Goal: Information Seeking & Learning: Learn about a topic

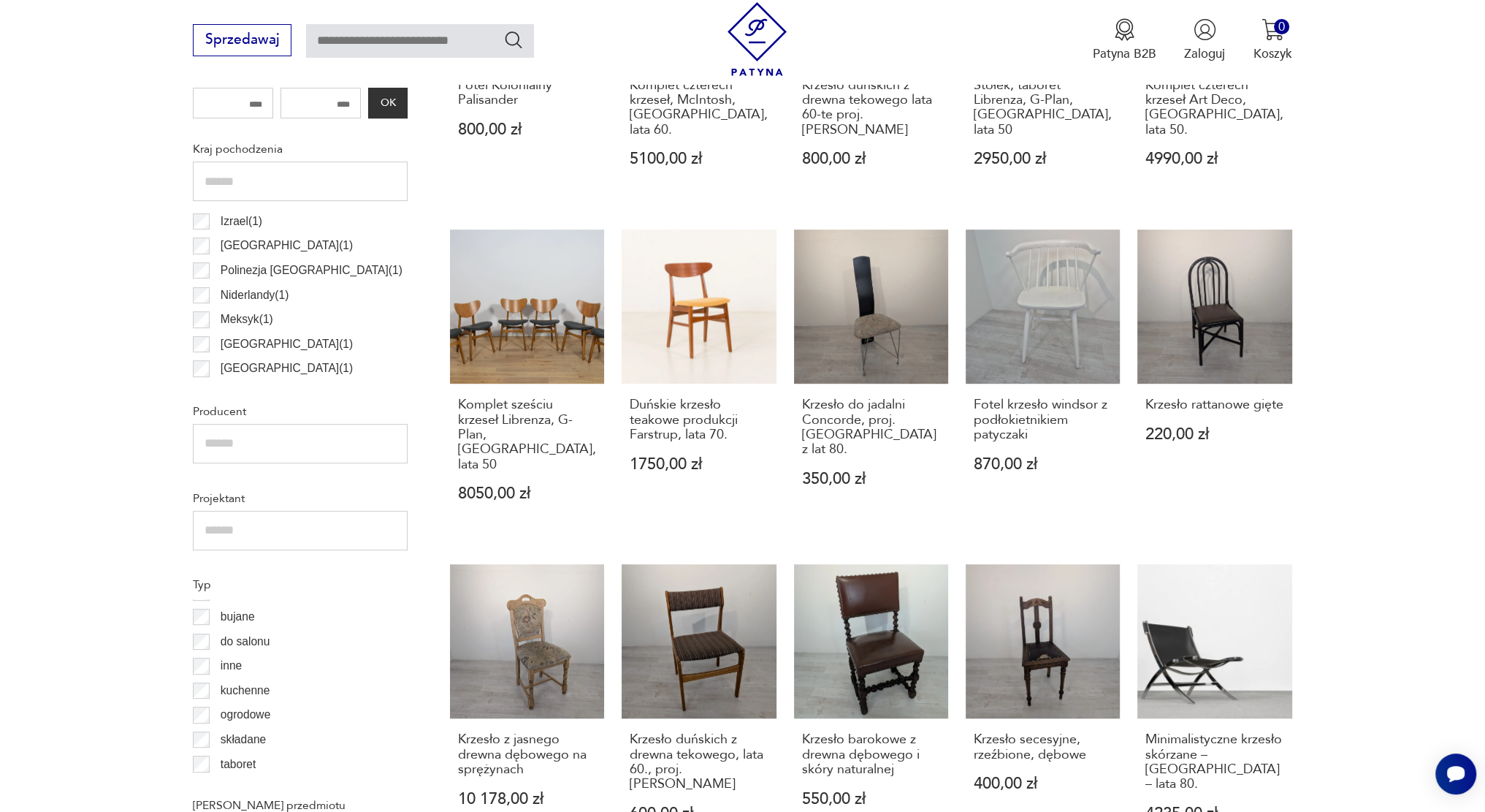
scroll to position [20, 0]
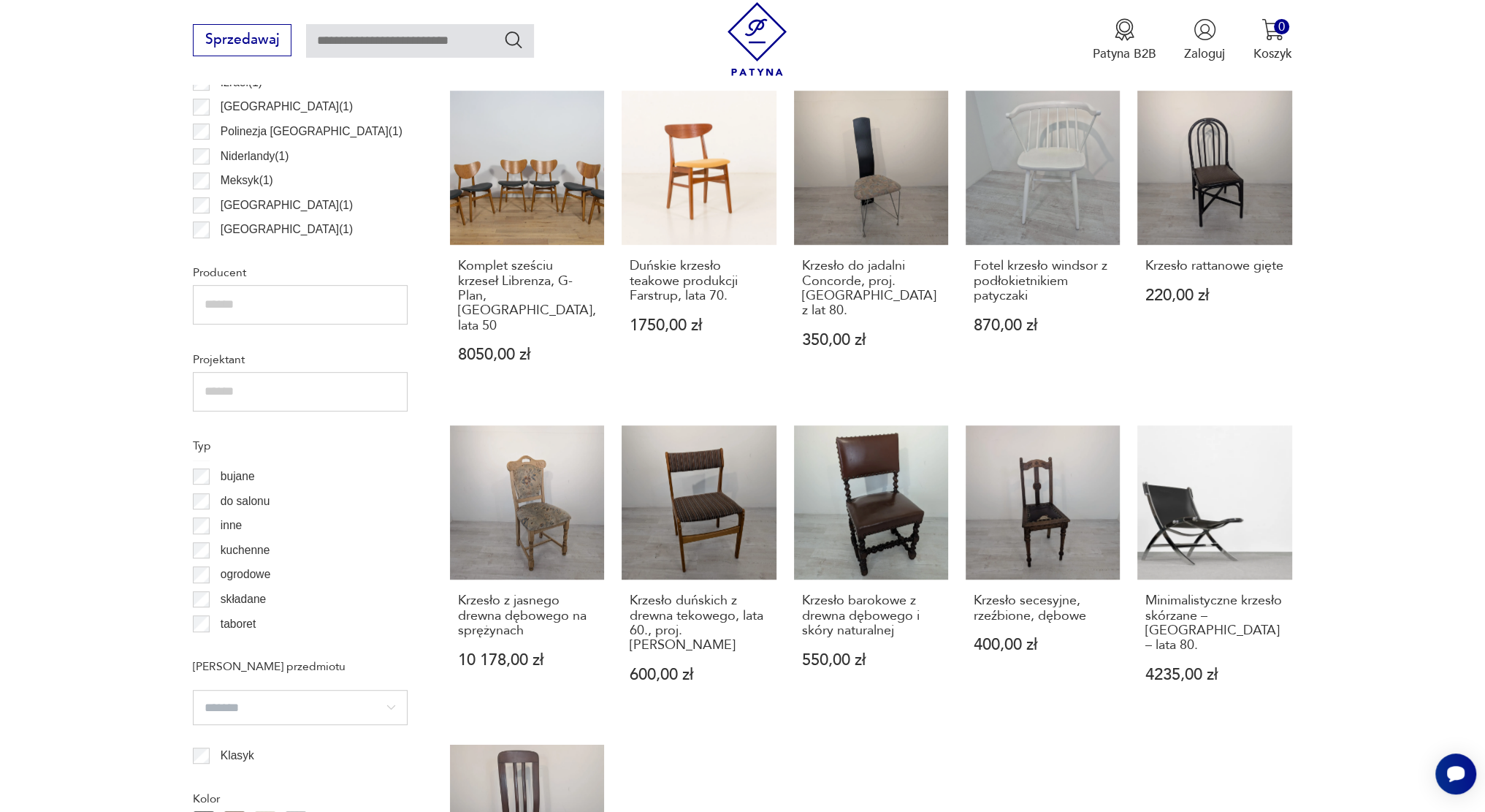
scroll to position [997, 0]
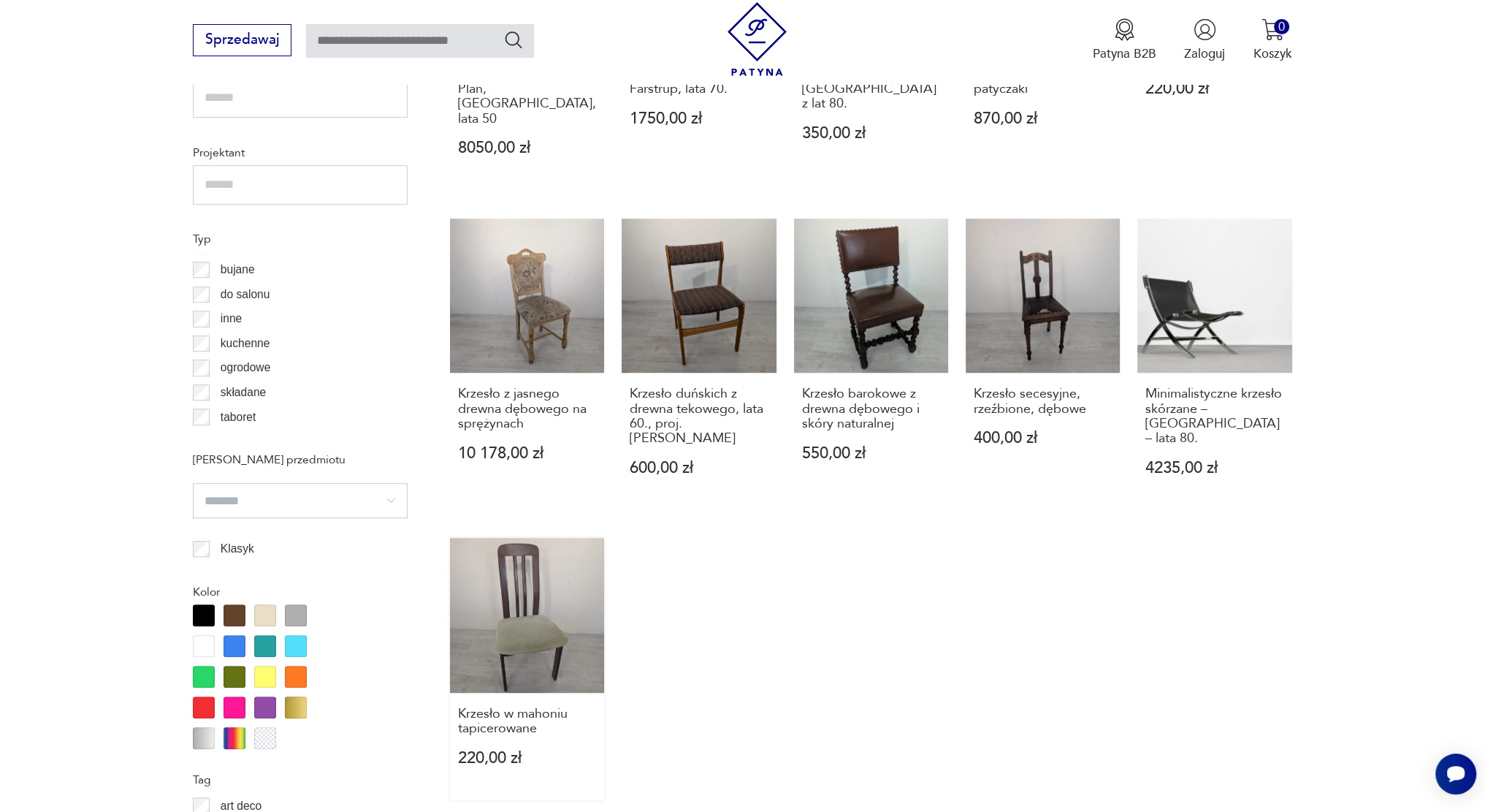
scroll to position [1488, 0]
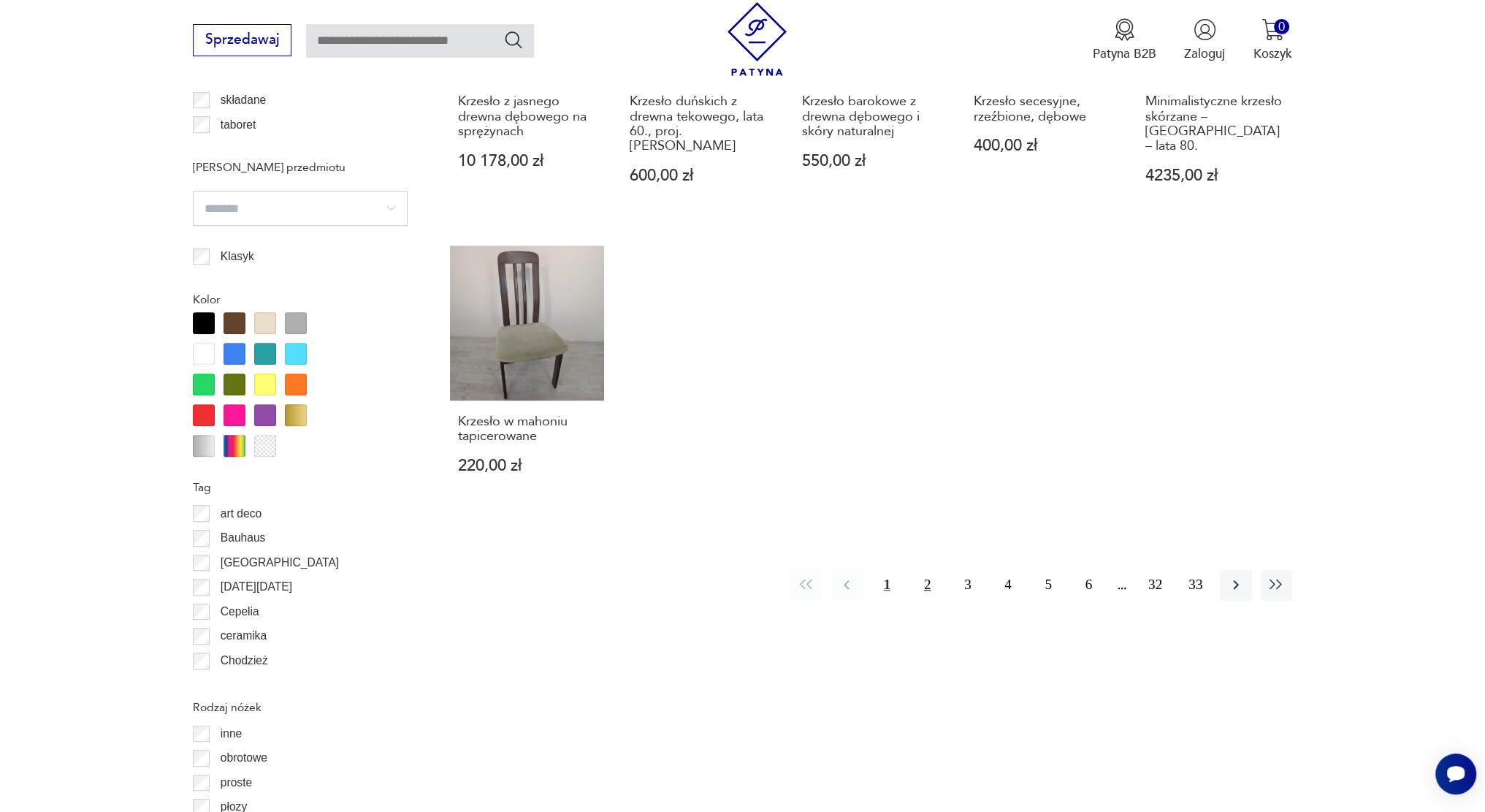
click at [923, 569] on button "2" at bounding box center [927, 585] width 32 height 32
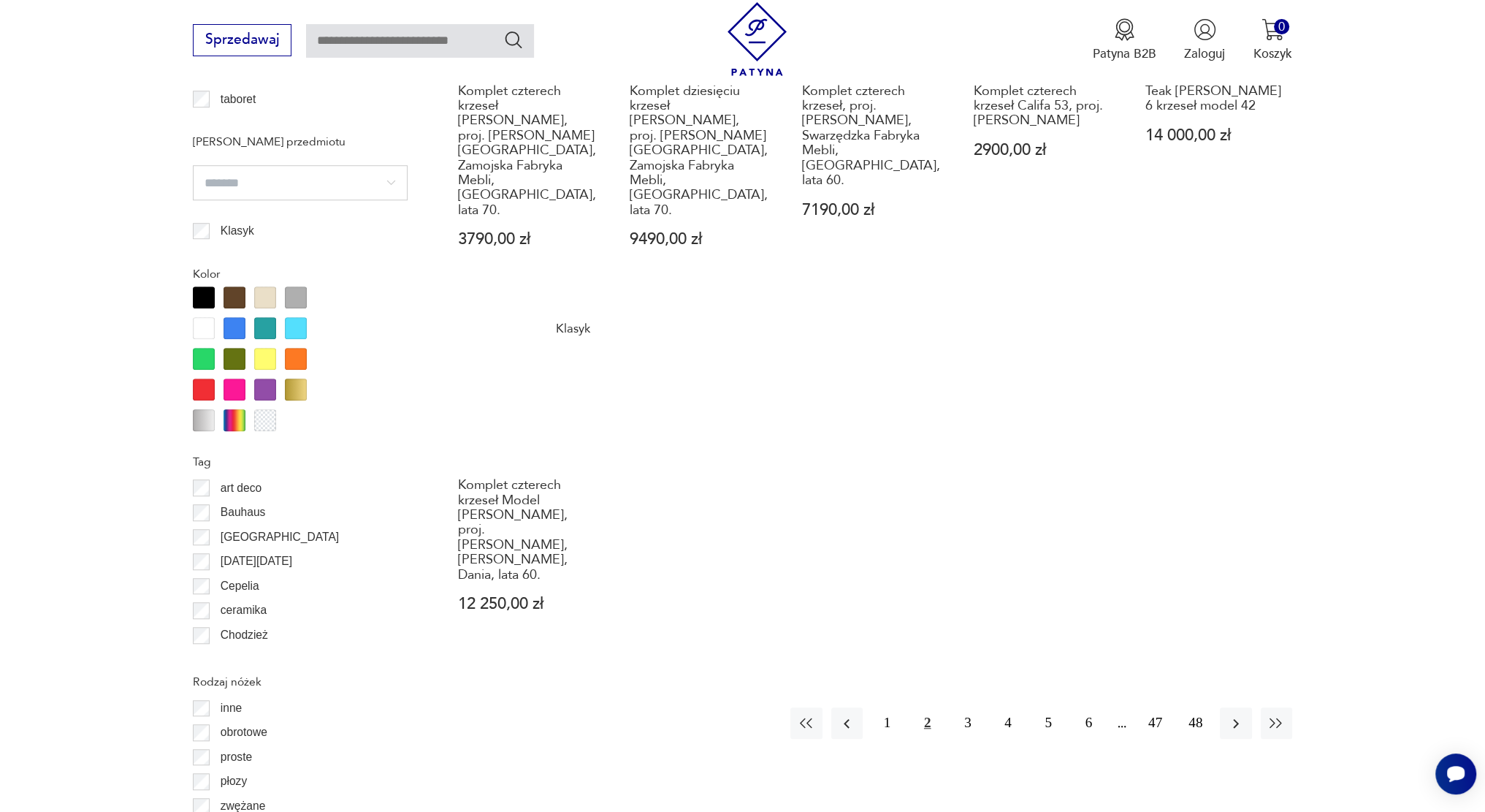
scroll to position [1580, 0]
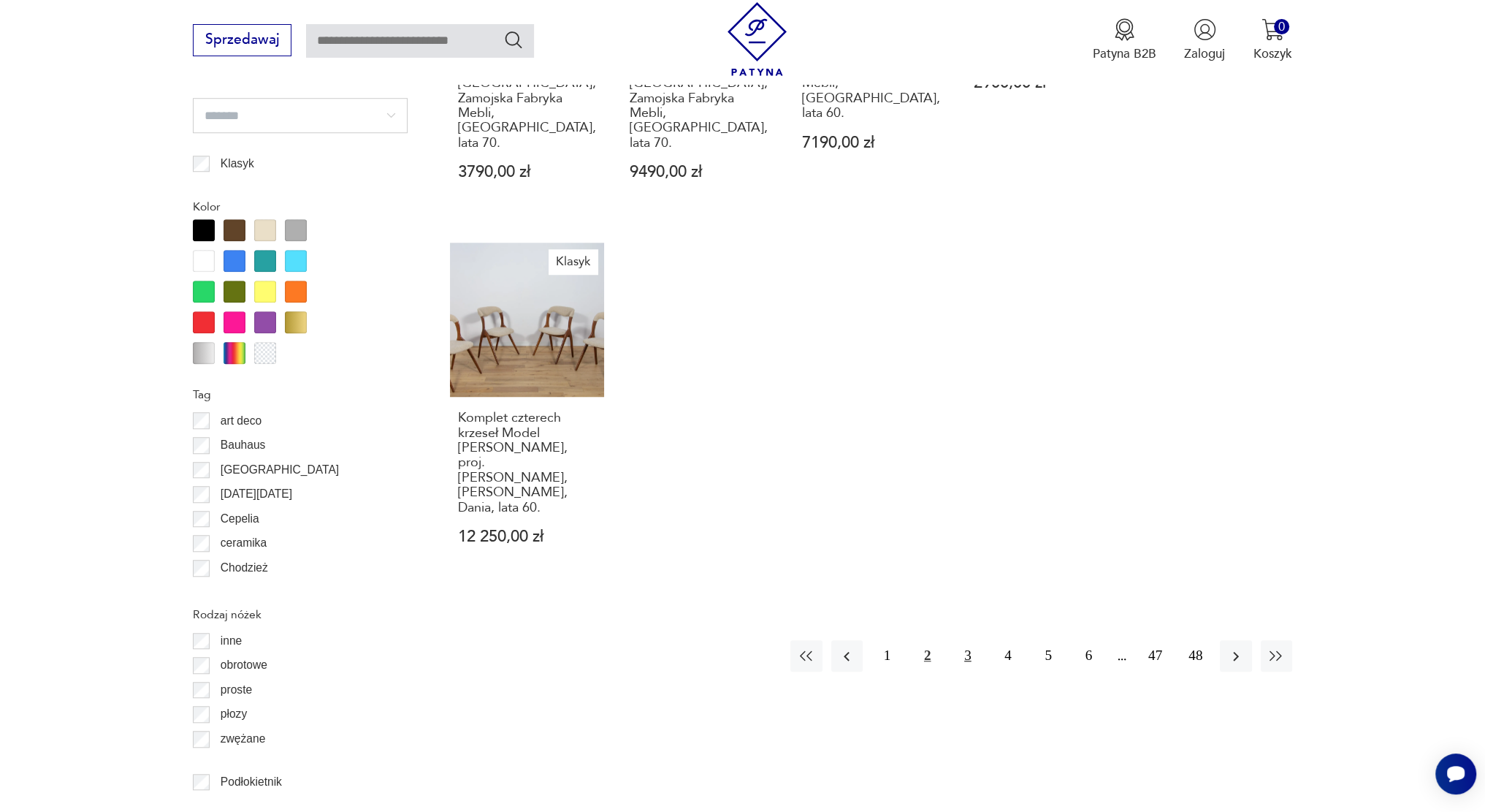
click at [970, 640] on button "3" at bounding box center [968, 656] width 32 height 32
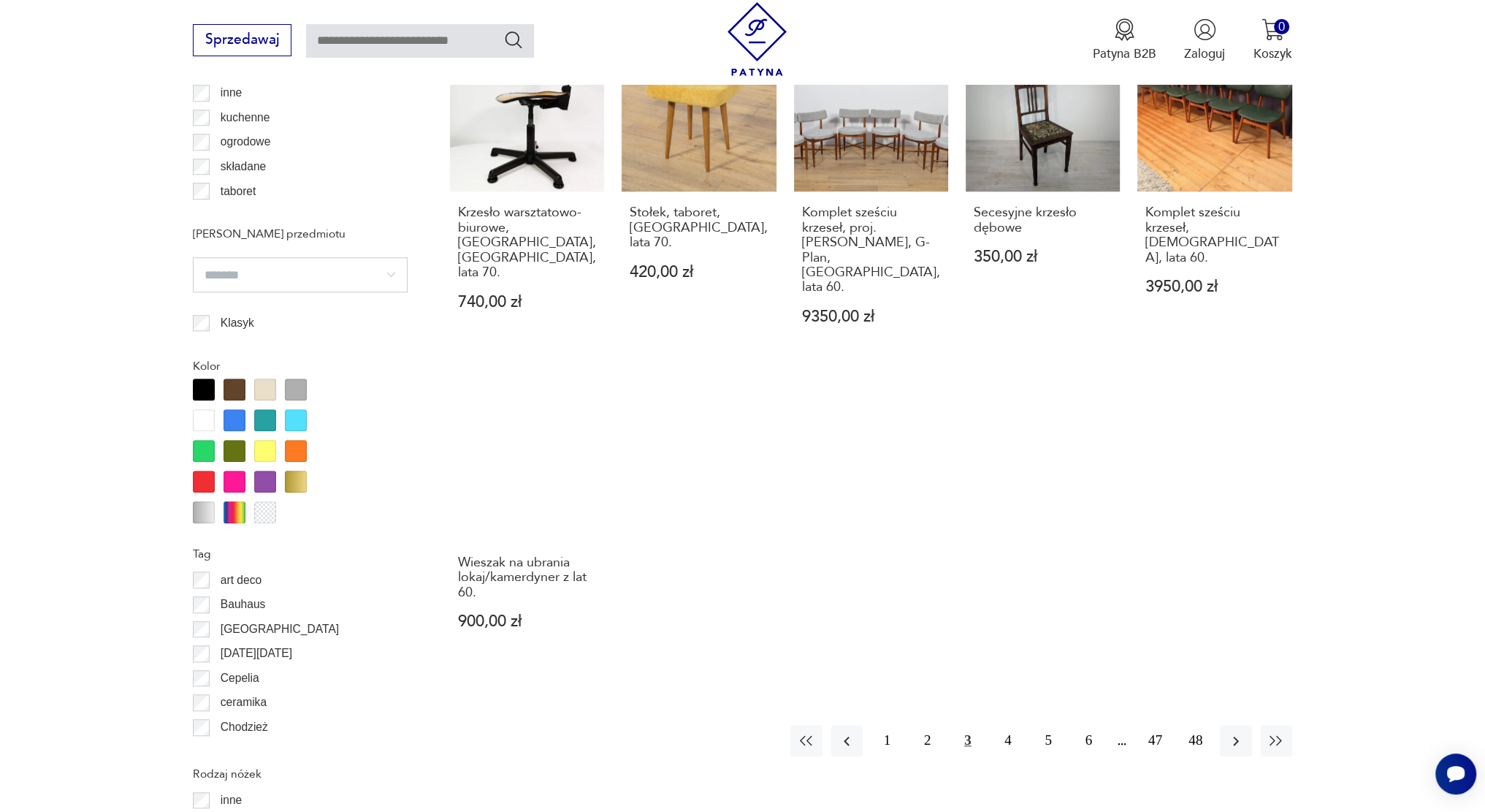
scroll to position [1508, 0]
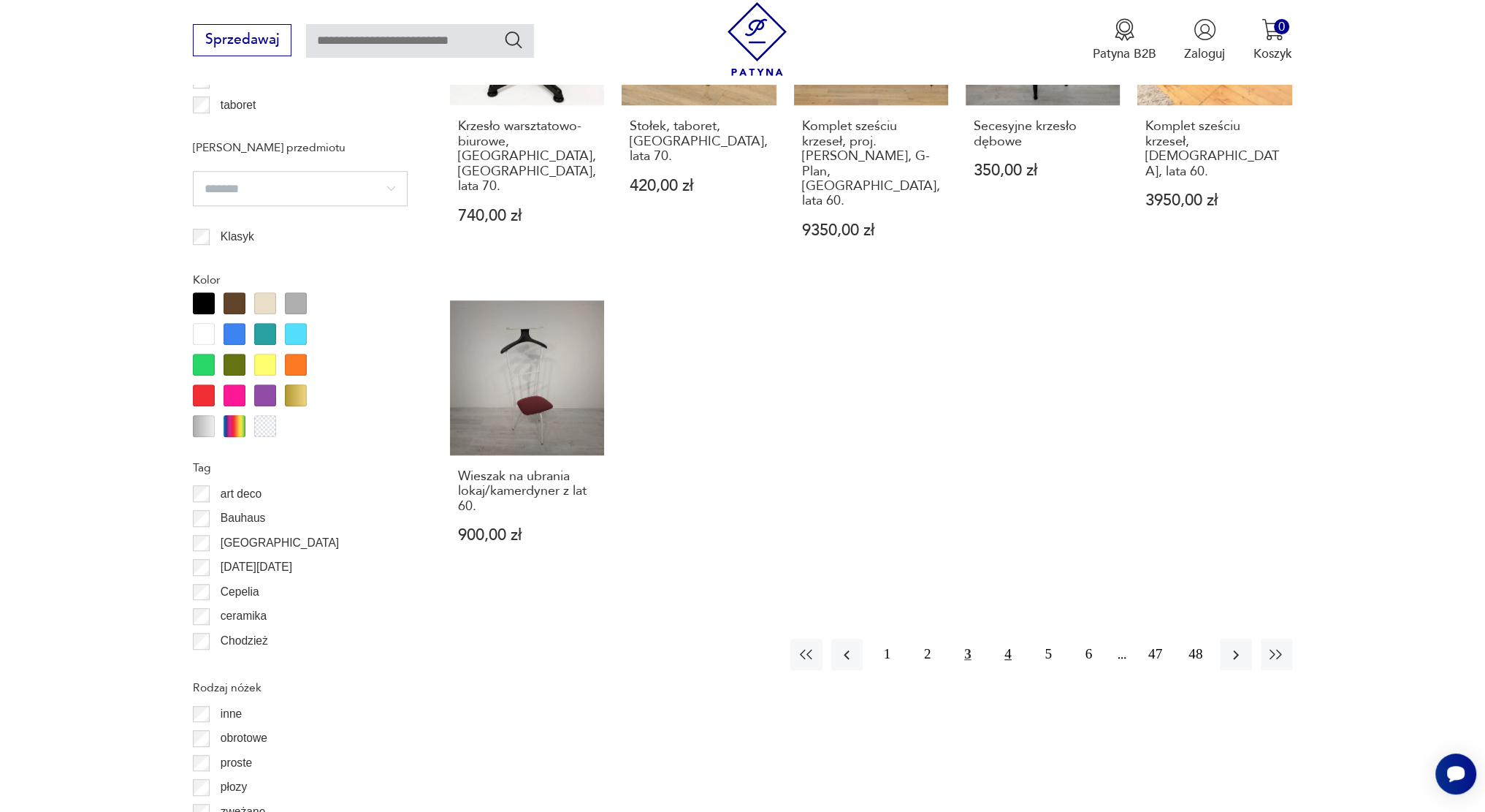
click at [1010, 638] on button "4" at bounding box center [1008, 654] width 32 height 32
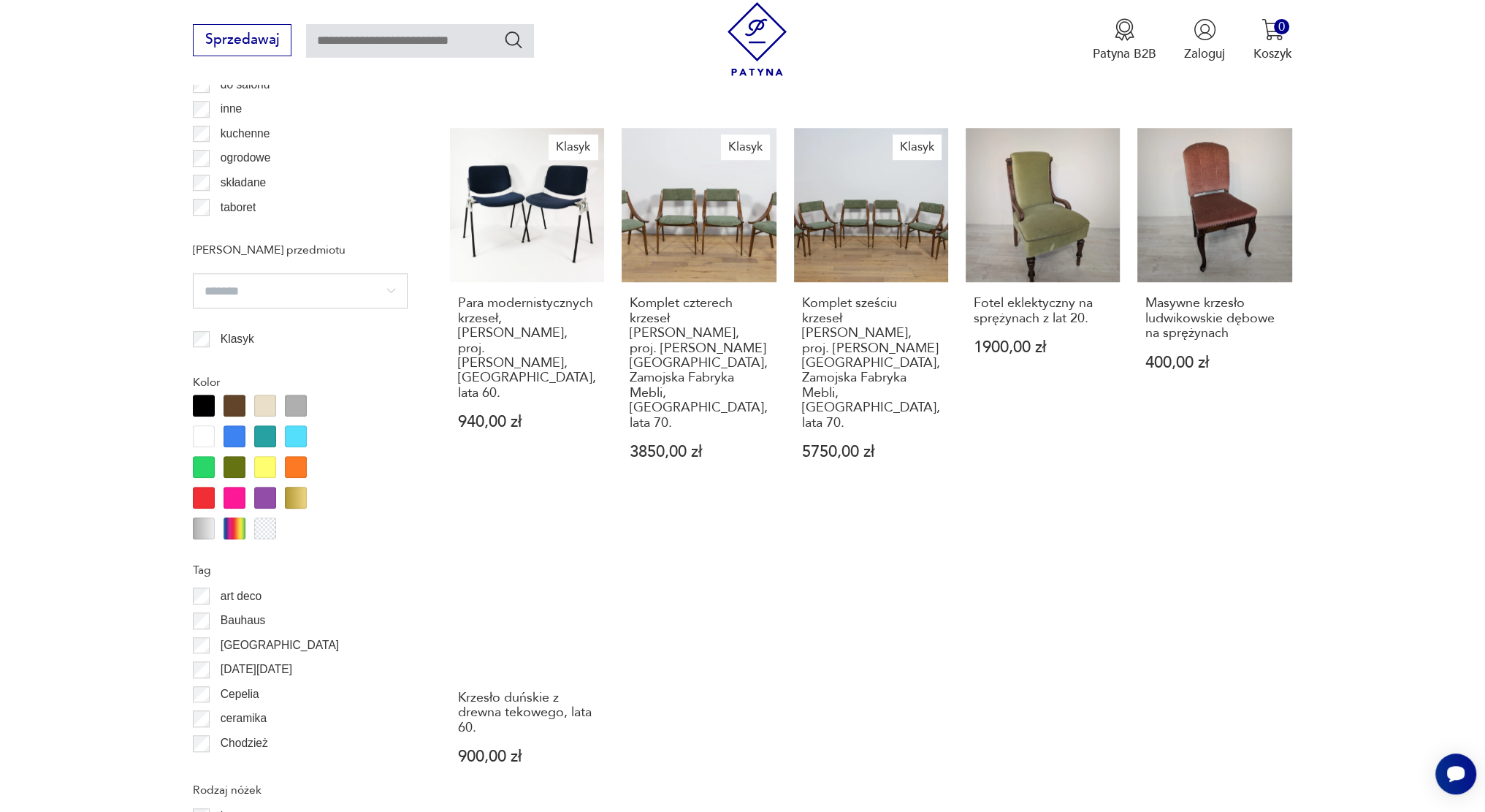
scroll to position [1435, 0]
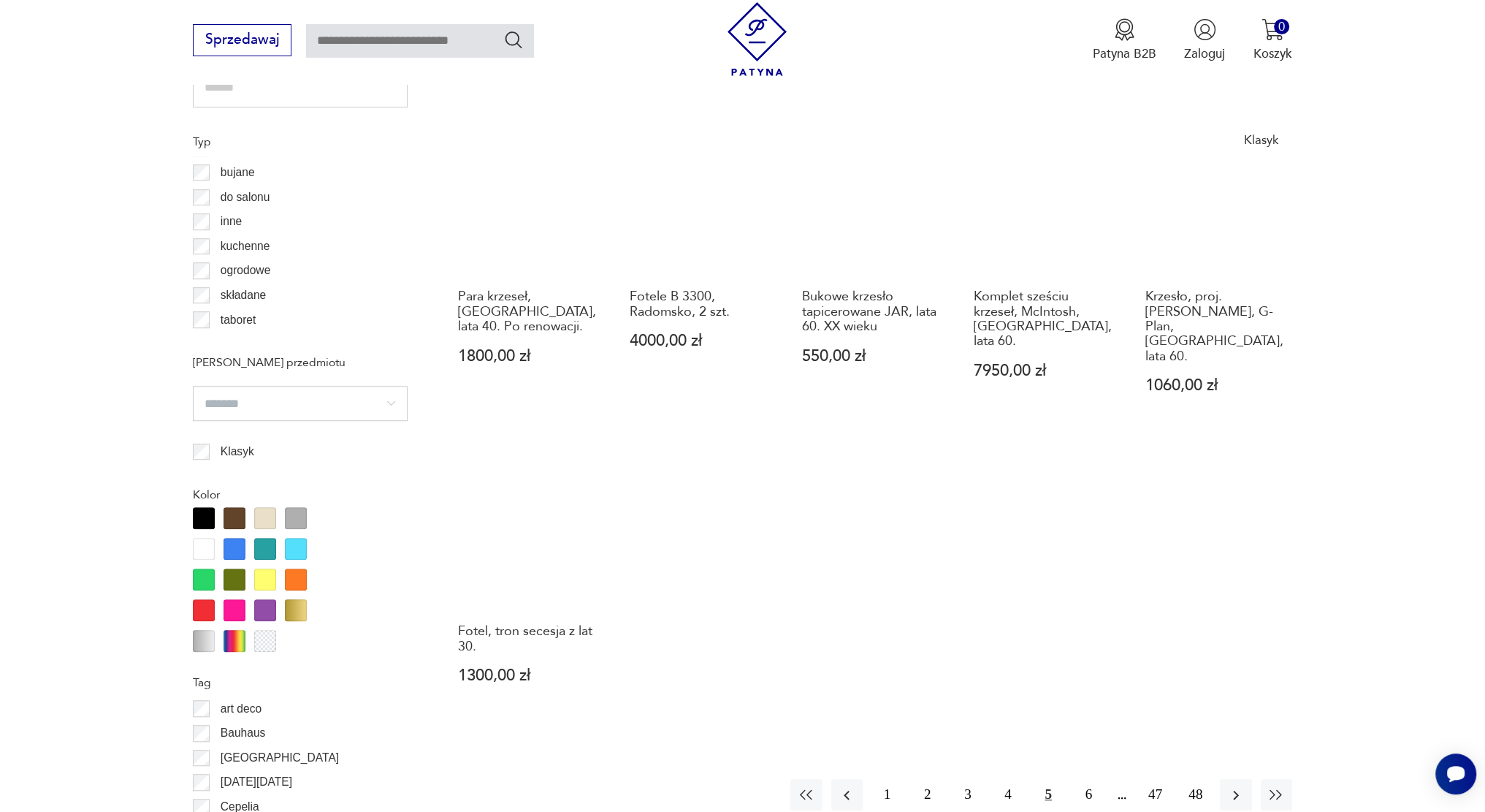
scroll to position [1361, 0]
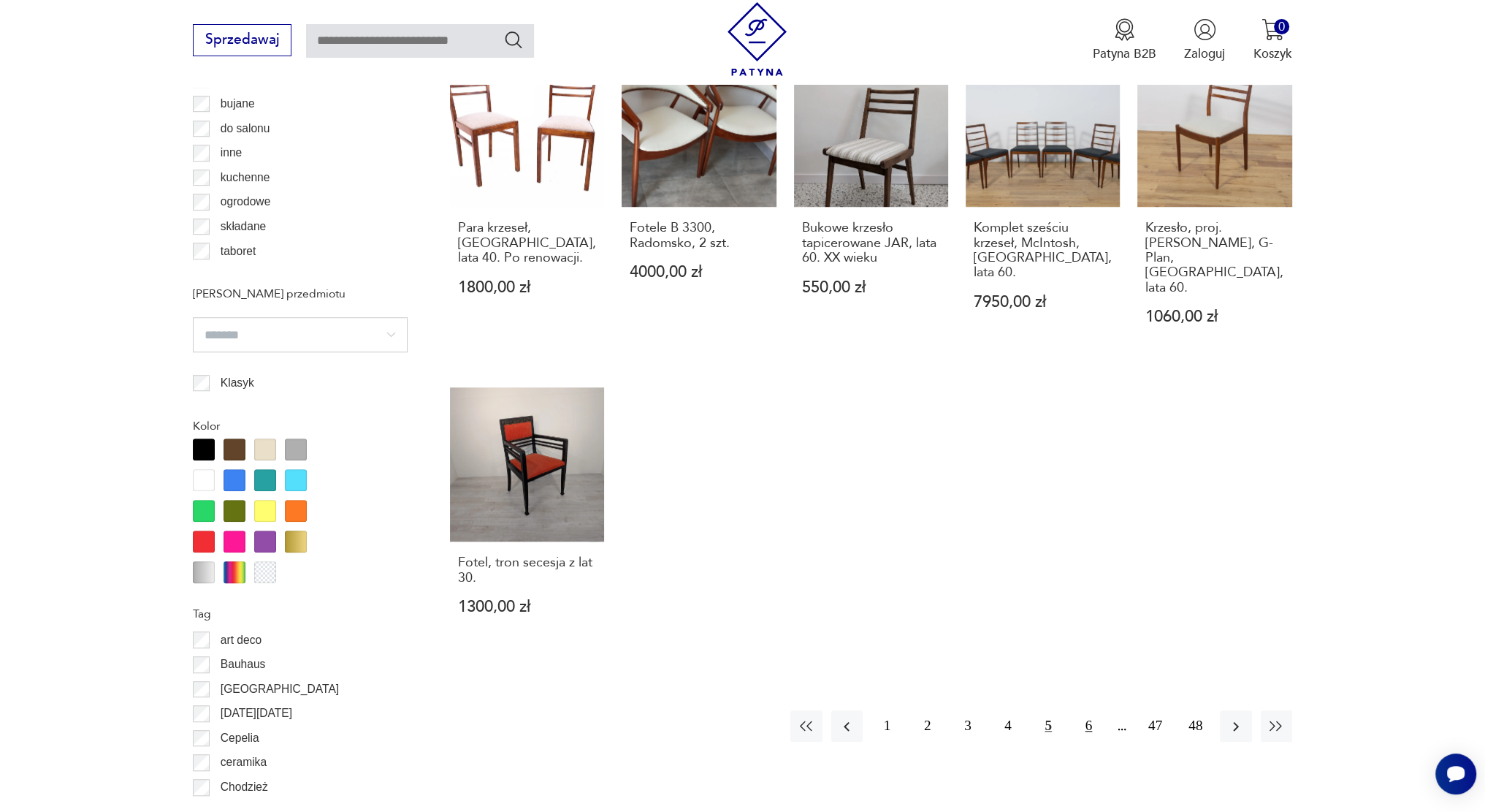
click at [1086, 710] on button "6" at bounding box center [1089, 726] width 32 height 32
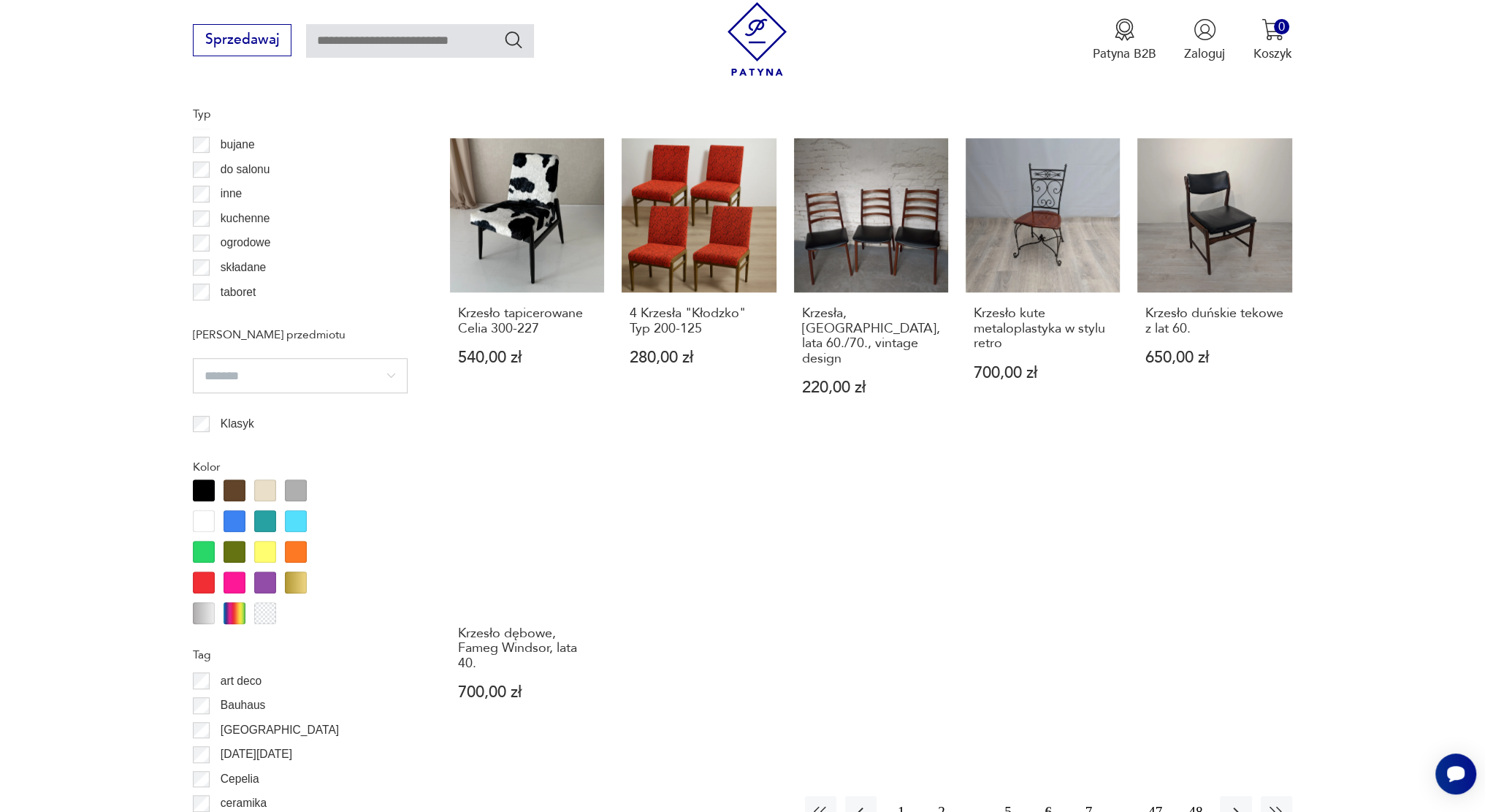
scroll to position [1435, 0]
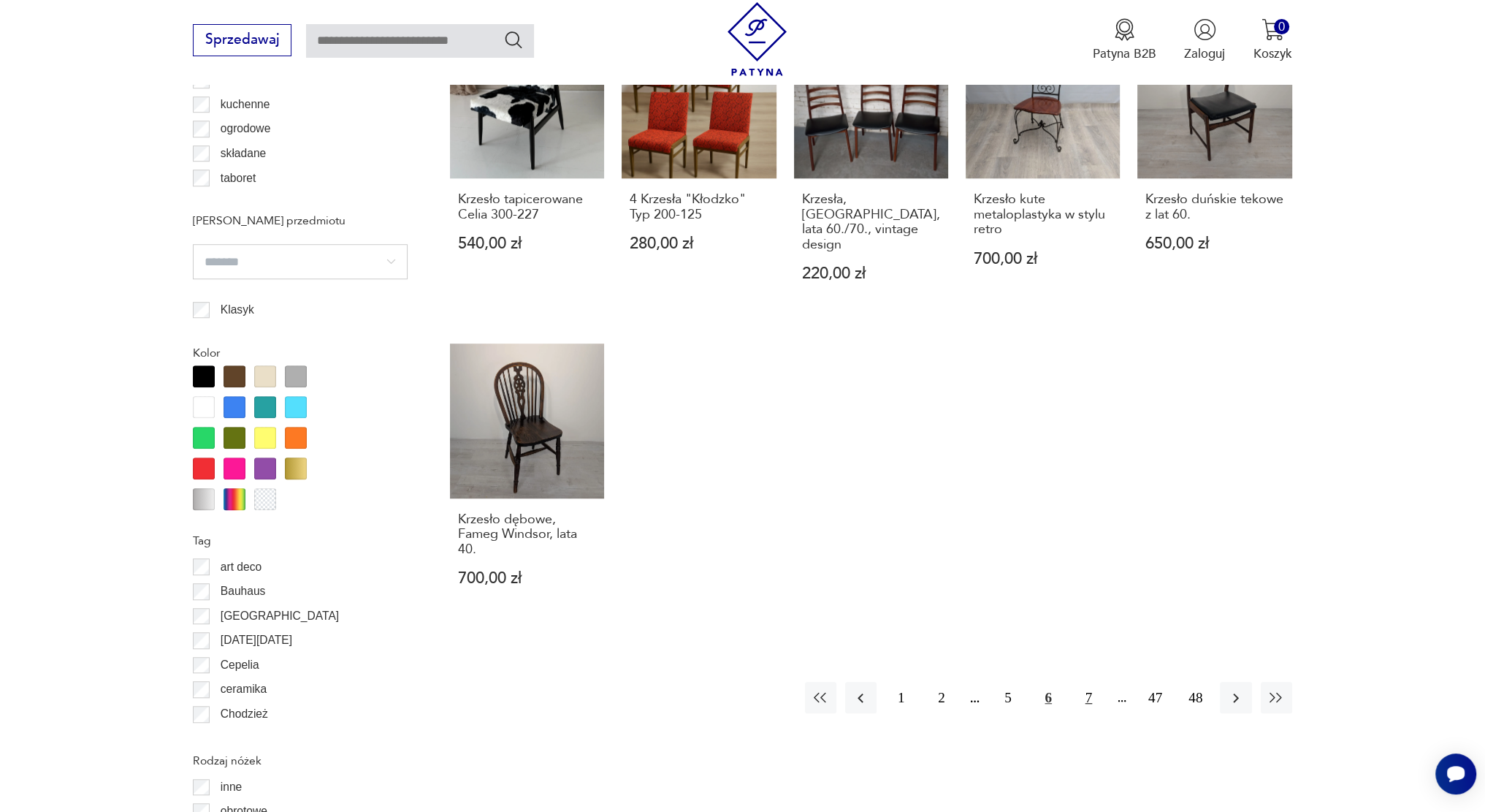
click at [1084, 681] on button "7" at bounding box center [1089, 697] width 32 height 32
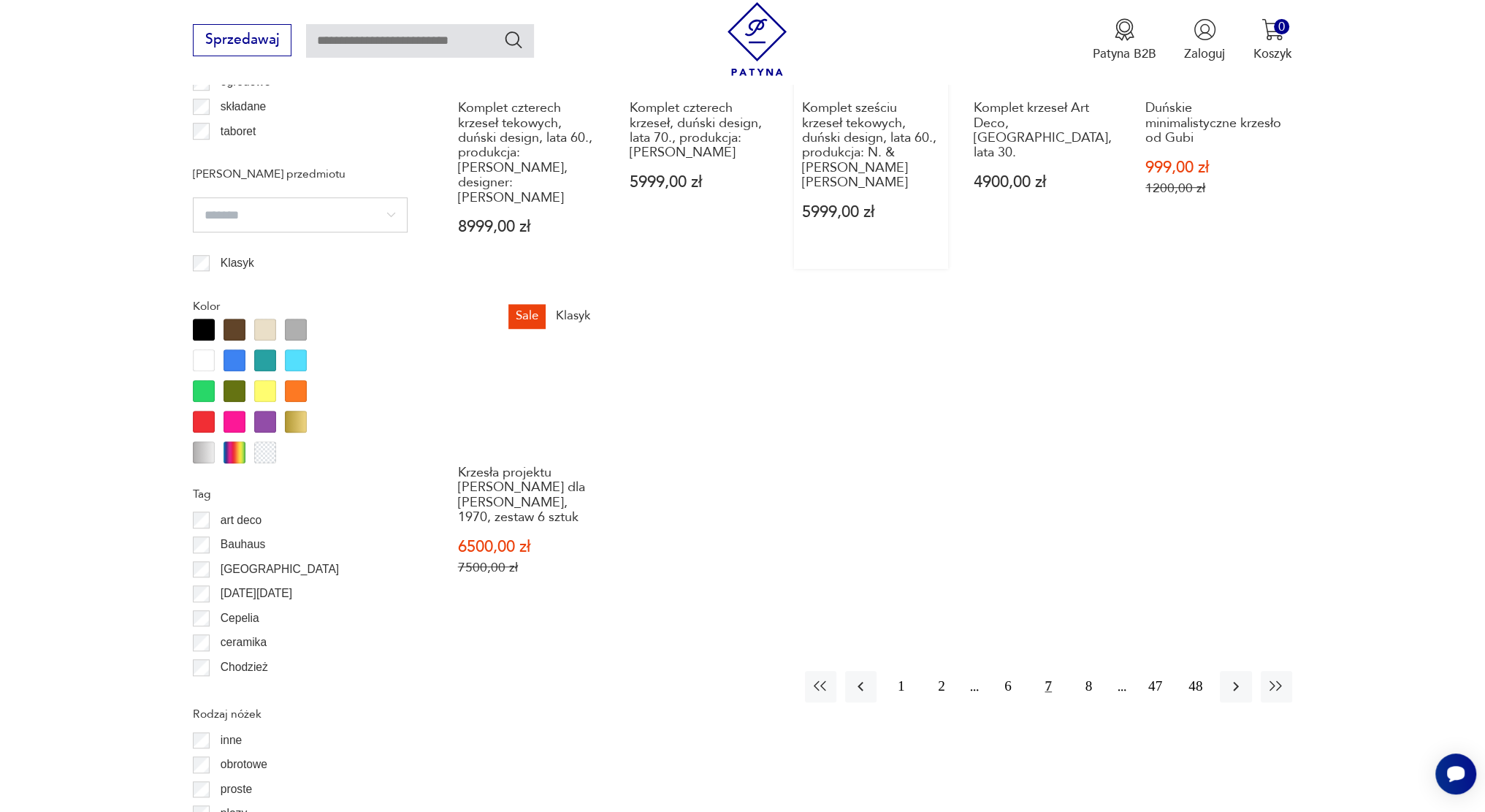
scroll to position [1580, 0]
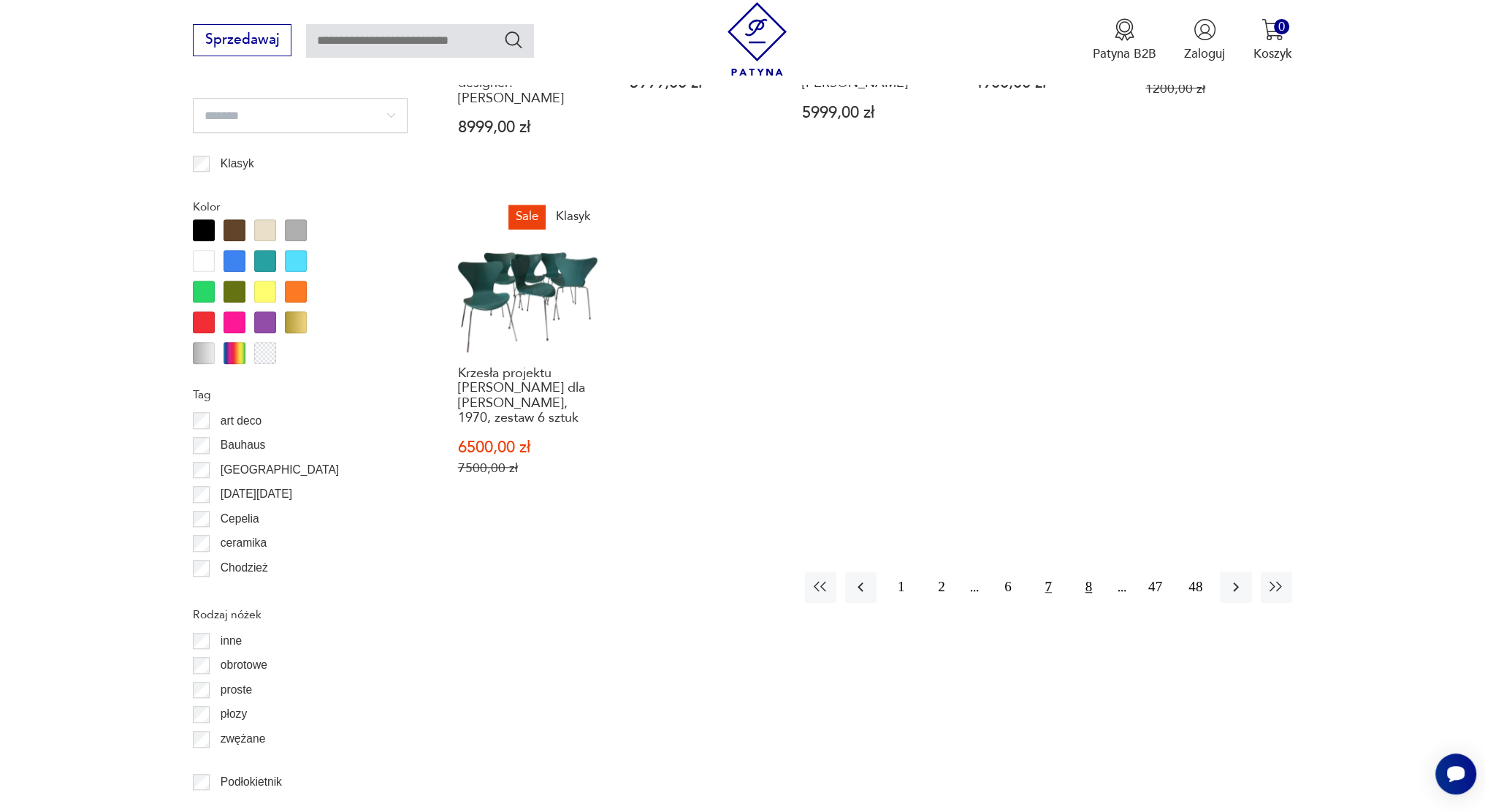
click at [1088, 572] on button "8" at bounding box center [1089, 587] width 32 height 32
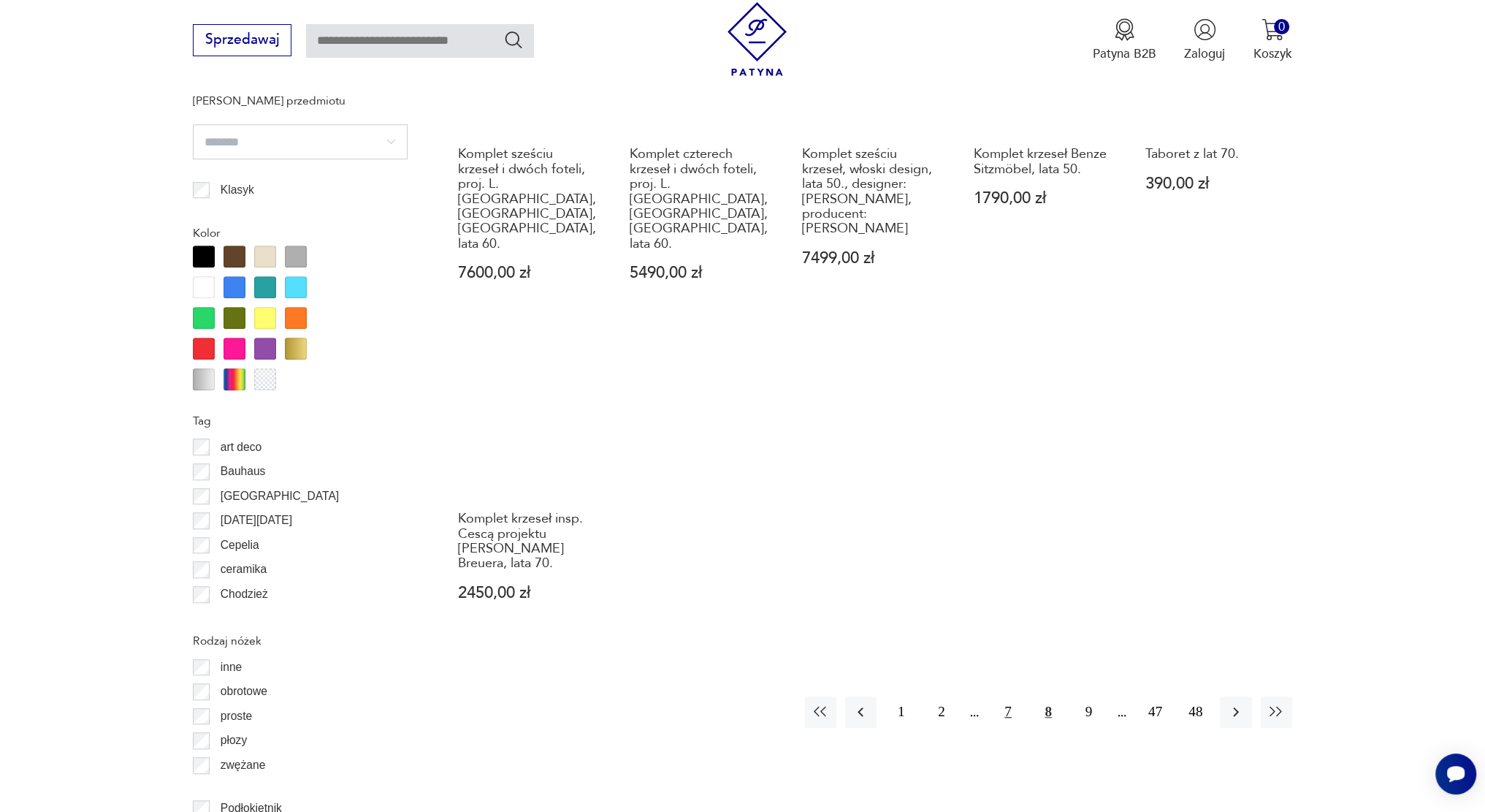
scroll to position [1654, 0]
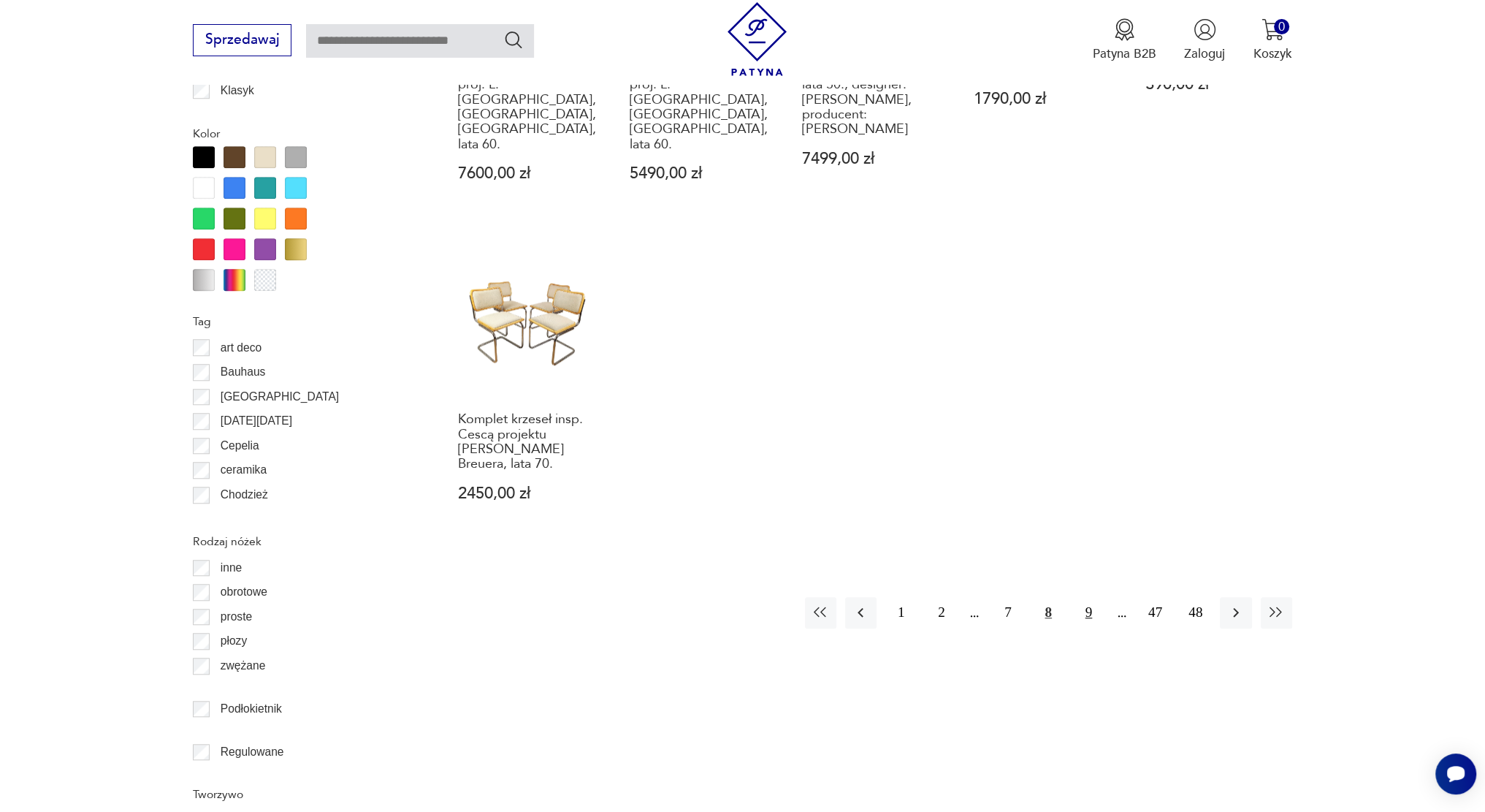
click at [1090, 597] on button "9" at bounding box center [1089, 612] width 32 height 32
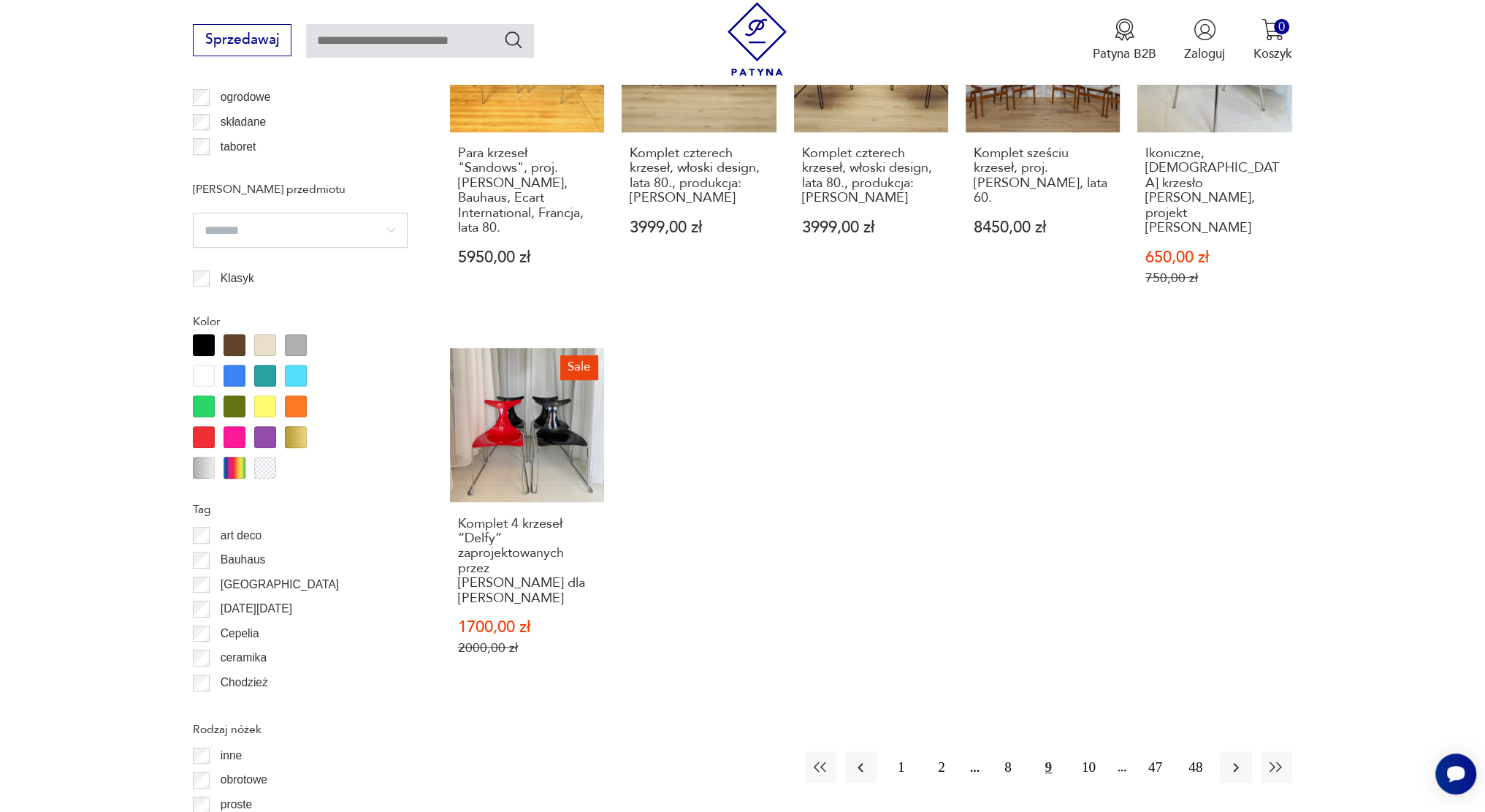
scroll to position [1727, 0]
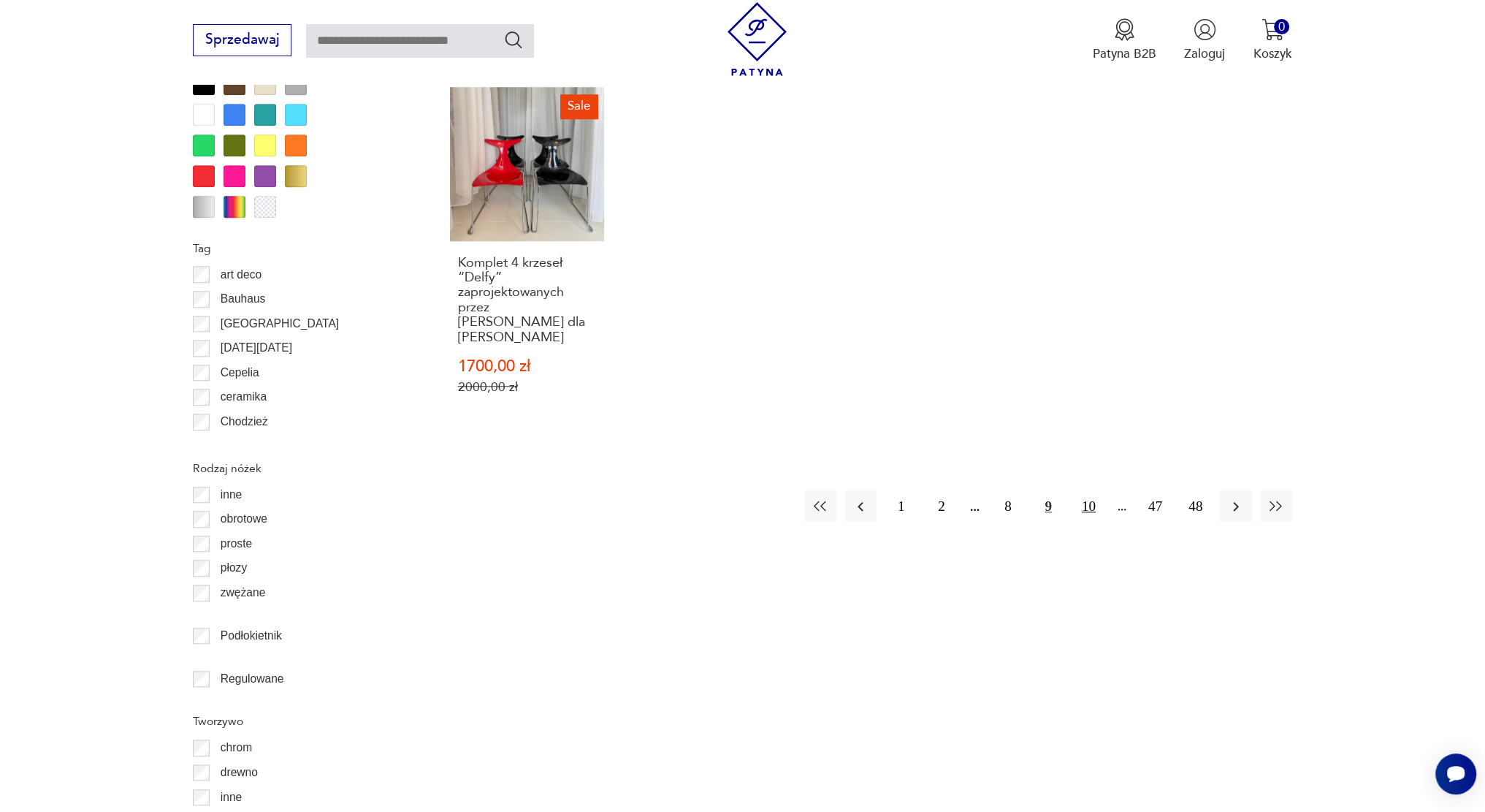
click at [1084, 490] on button "10" at bounding box center [1089, 506] width 32 height 32
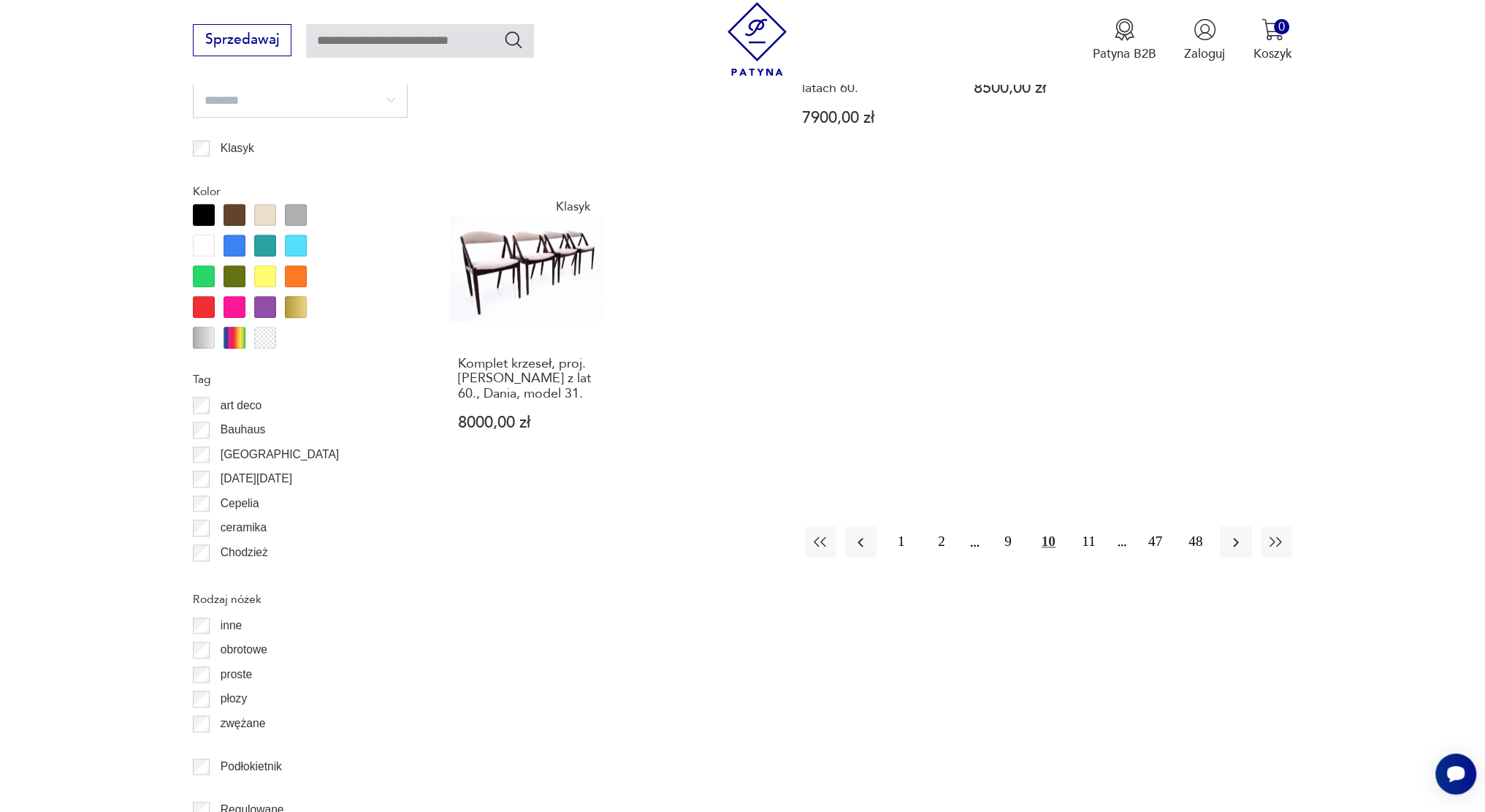
scroll to position [1654, 0]
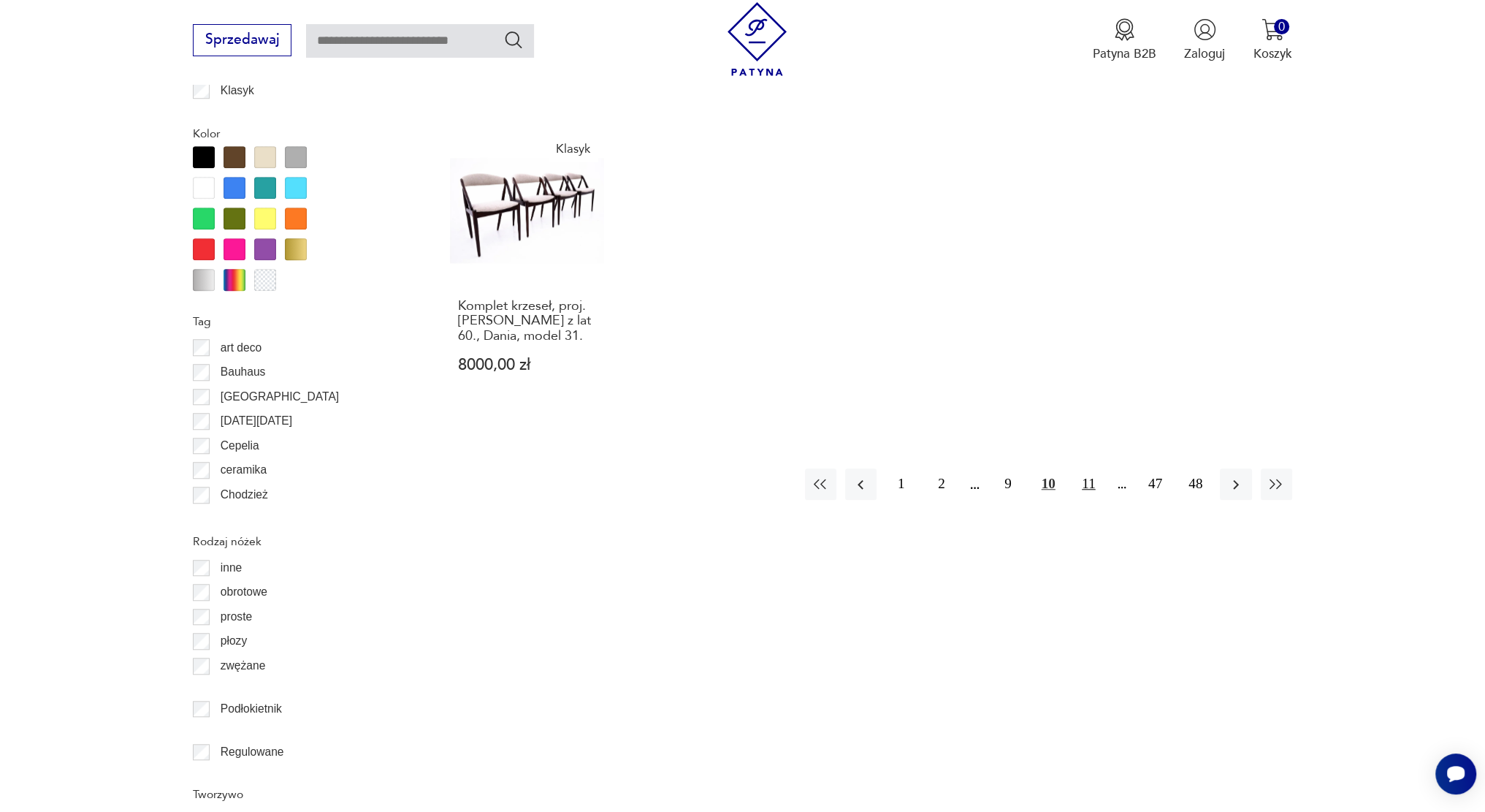
click at [1078, 485] on button "11" at bounding box center [1089, 484] width 32 height 32
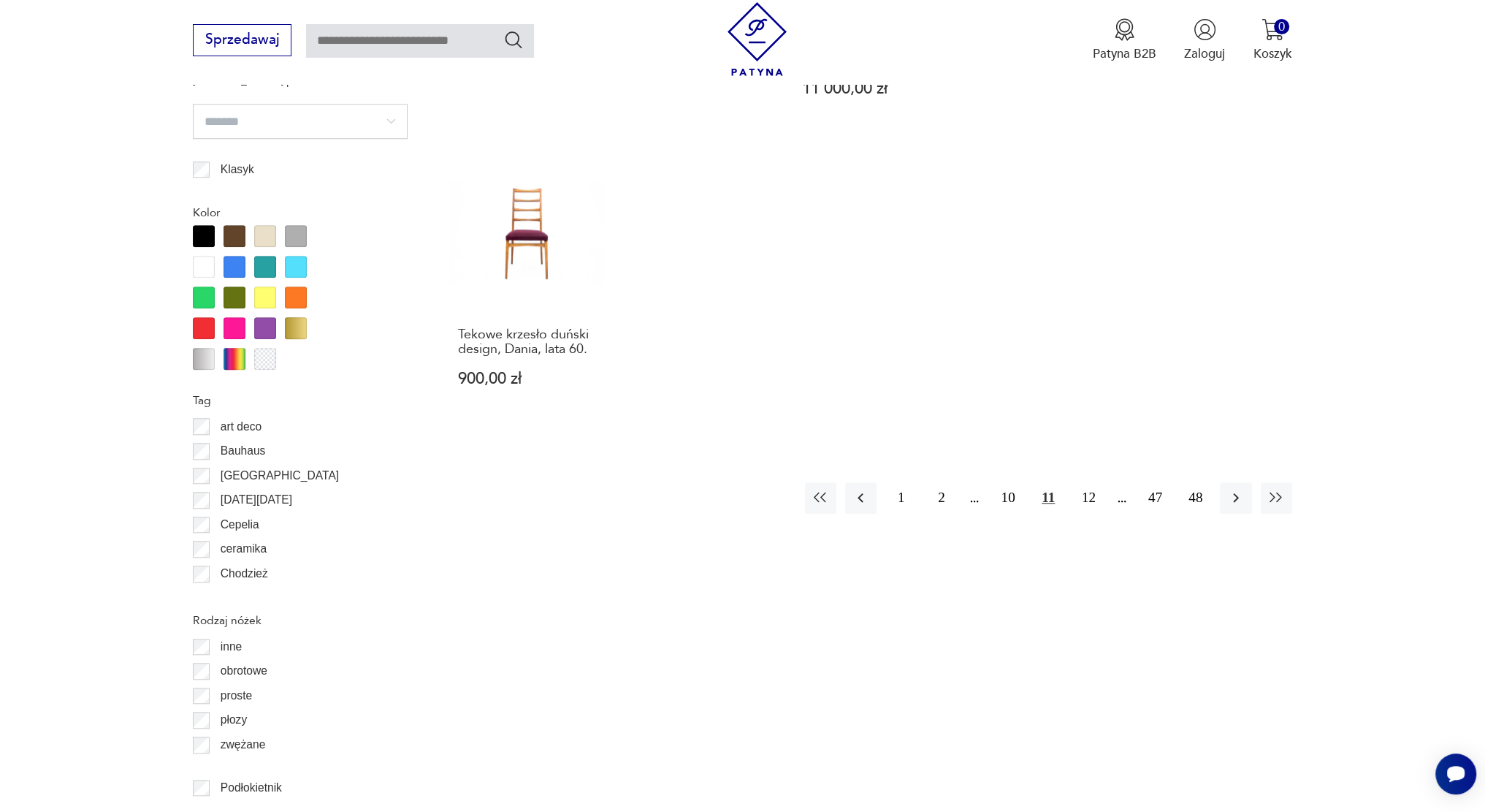
scroll to position [1580, 0]
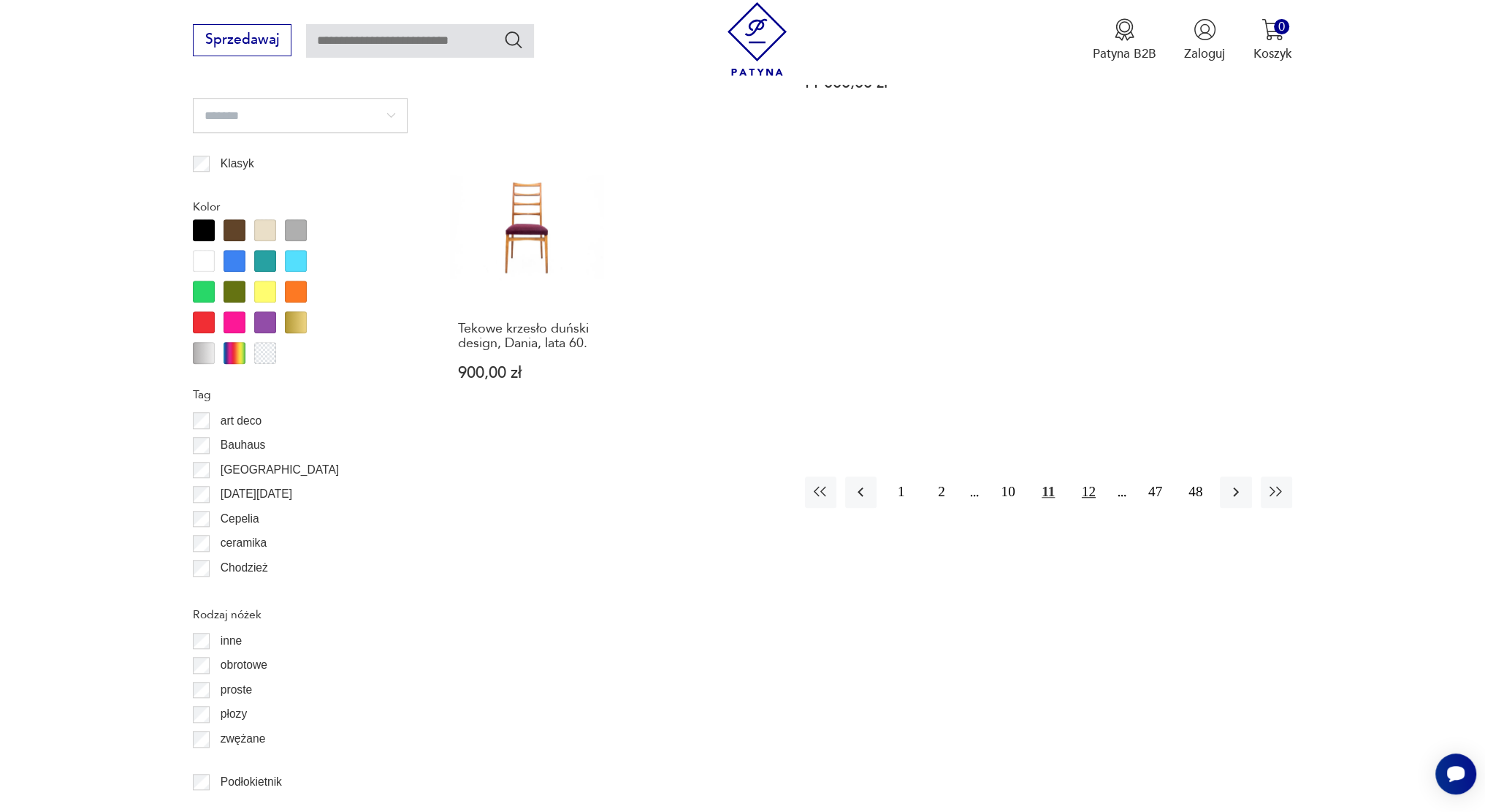
click at [1088, 476] on button "12" at bounding box center [1089, 492] width 32 height 32
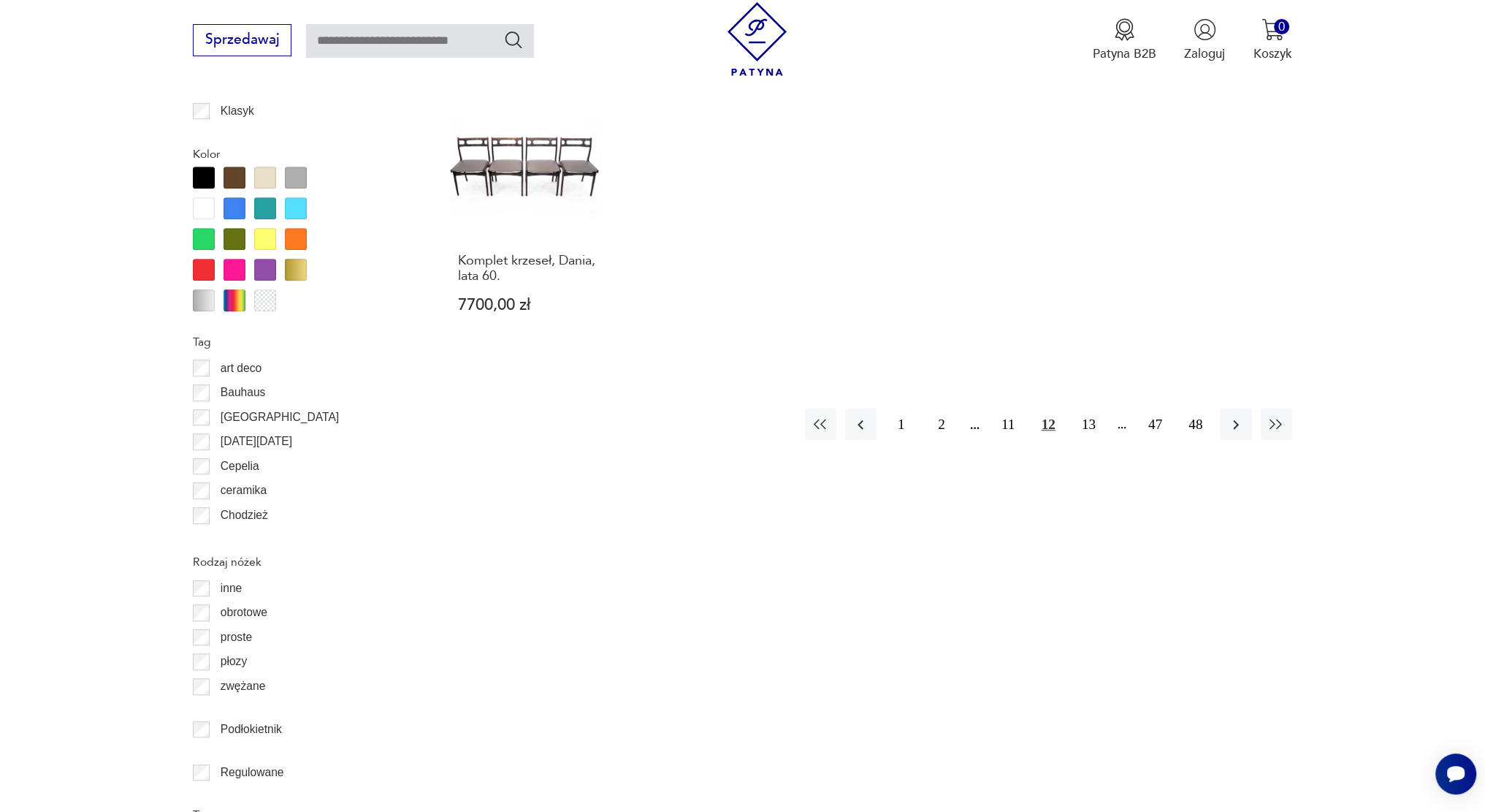
scroll to position [1654, 0]
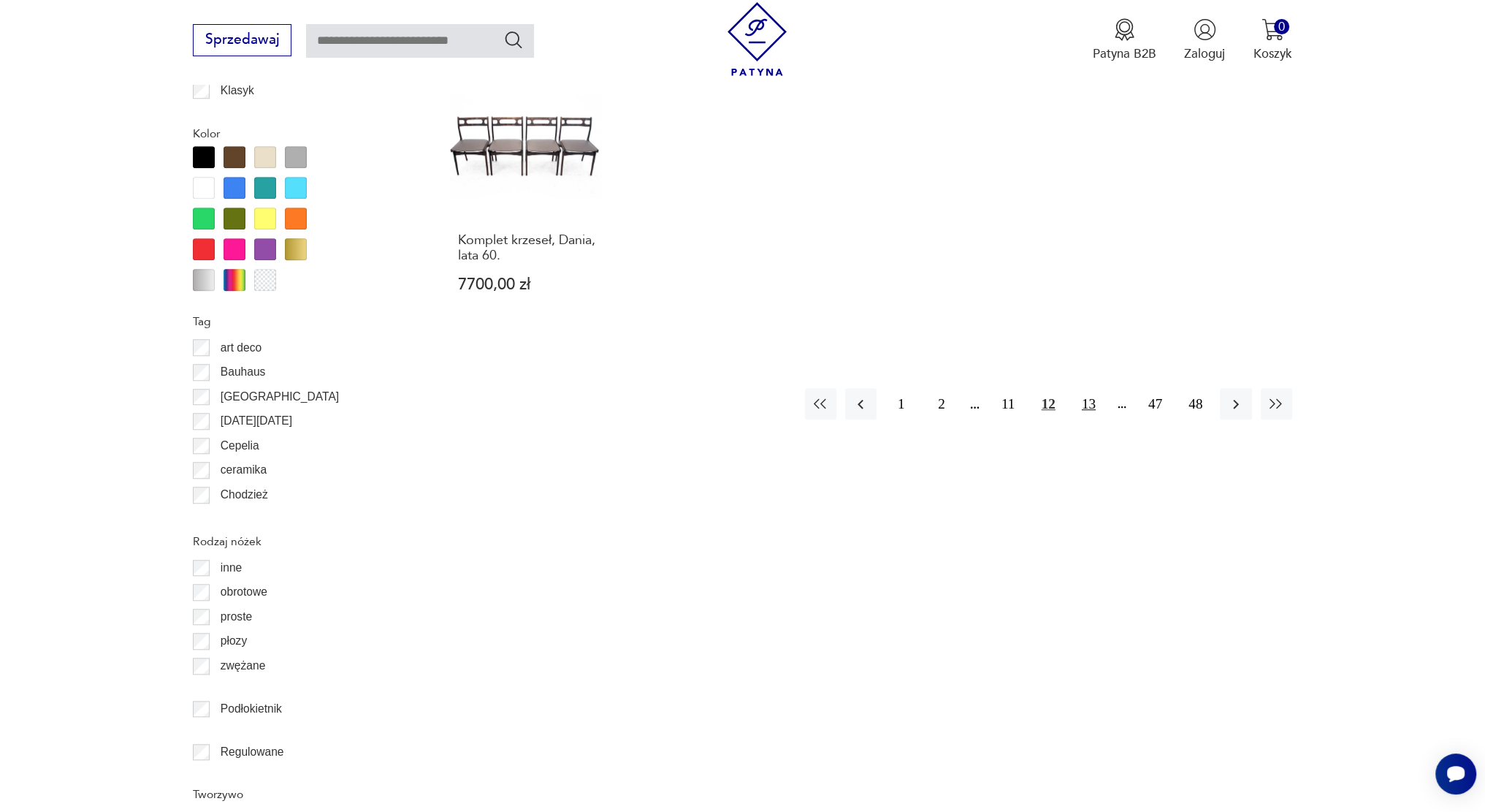
click at [1089, 406] on button "13" at bounding box center [1089, 404] width 32 height 32
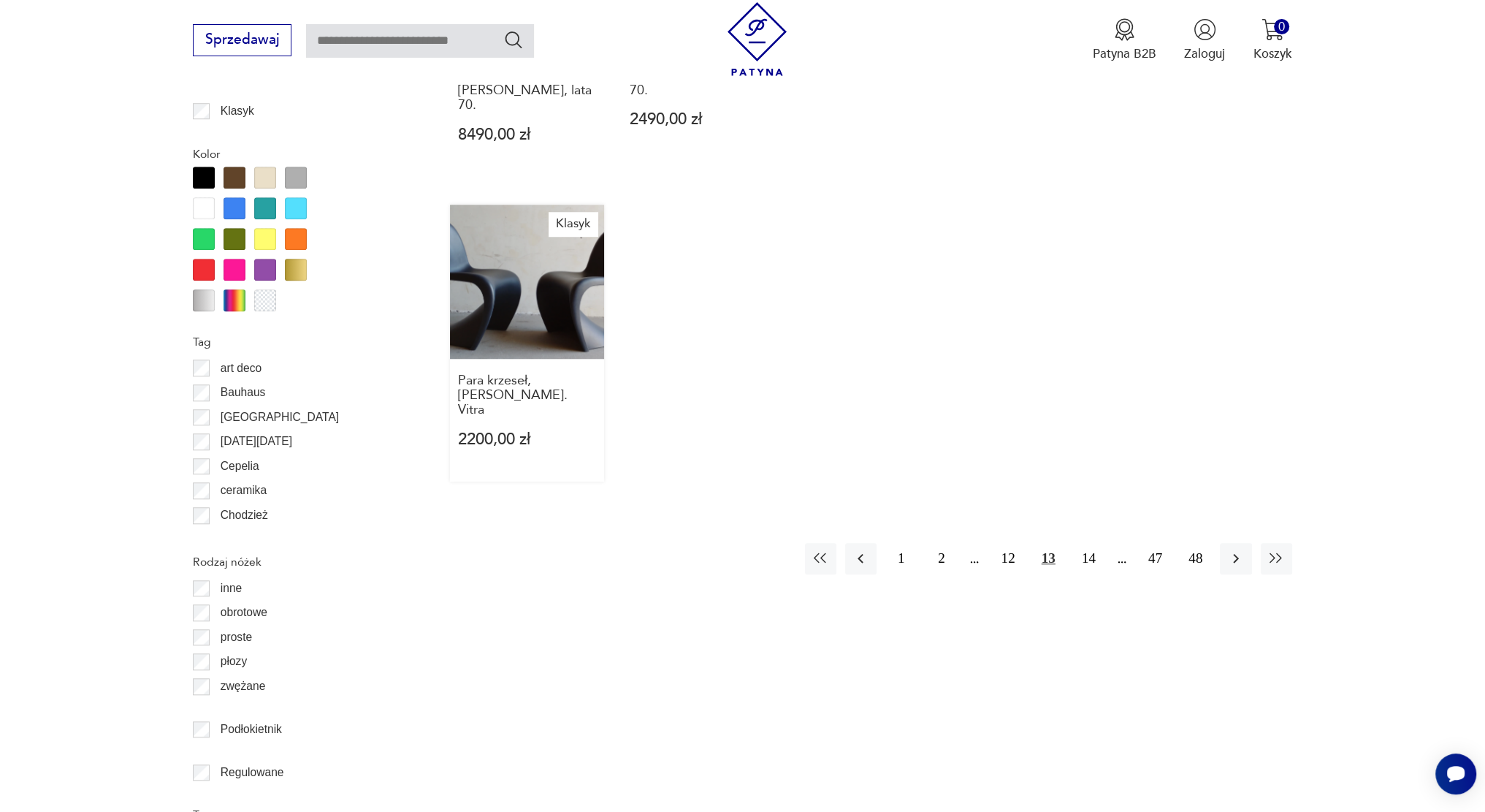
scroll to position [1654, 0]
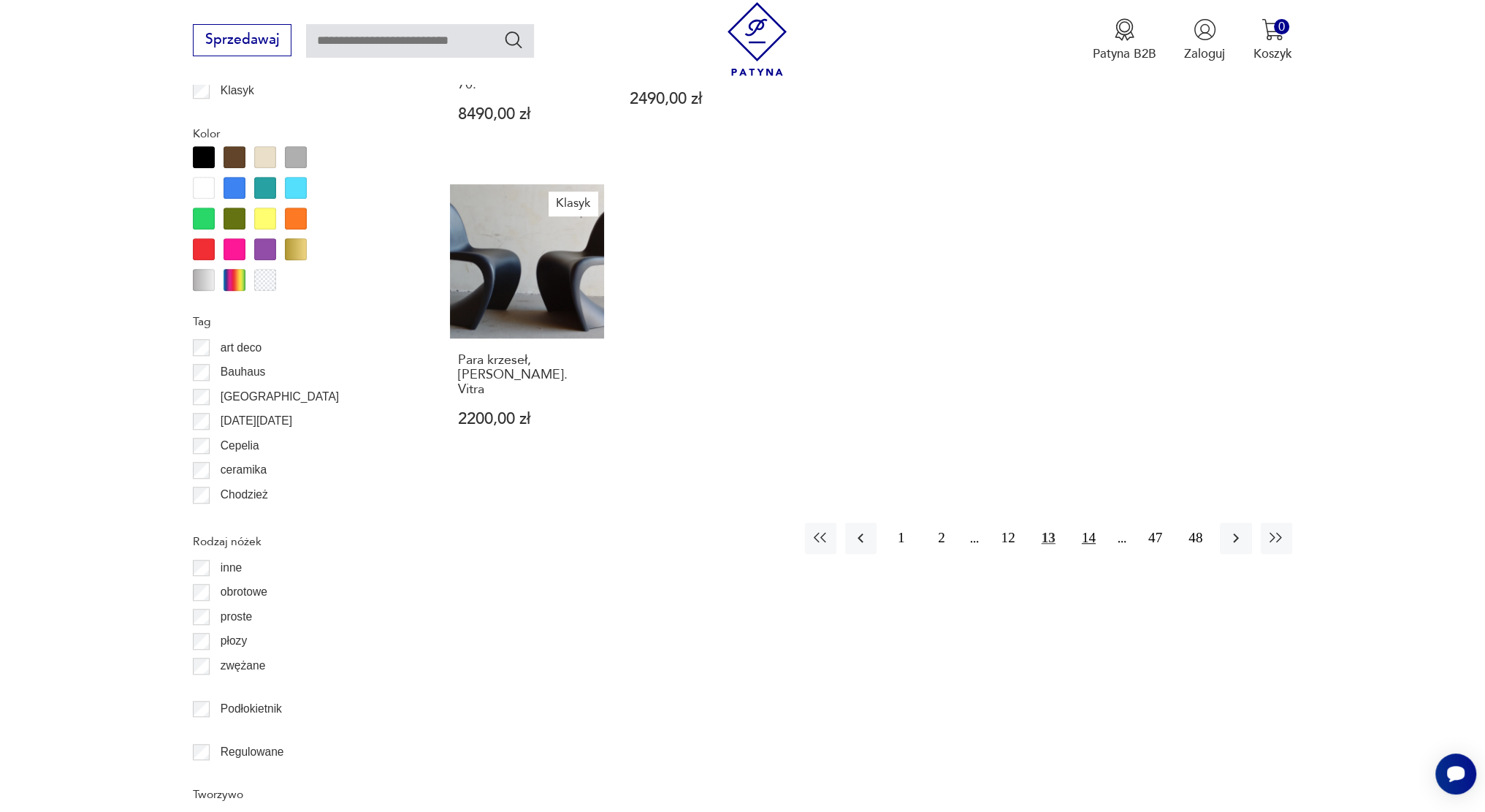
click at [1098, 522] on button "14" at bounding box center [1089, 538] width 32 height 32
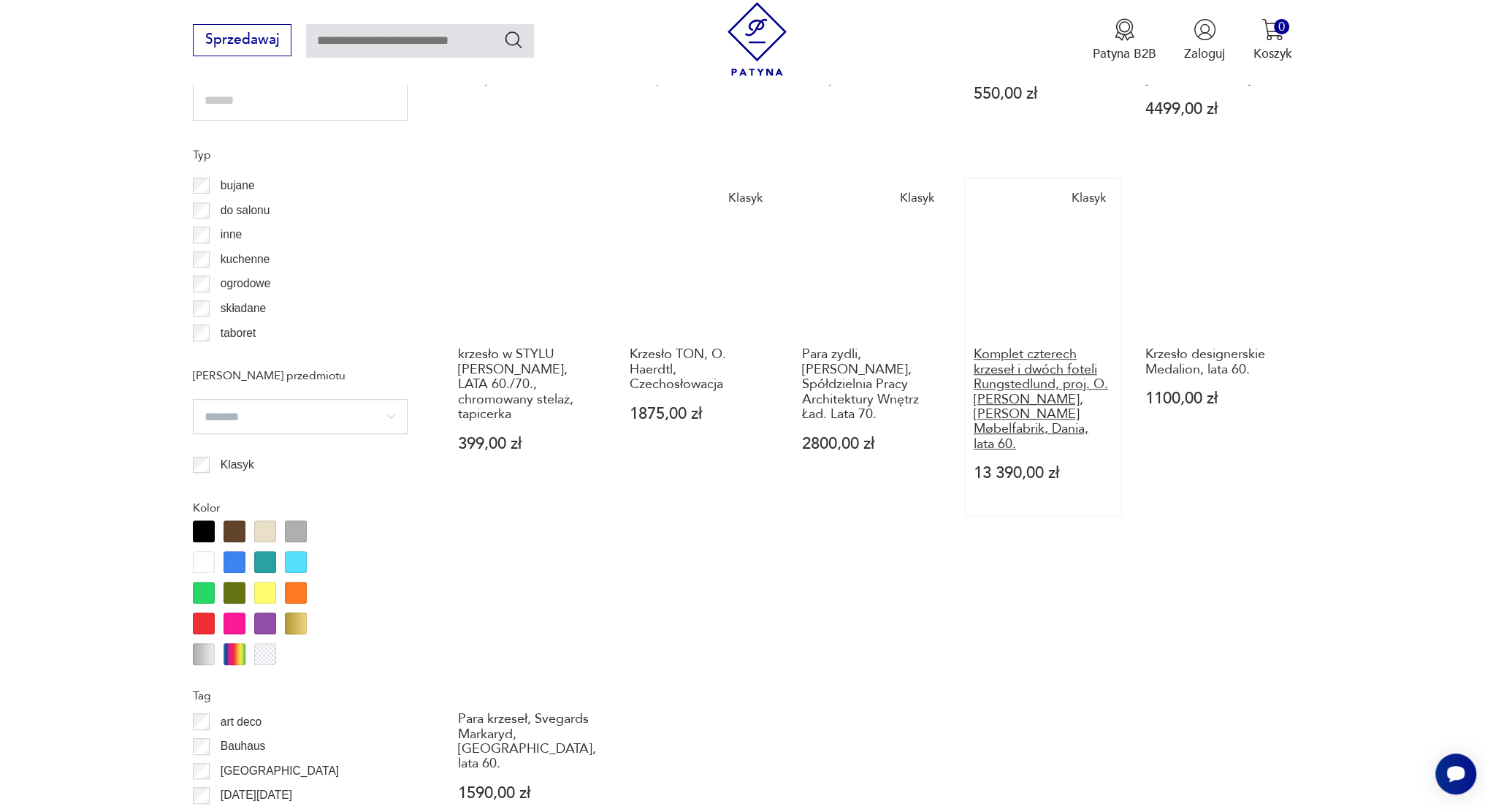
scroll to position [1580, 0]
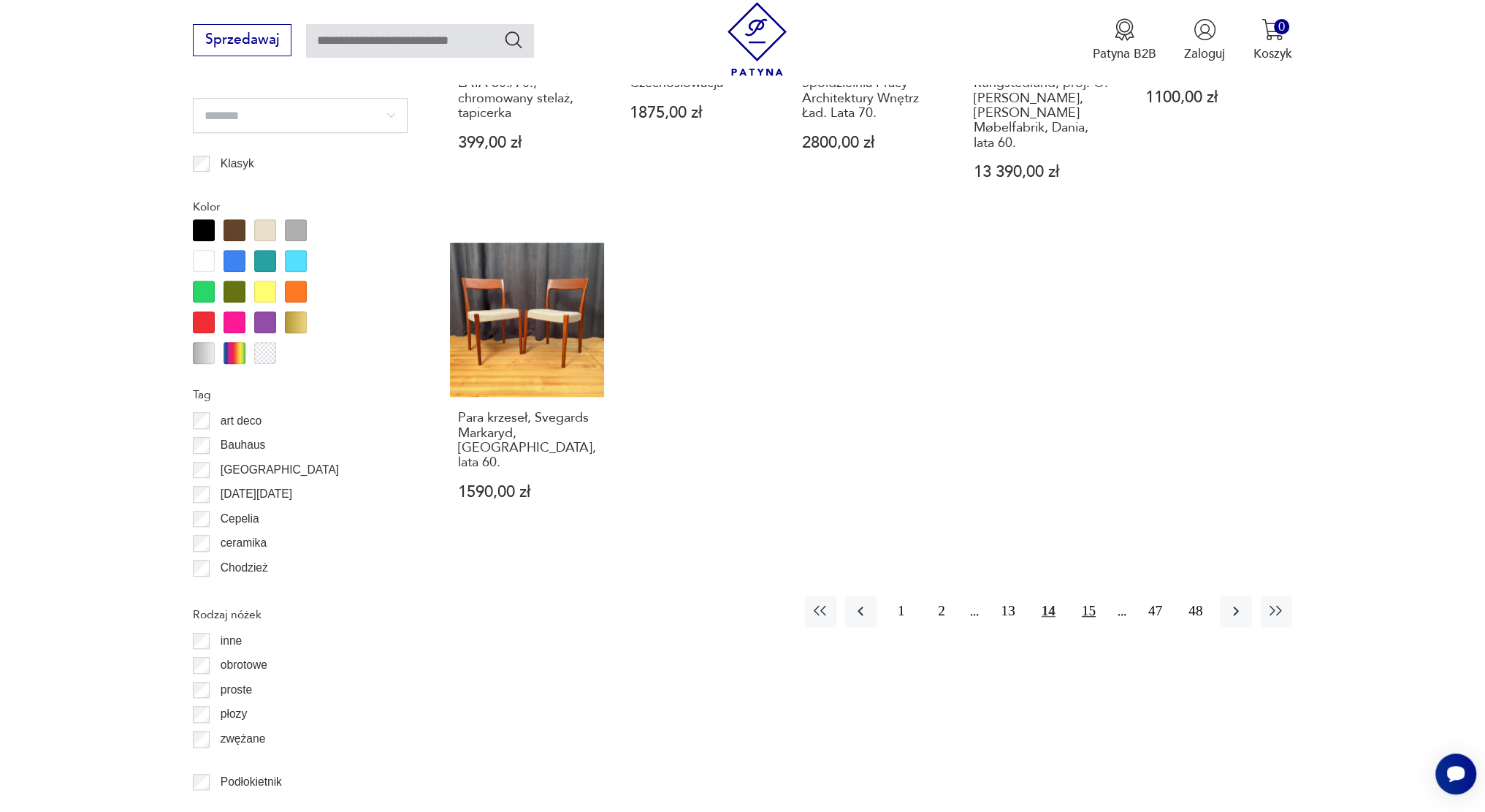
click at [1086, 596] on button "15" at bounding box center [1089, 612] width 32 height 32
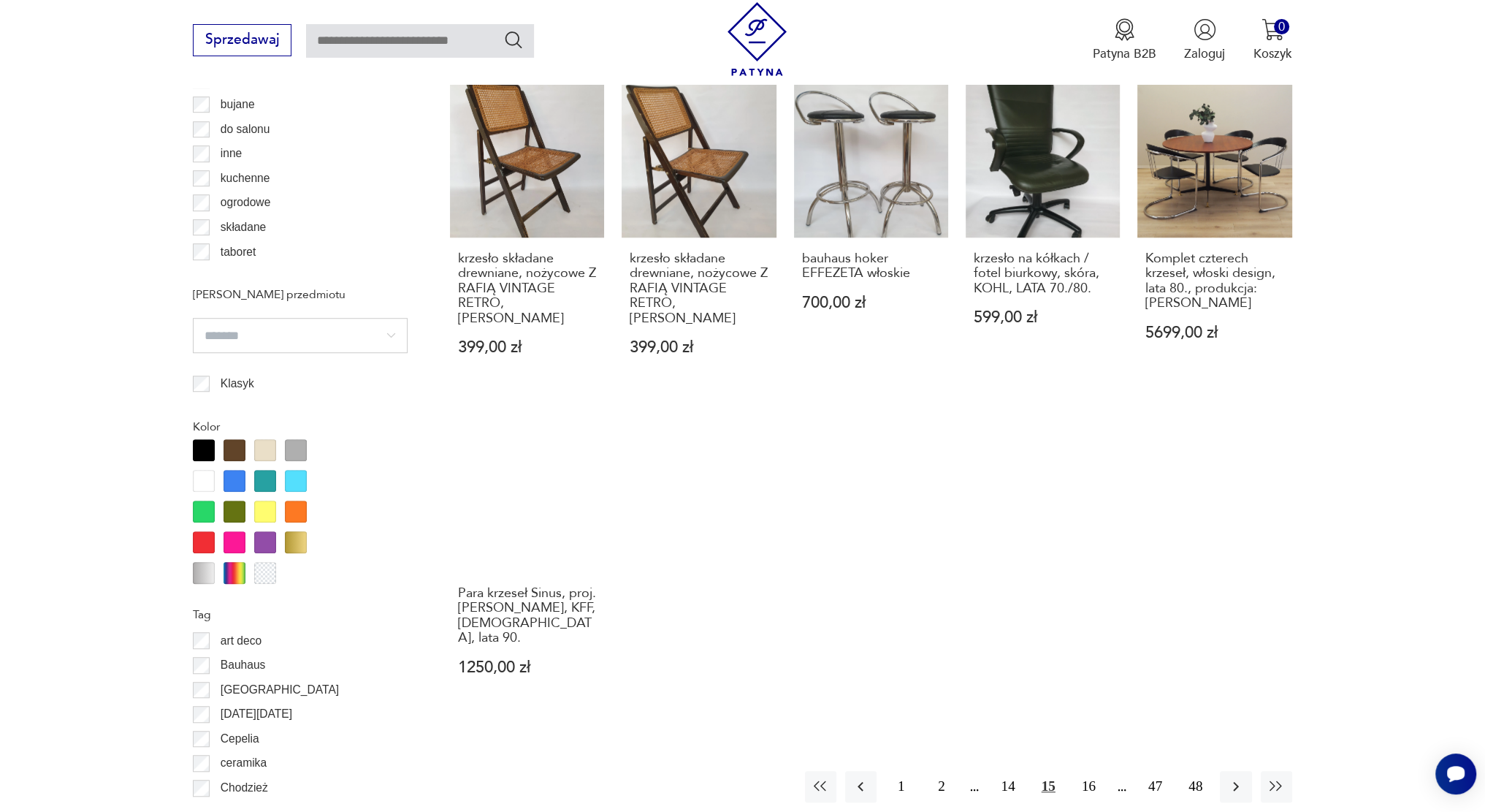
scroll to position [1361, 0]
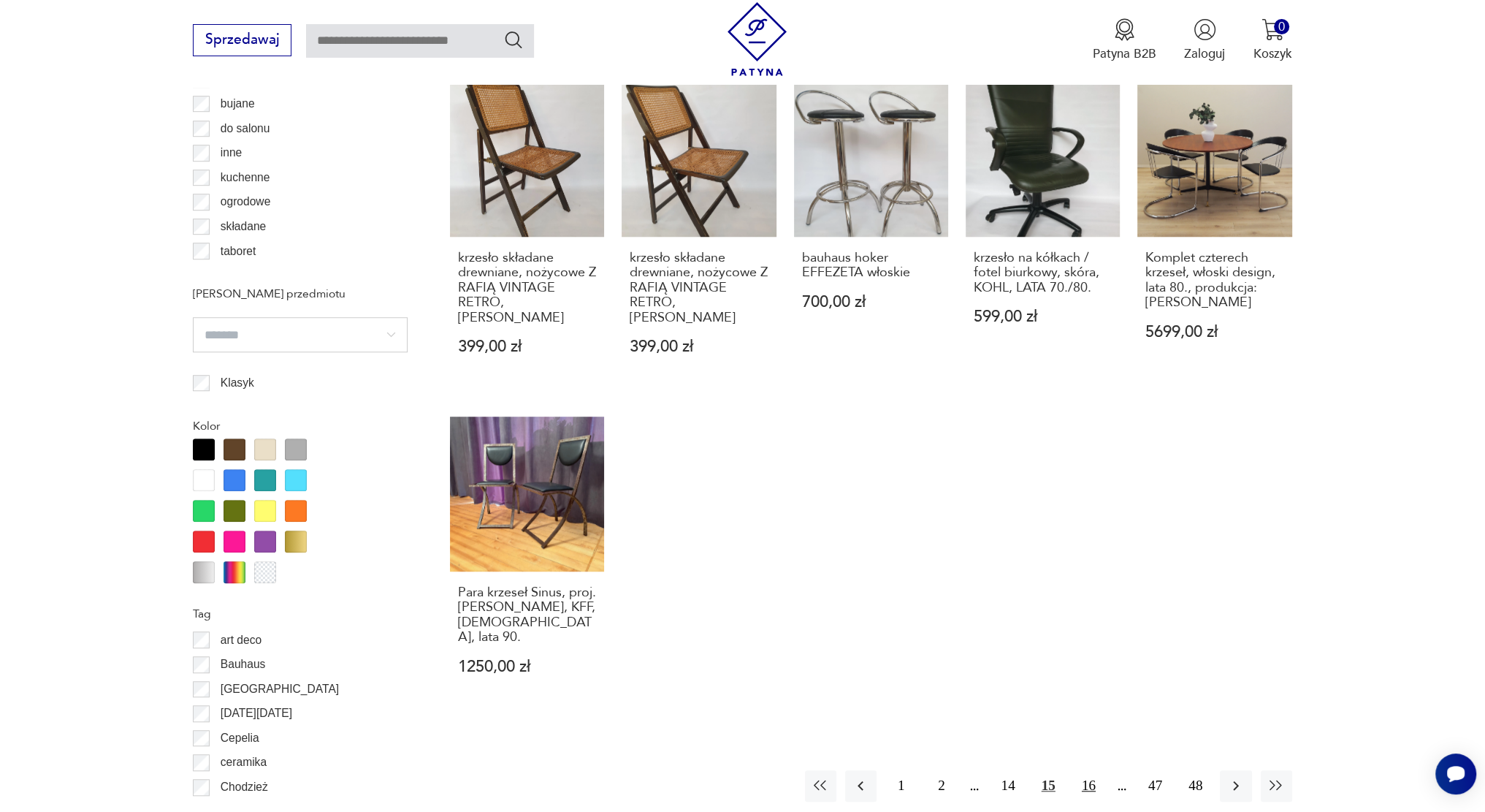
click at [1092, 770] on button "16" at bounding box center [1089, 786] width 32 height 32
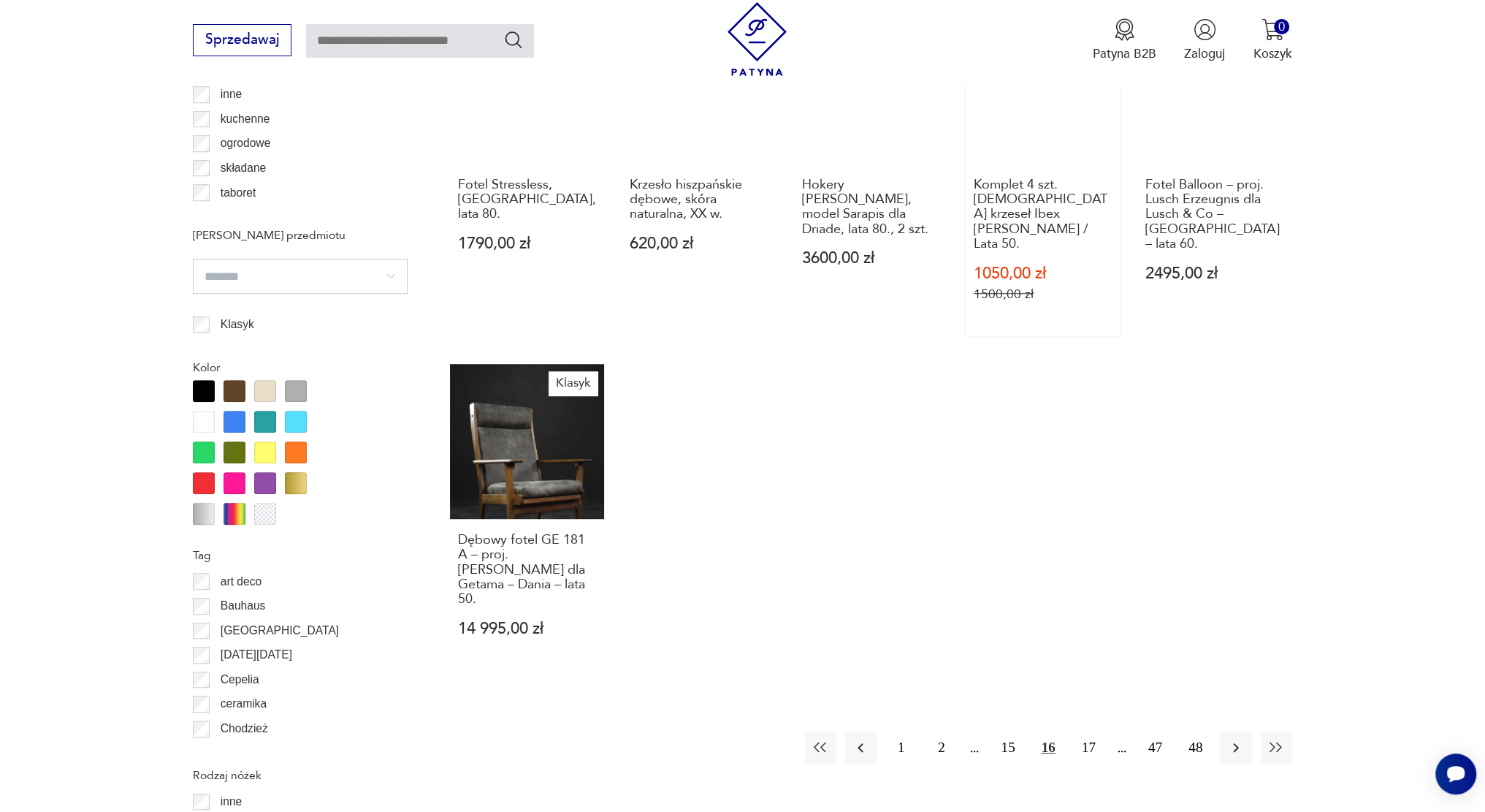
scroll to position [1435, 0]
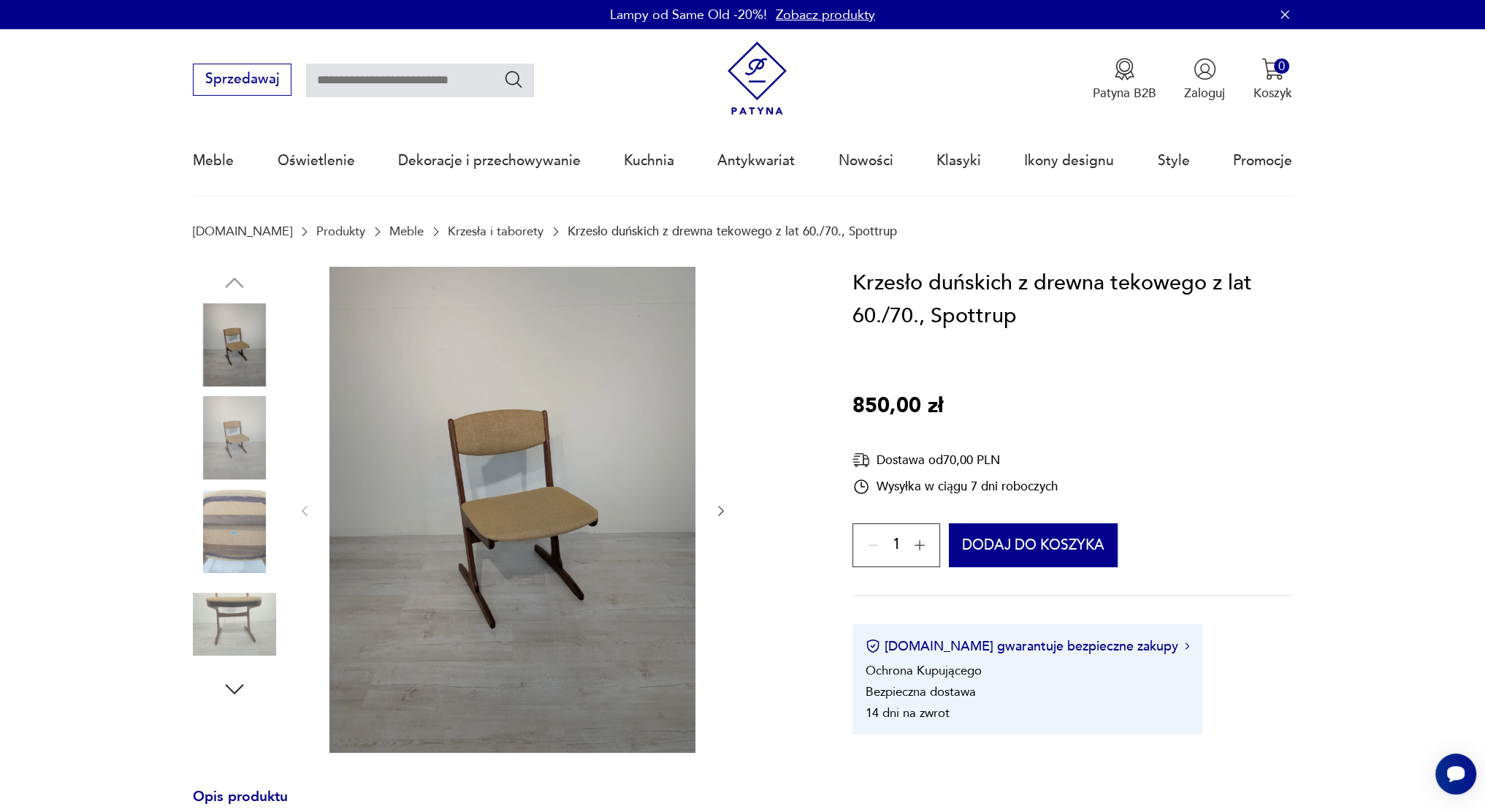
click at [722, 509] on icon "button" at bounding box center [721, 510] width 15 height 15
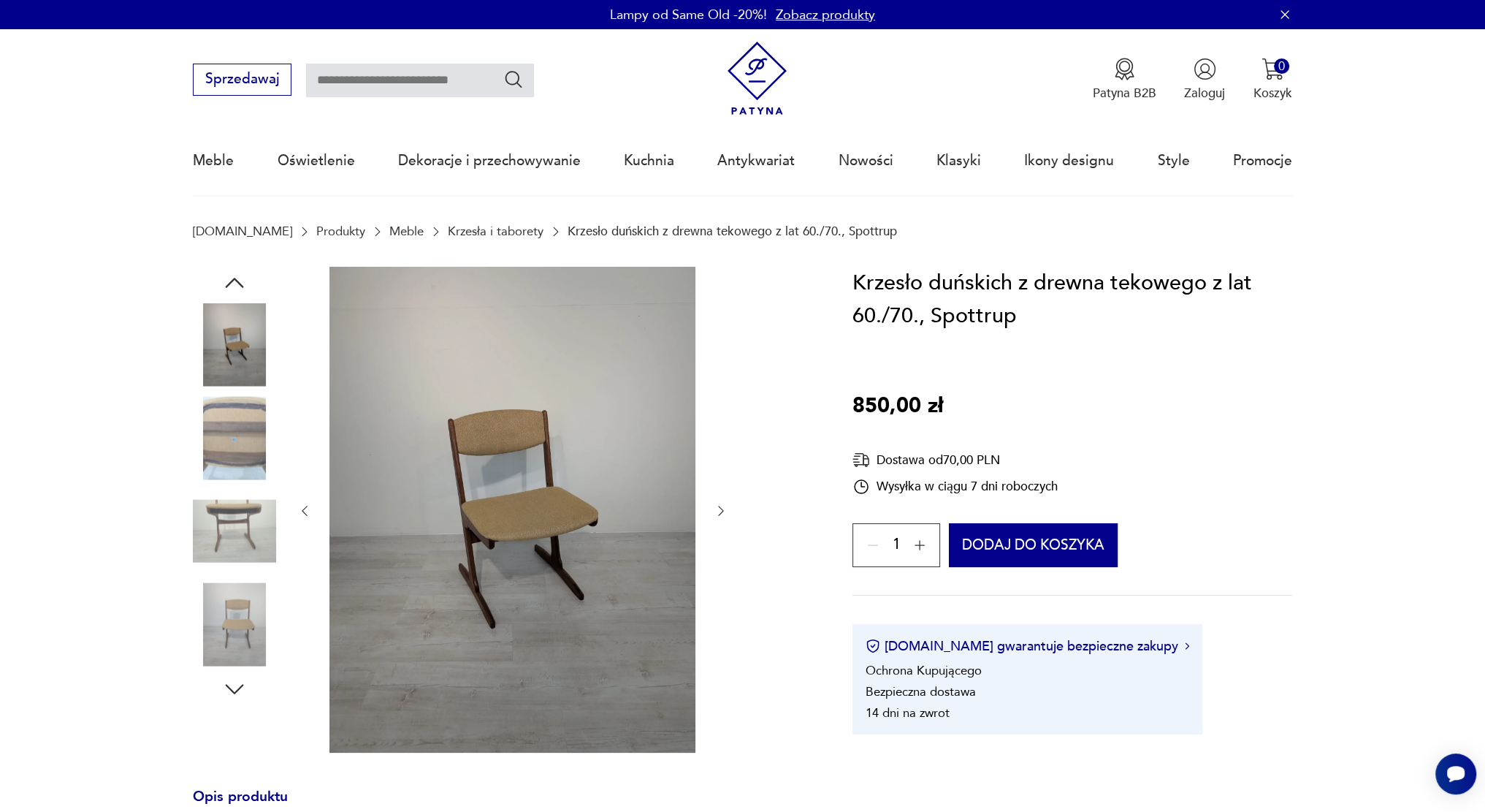
click at [722, 509] on icon "button" at bounding box center [721, 510] width 15 height 15
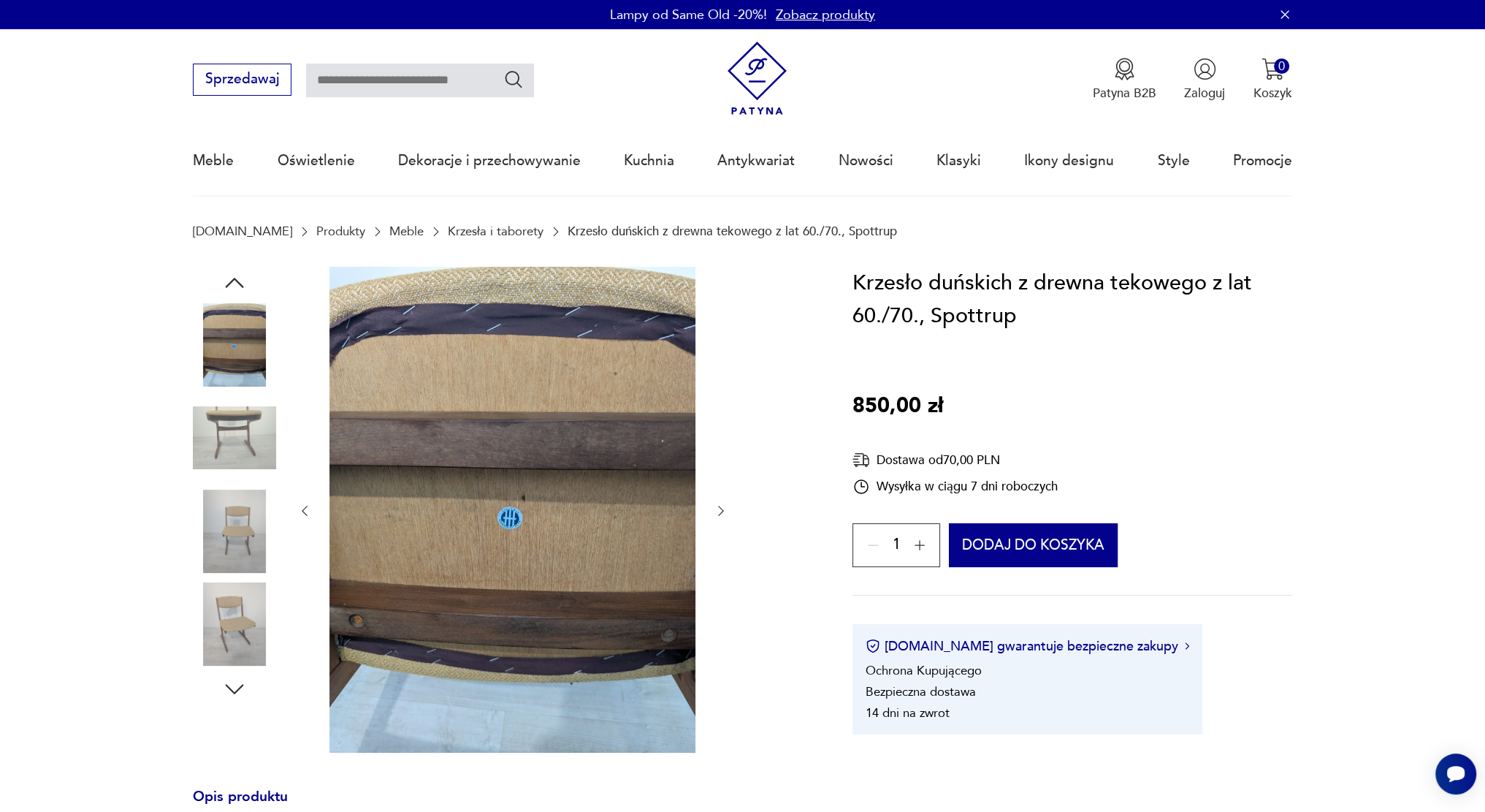
click at [722, 509] on icon "button" at bounding box center [721, 510] width 15 height 15
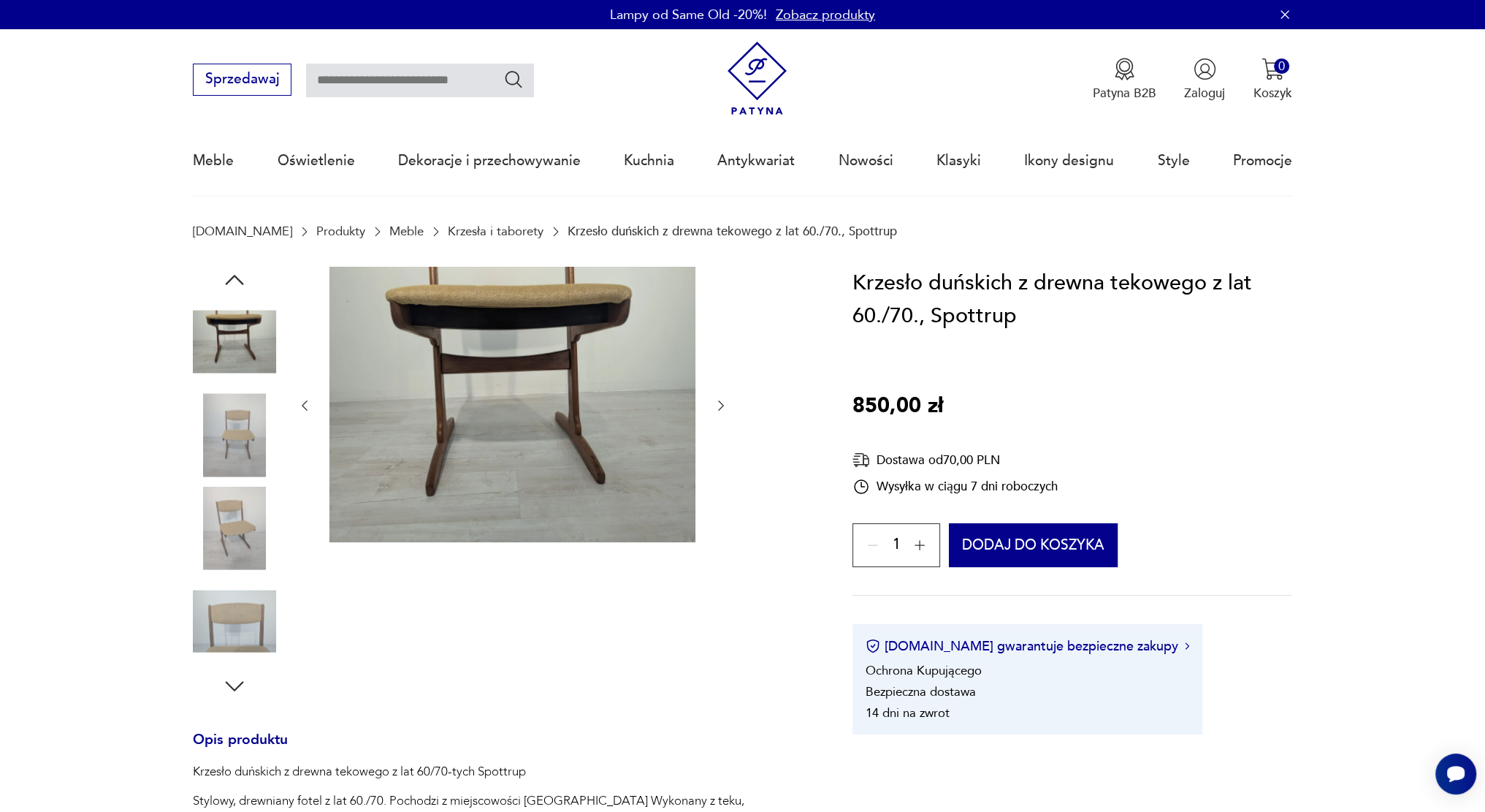
click at [723, 410] on icon "button" at bounding box center [721, 406] width 15 height 15
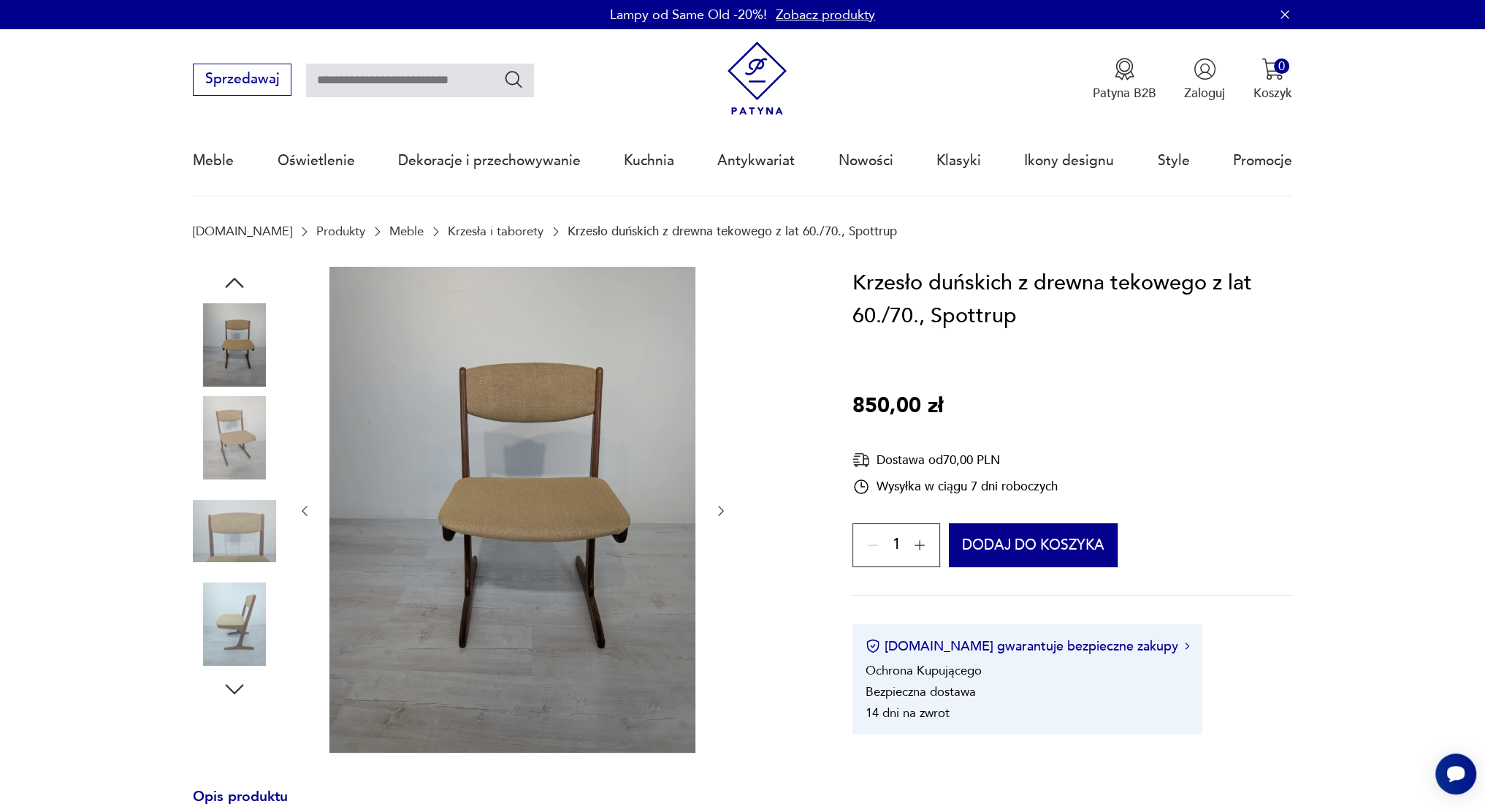
click at [266, 424] on img at bounding box center [235, 438] width 84 height 84
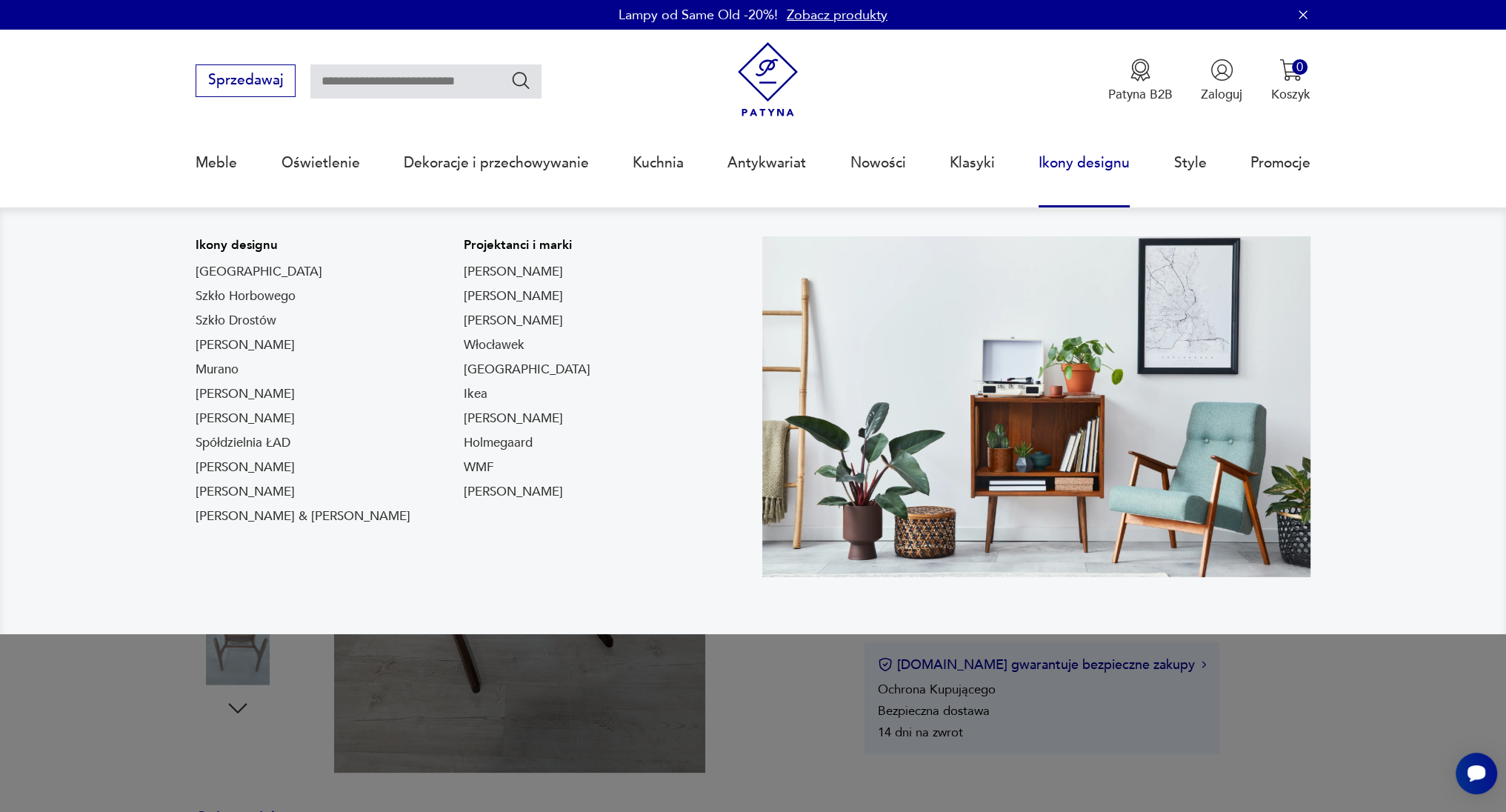
click at [1054, 162] on link "Ikony designu" at bounding box center [1084, 163] width 91 height 68
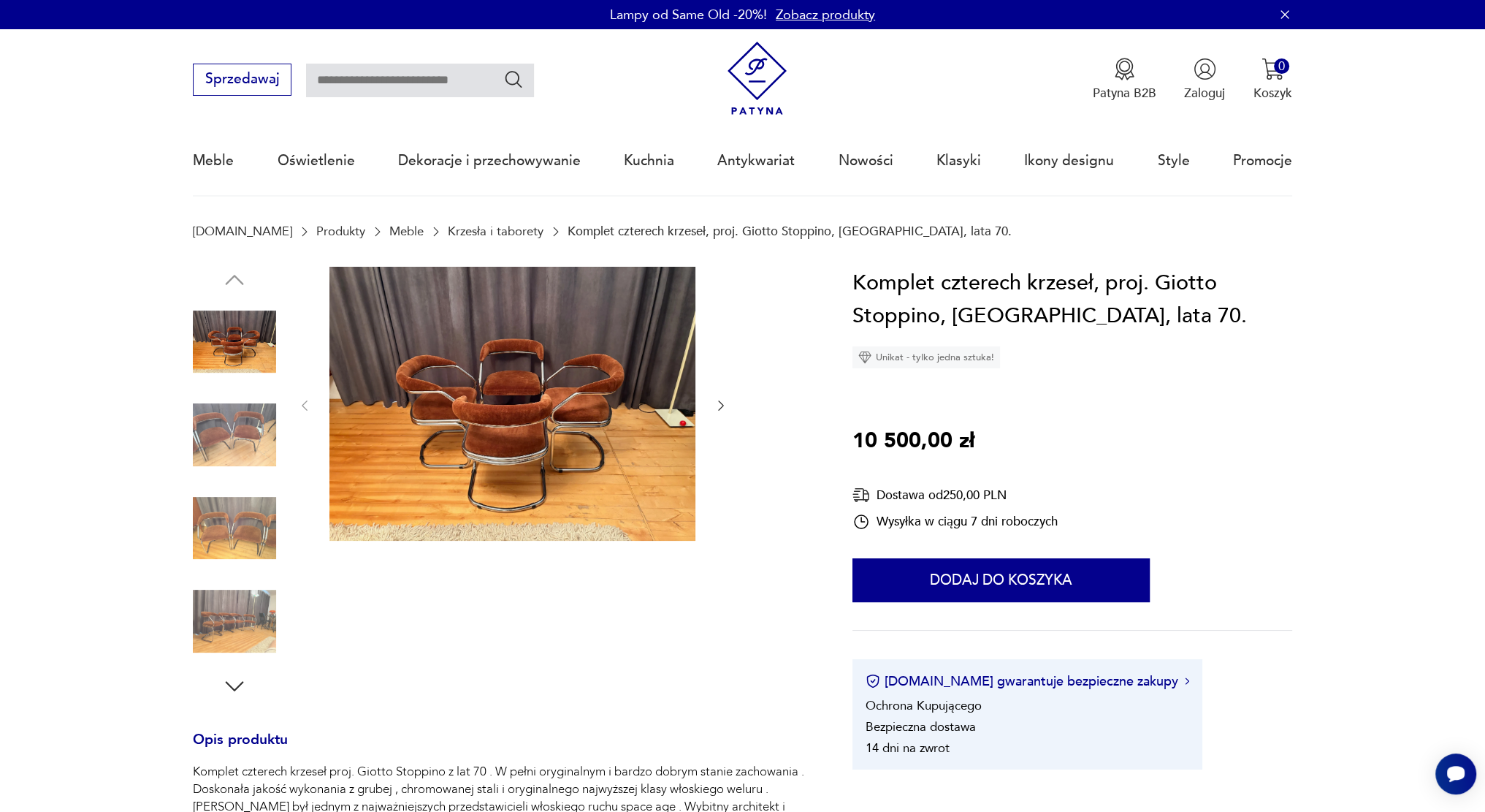
click at [259, 439] on img at bounding box center [235, 434] width 84 height 84
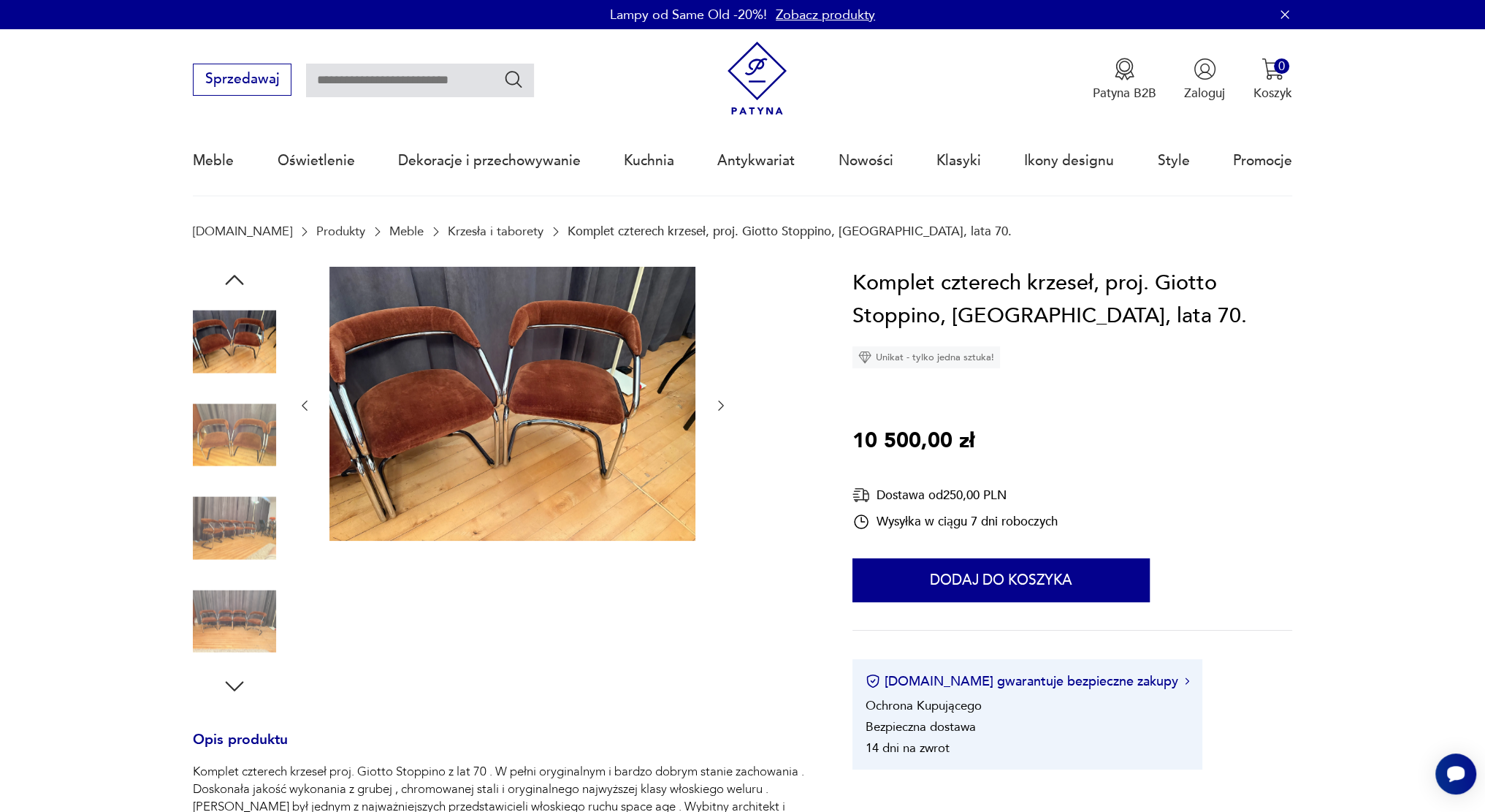
click at [218, 535] on img at bounding box center [235, 528] width 84 height 84
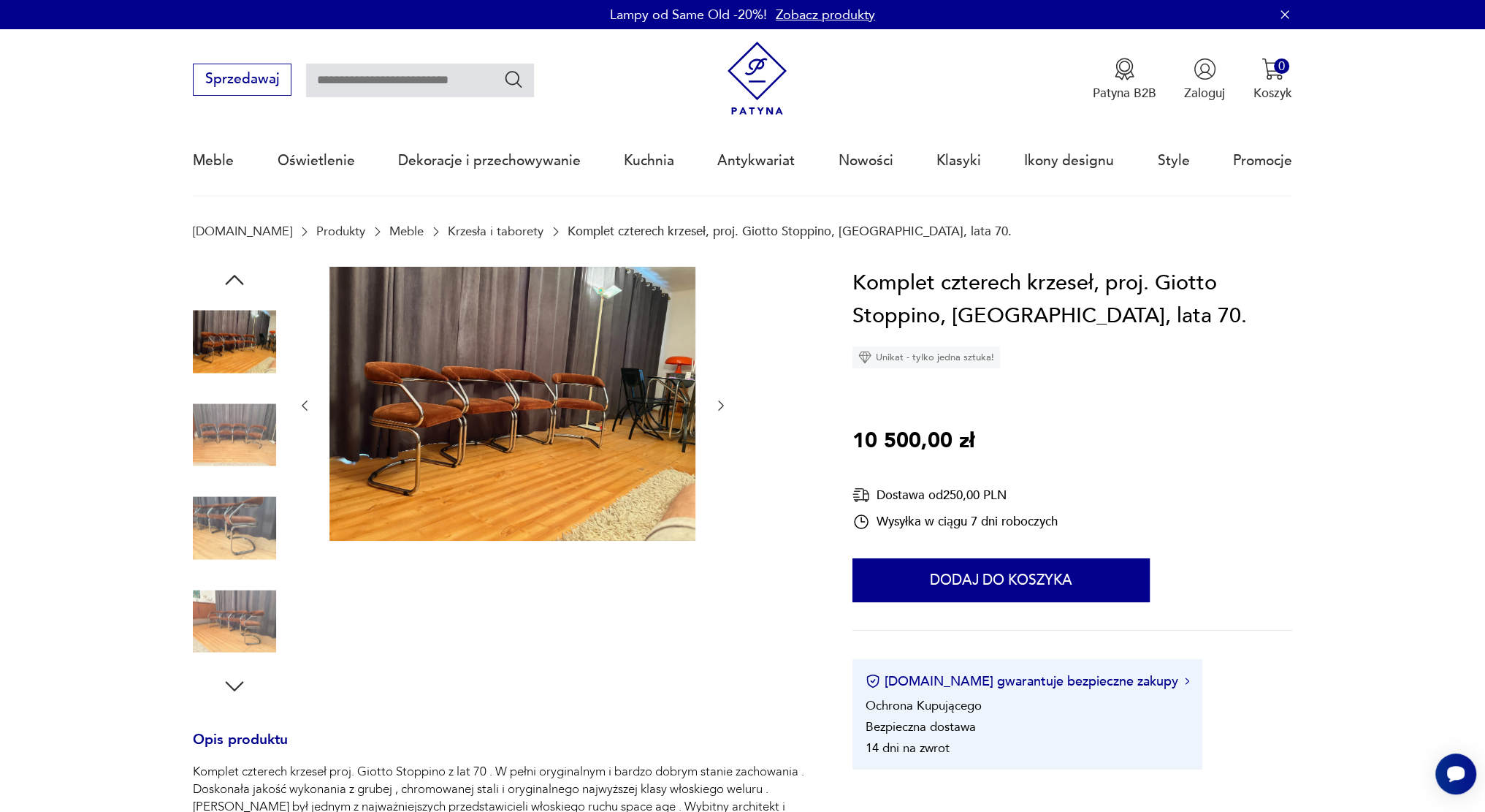
click at [237, 599] on img at bounding box center [235, 621] width 84 height 84
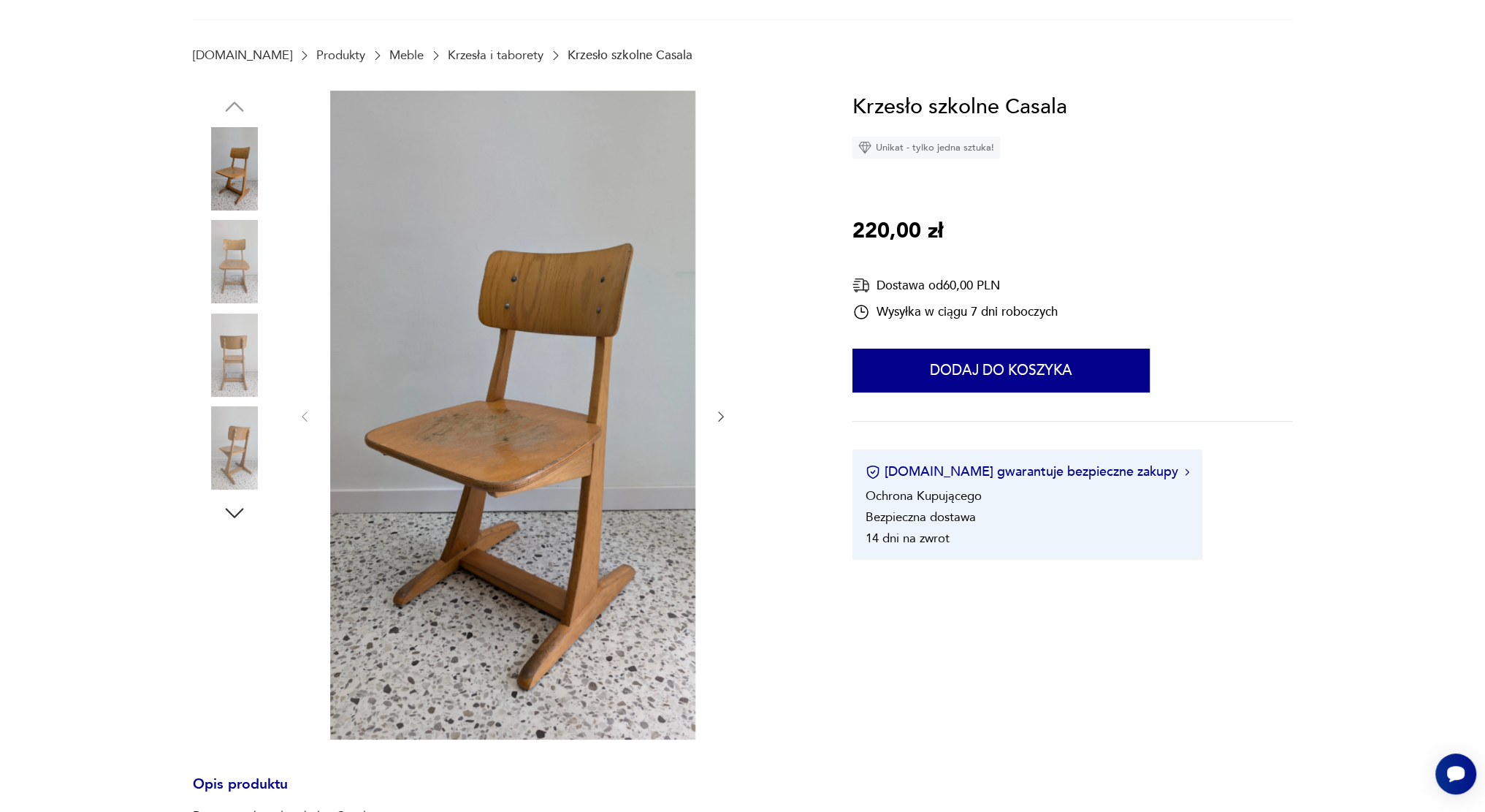
scroll to position [219, 0]
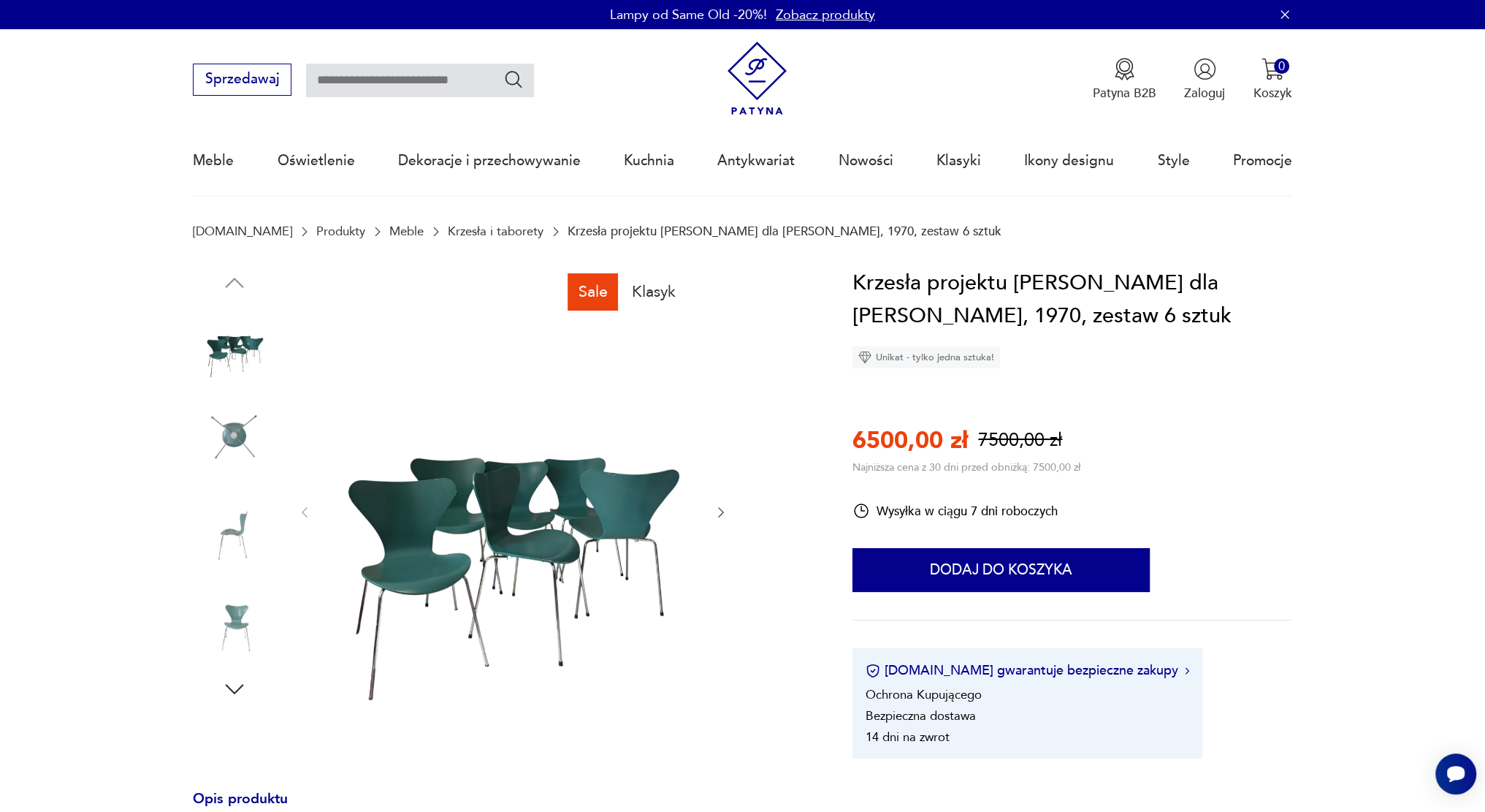
click at [239, 445] on img at bounding box center [235, 438] width 84 height 84
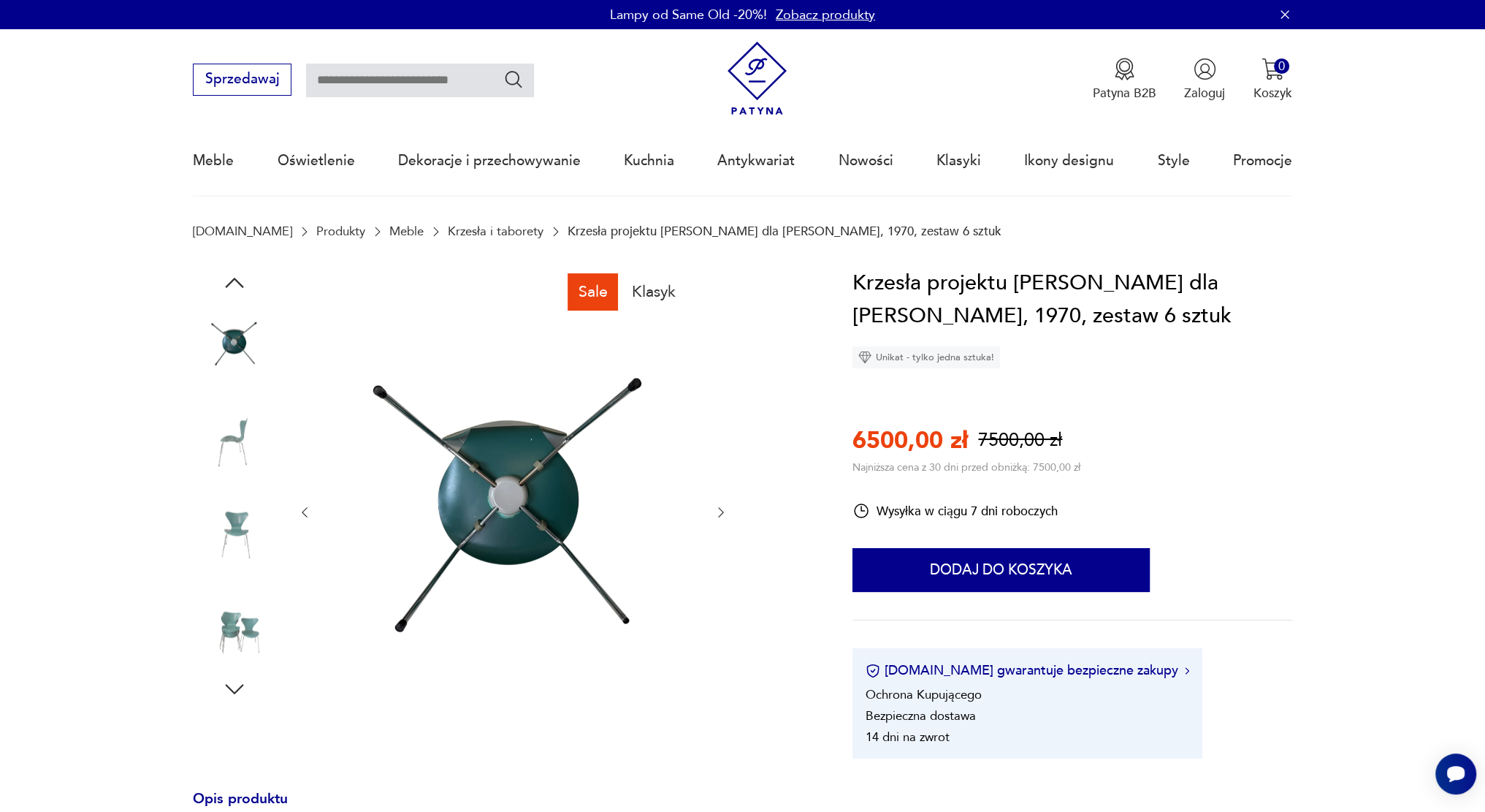
click at [238, 514] on img at bounding box center [235, 531] width 84 height 84
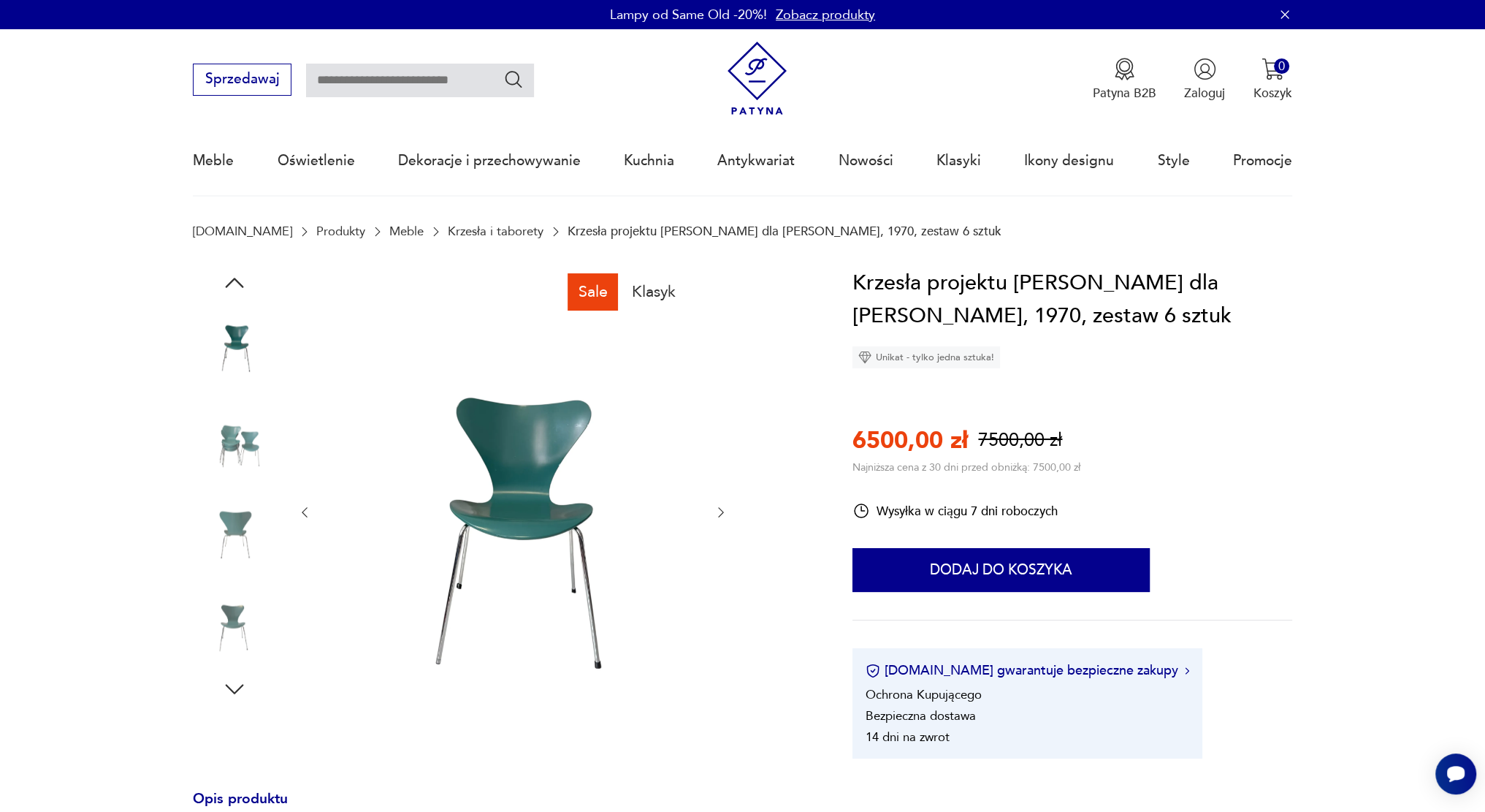
click at [231, 612] on img at bounding box center [235, 624] width 84 height 84
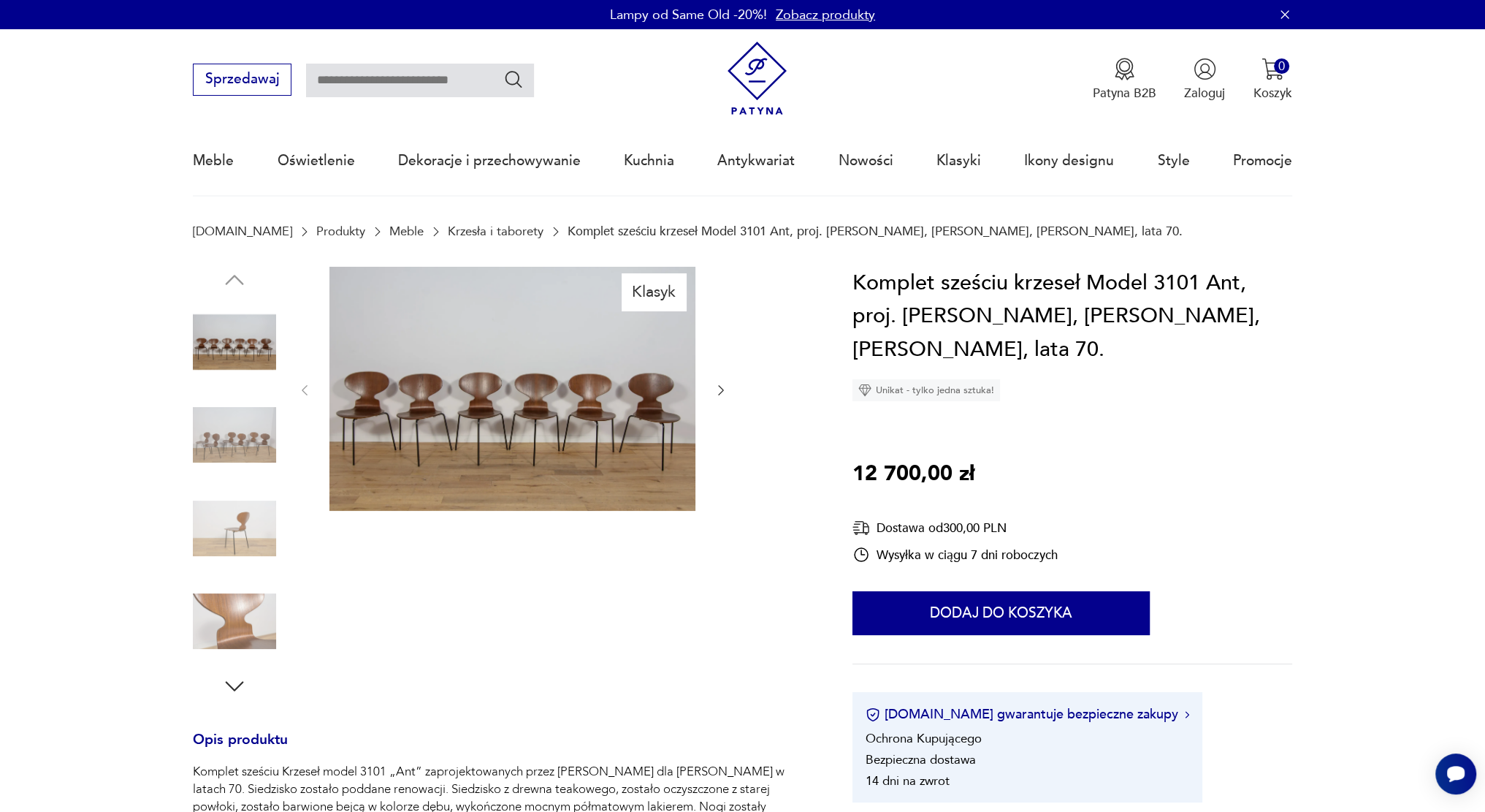
click at [265, 444] on img at bounding box center [235, 434] width 84 height 84
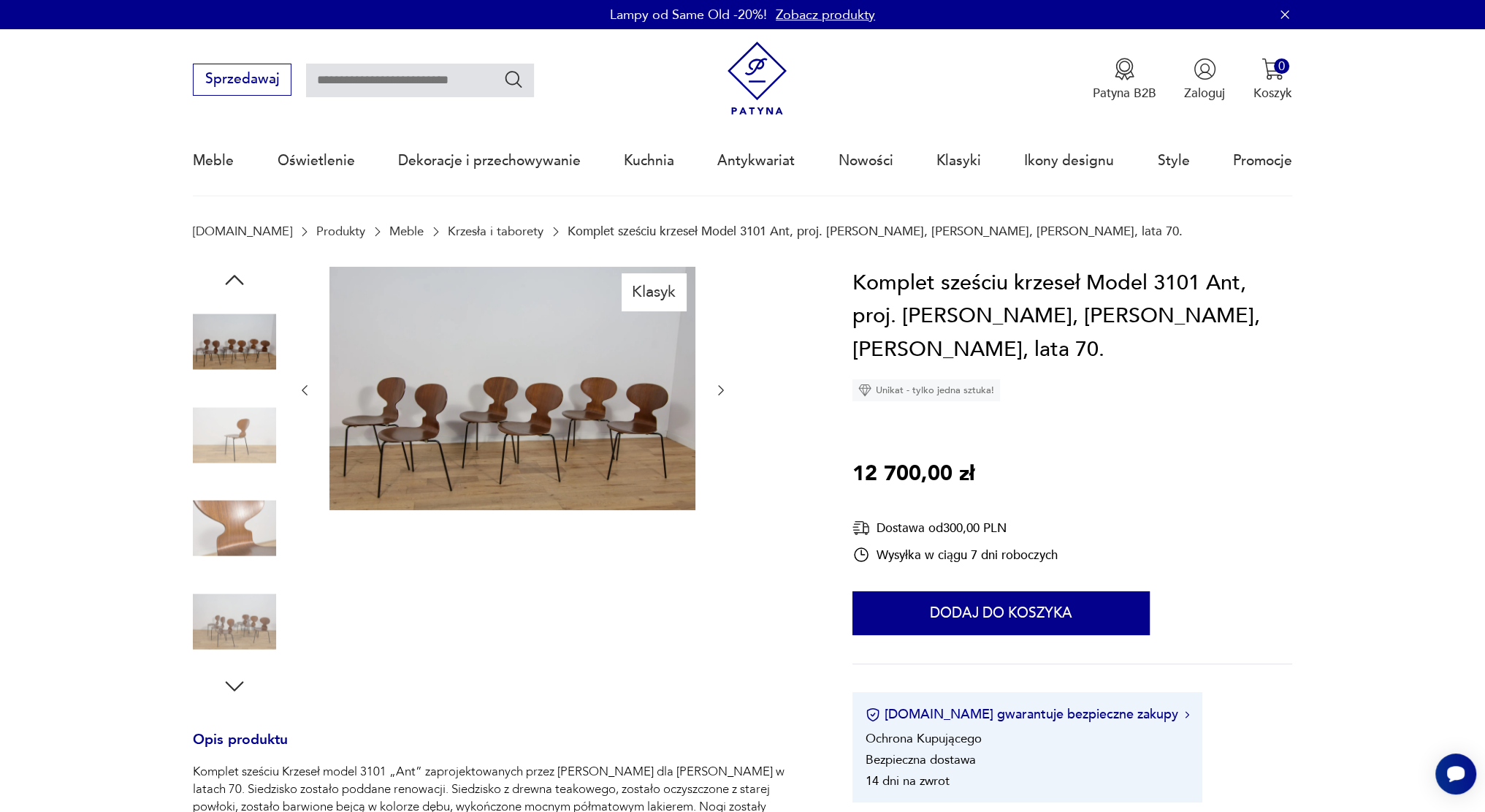
click at [455, 423] on img at bounding box center [512, 388] width 366 height 244
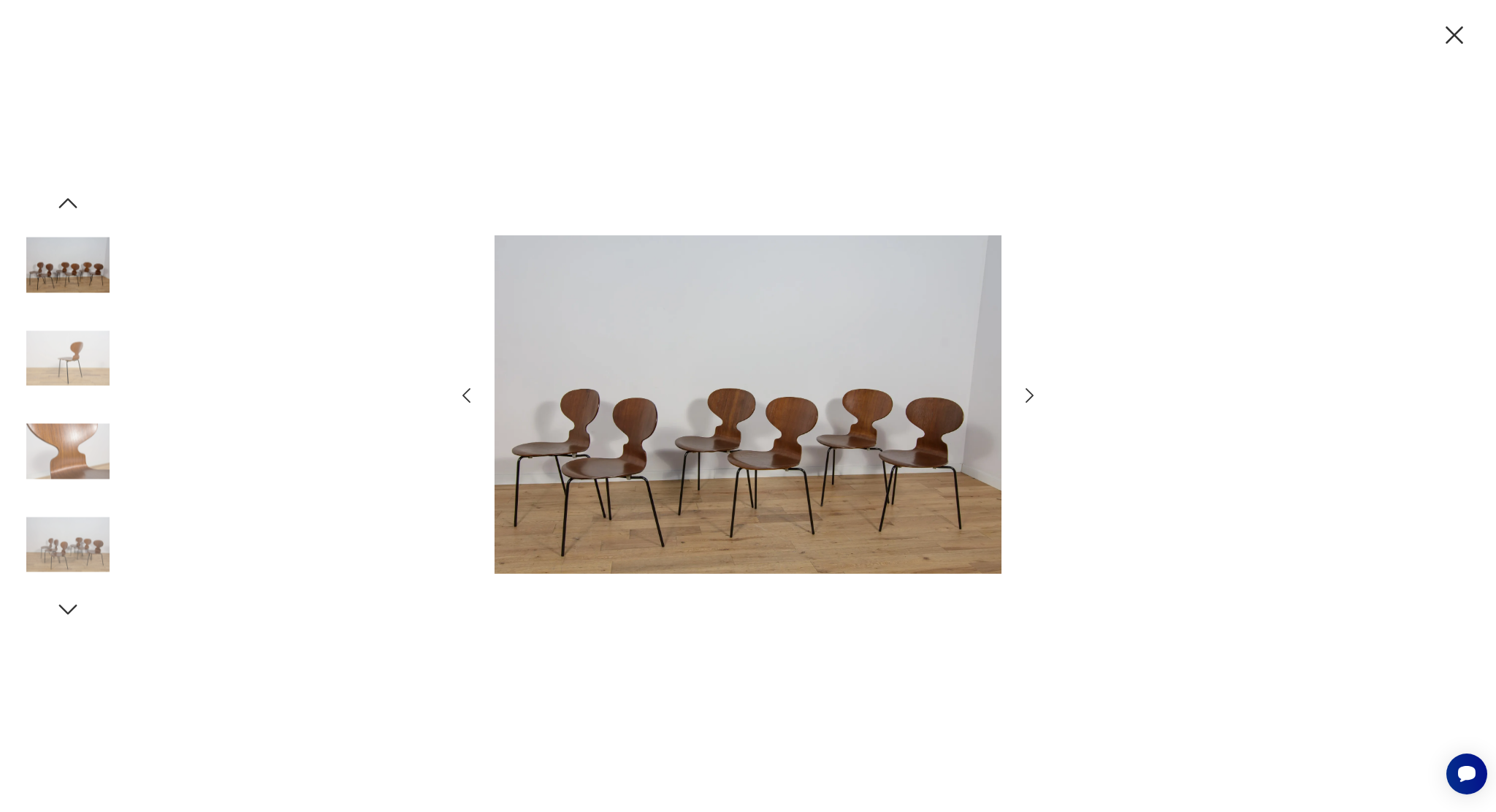
click at [1022, 393] on icon "button" at bounding box center [1029, 395] width 21 height 21
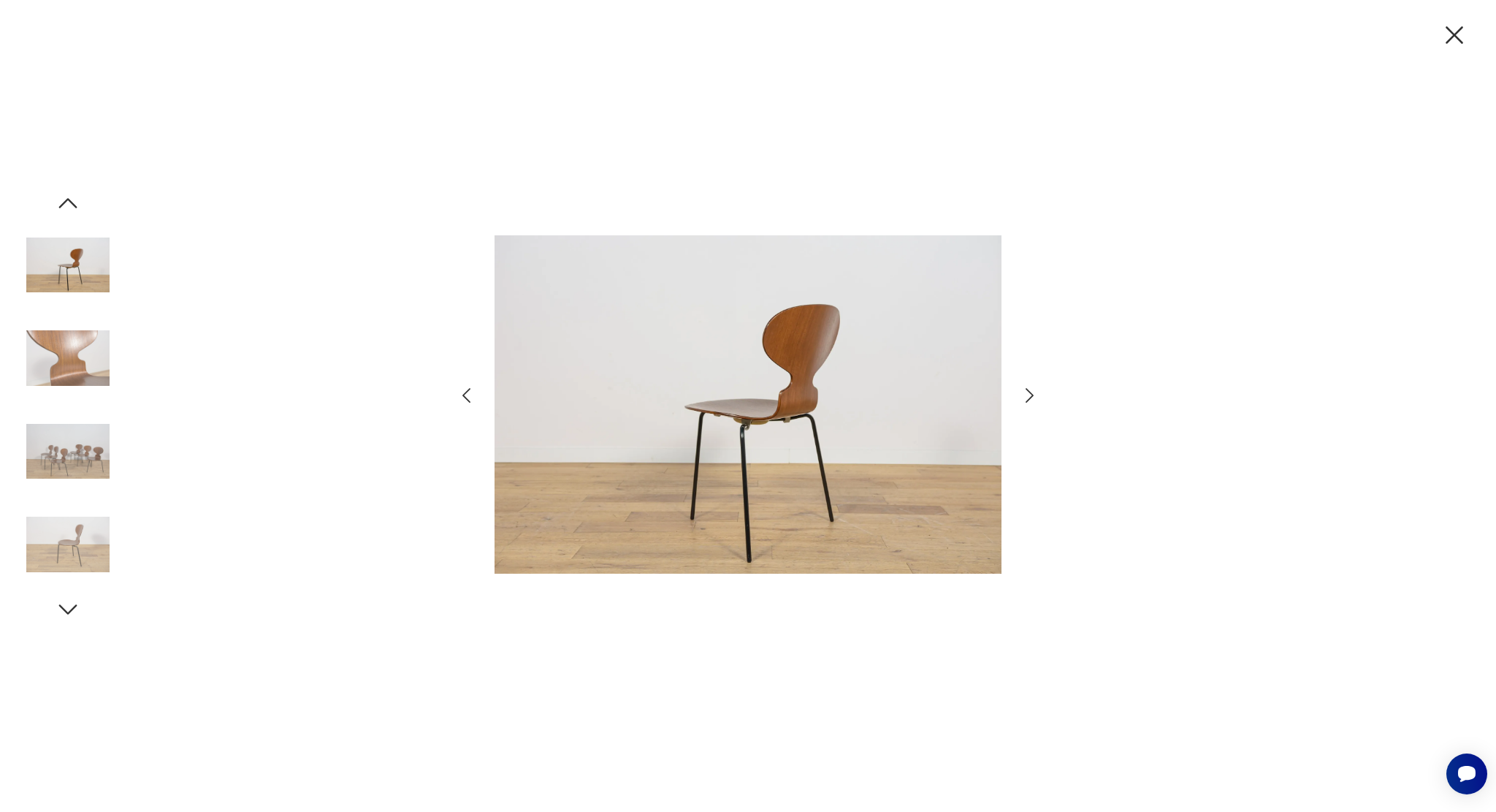
click at [1022, 393] on icon "button" at bounding box center [1029, 395] width 21 height 21
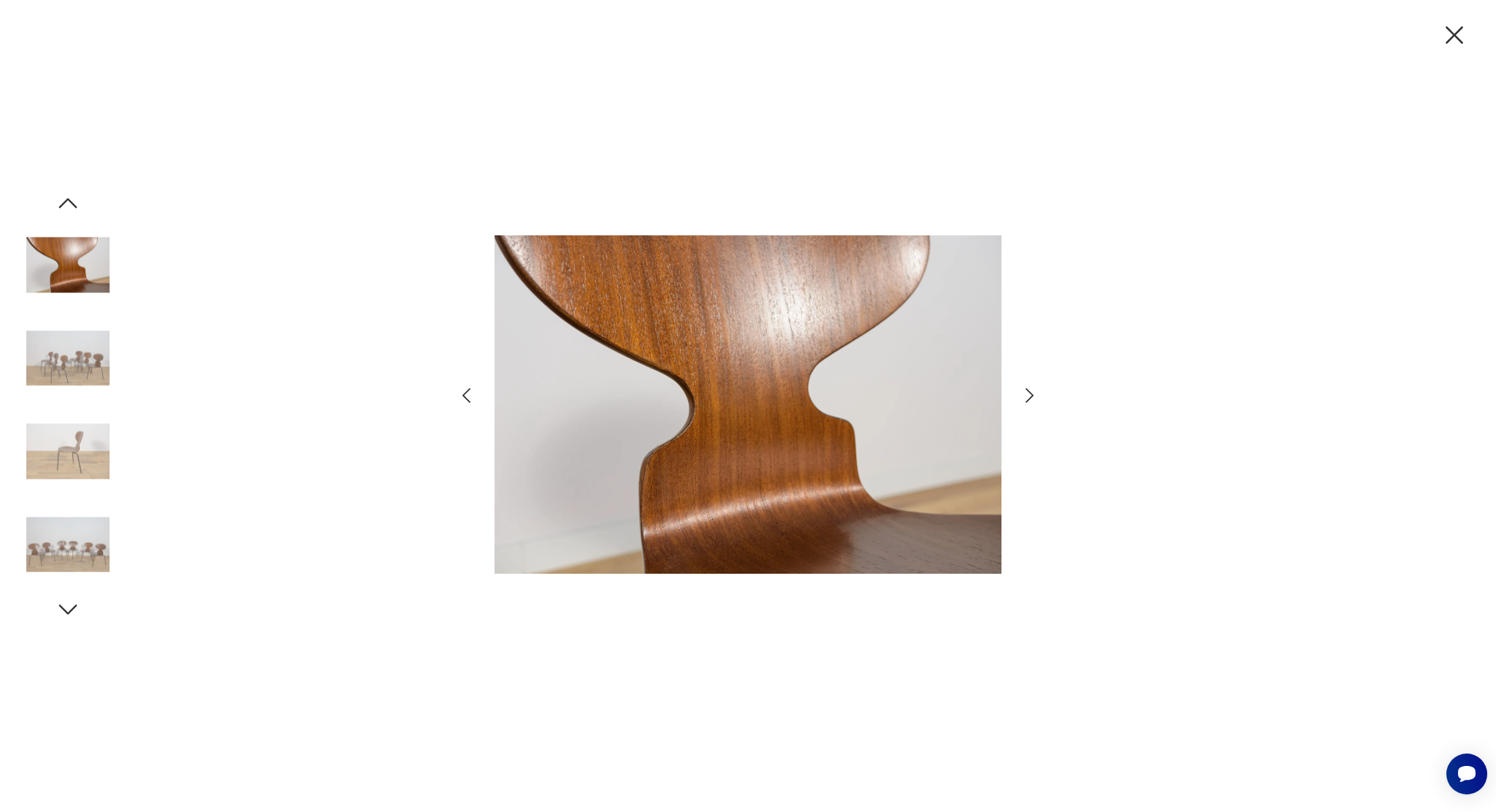
click at [1022, 393] on icon "button" at bounding box center [1029, 395] width 21 height 21
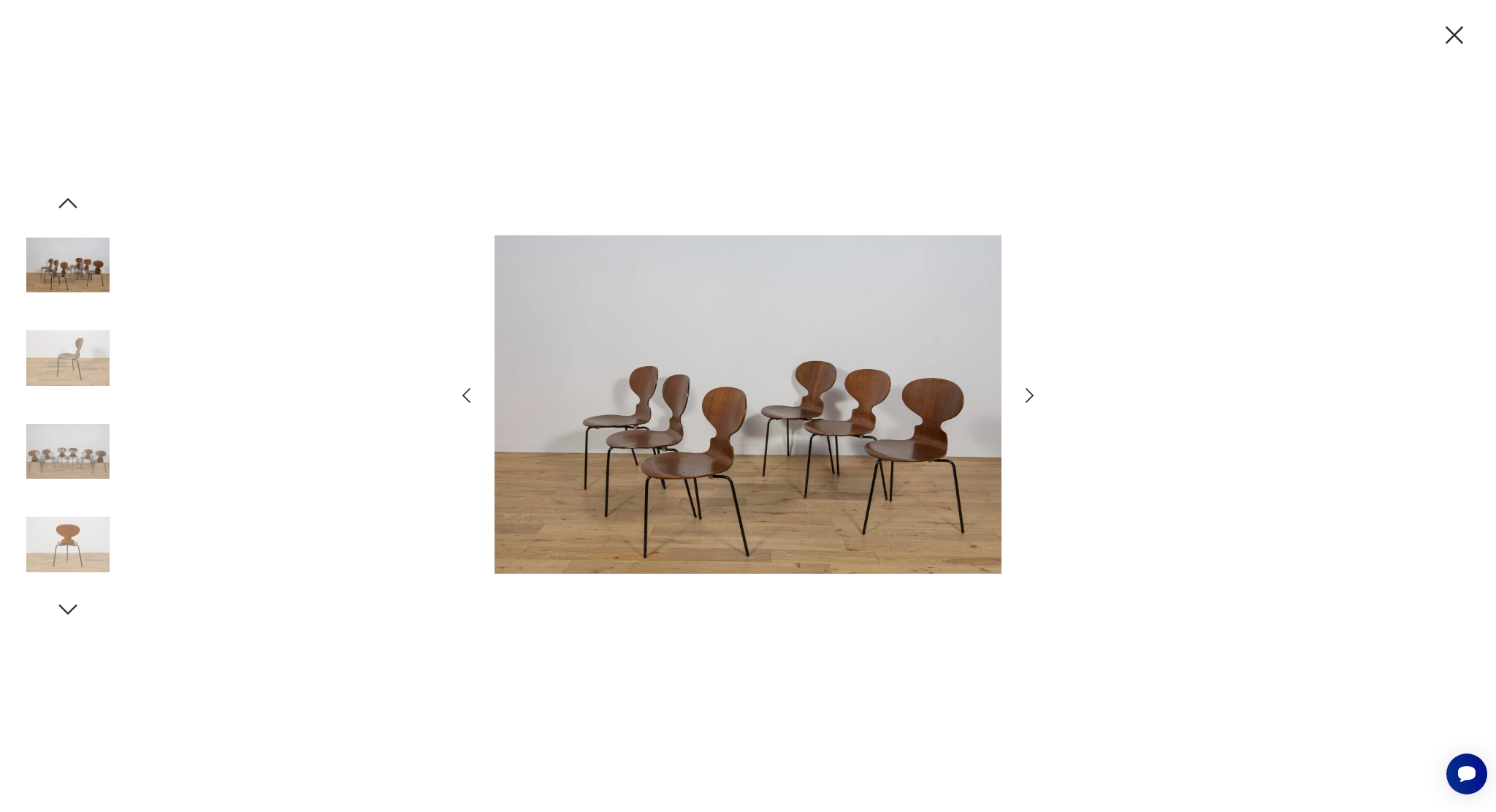
click at [1451, 40] on icon "button" at bounding box center [1454, 34] width 31 height 31
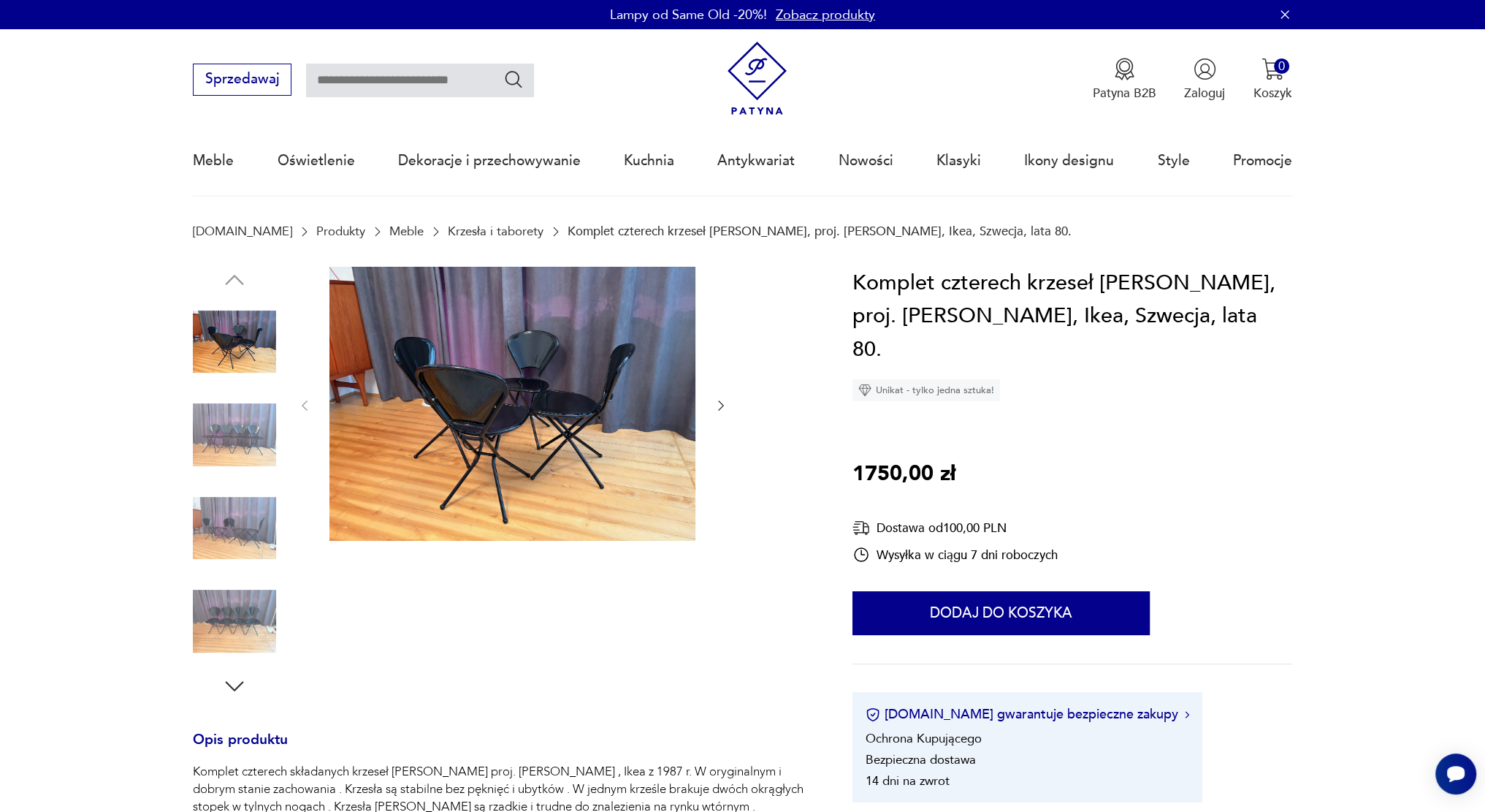
click at [242, 455] on img at bounding box center [235, 434] width 84 height 84
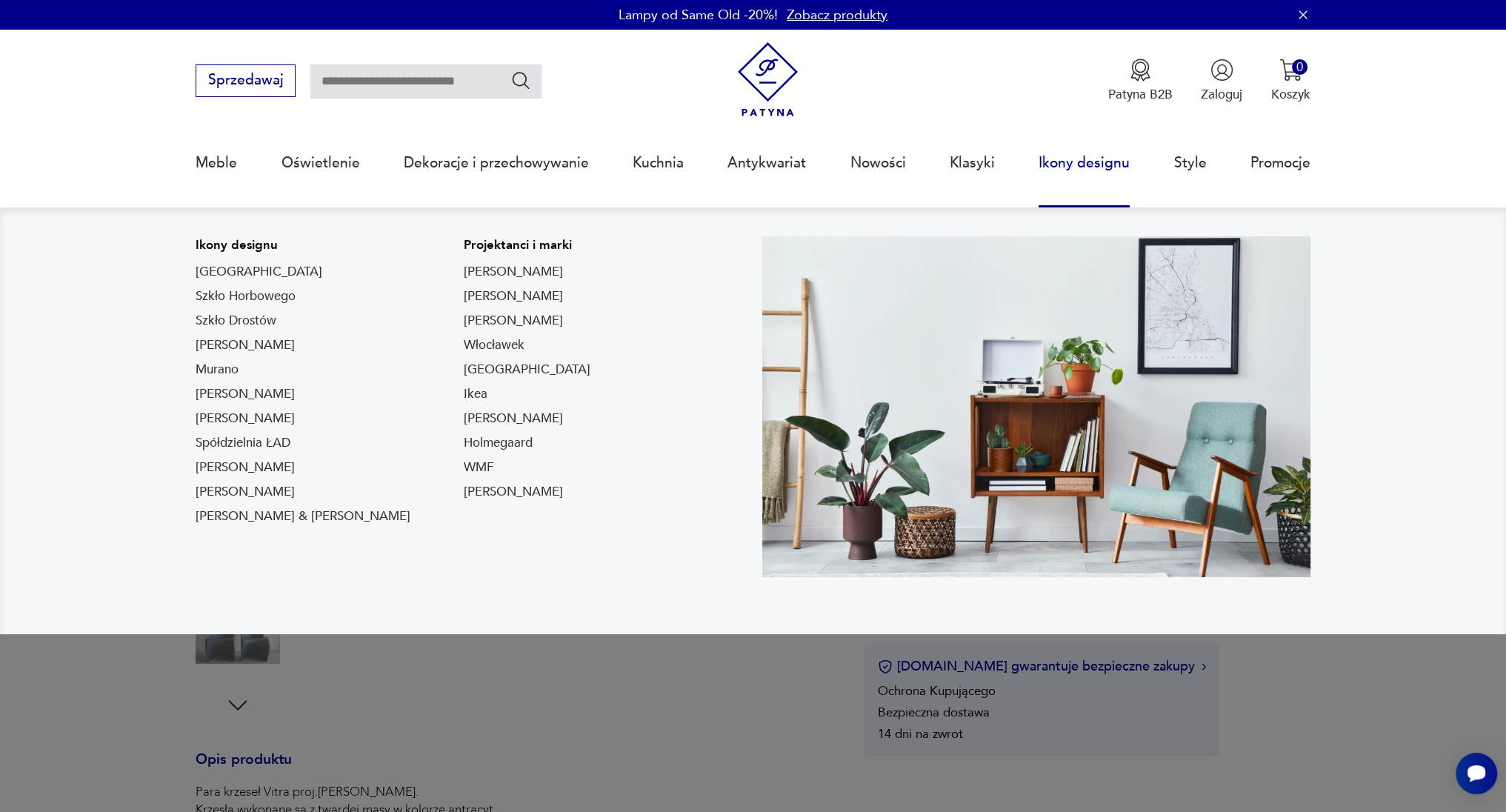
click at [1086, 163] on link "Ikony designu" at bounding box center [1084, 163] width 91 height 68
click at [1073, 164] on link "Ikony designu" at bounding box center [1084, 163] width 91 height 68
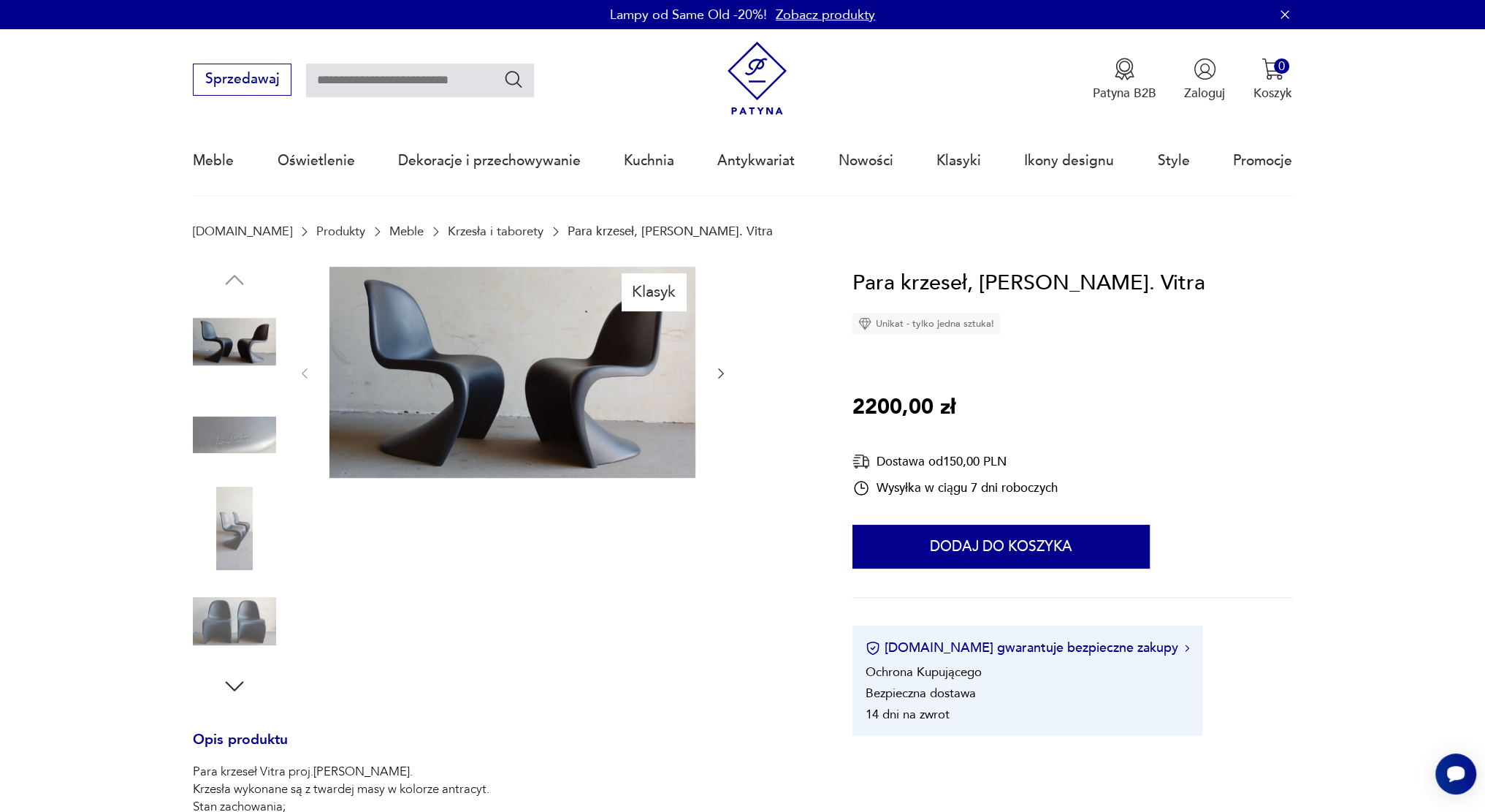
click at [781, 77] on img at bounding box center [757, 79] width 74 height 74
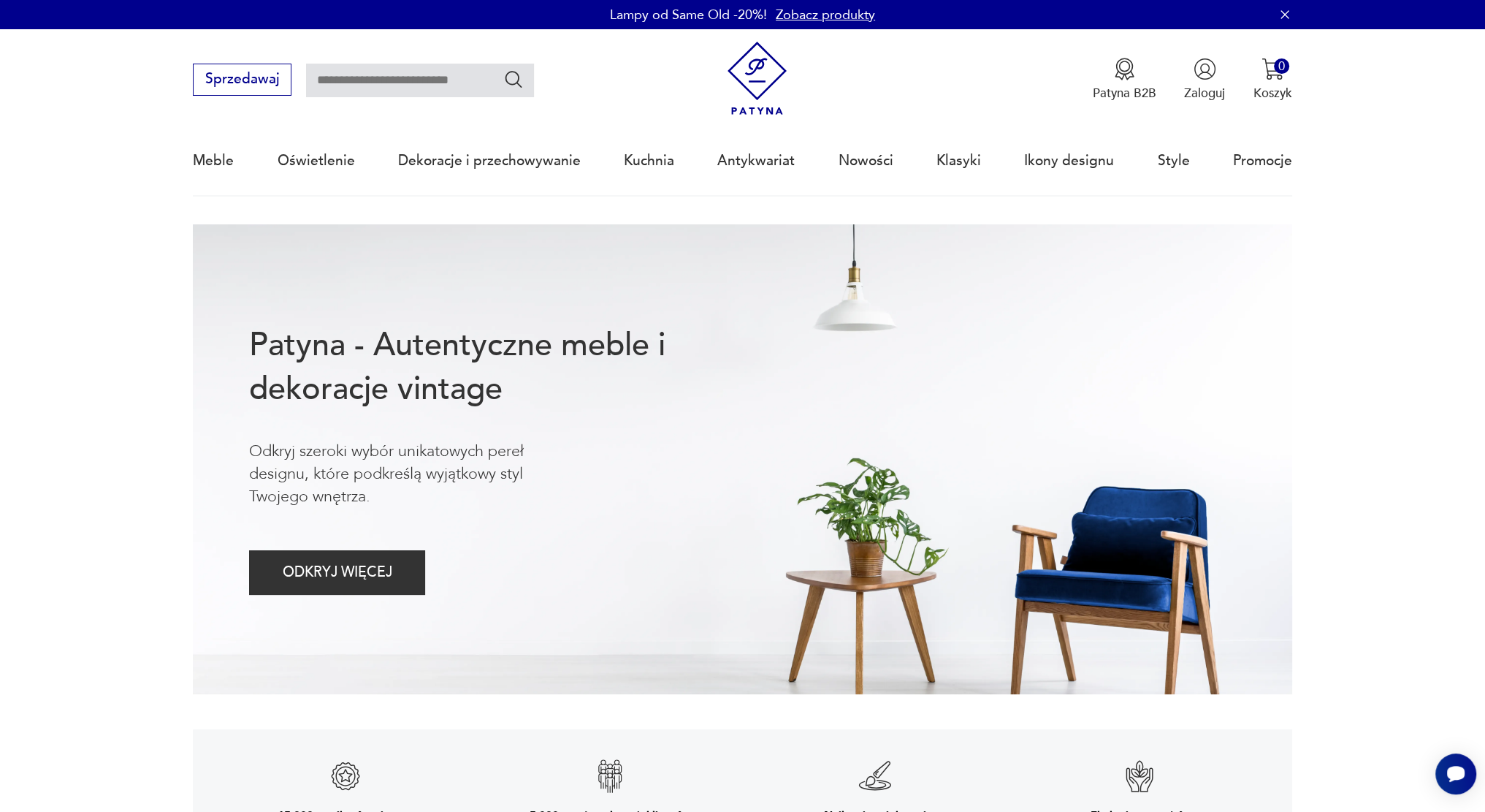
click at [816, 18] on link "Zobacz produkty" at bounding box center [825, 15] width 99 height 19
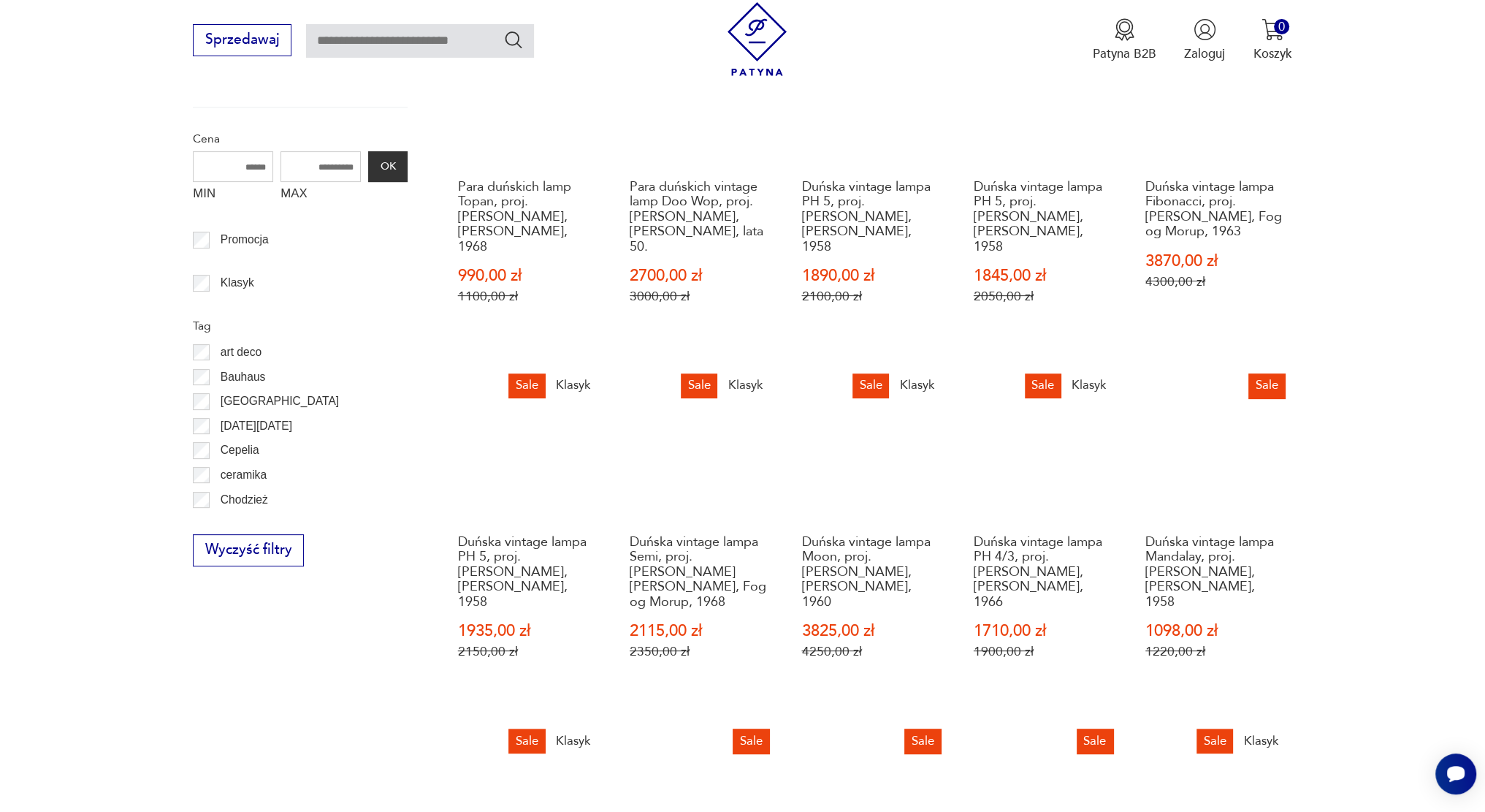
scroll to position [683, 0]
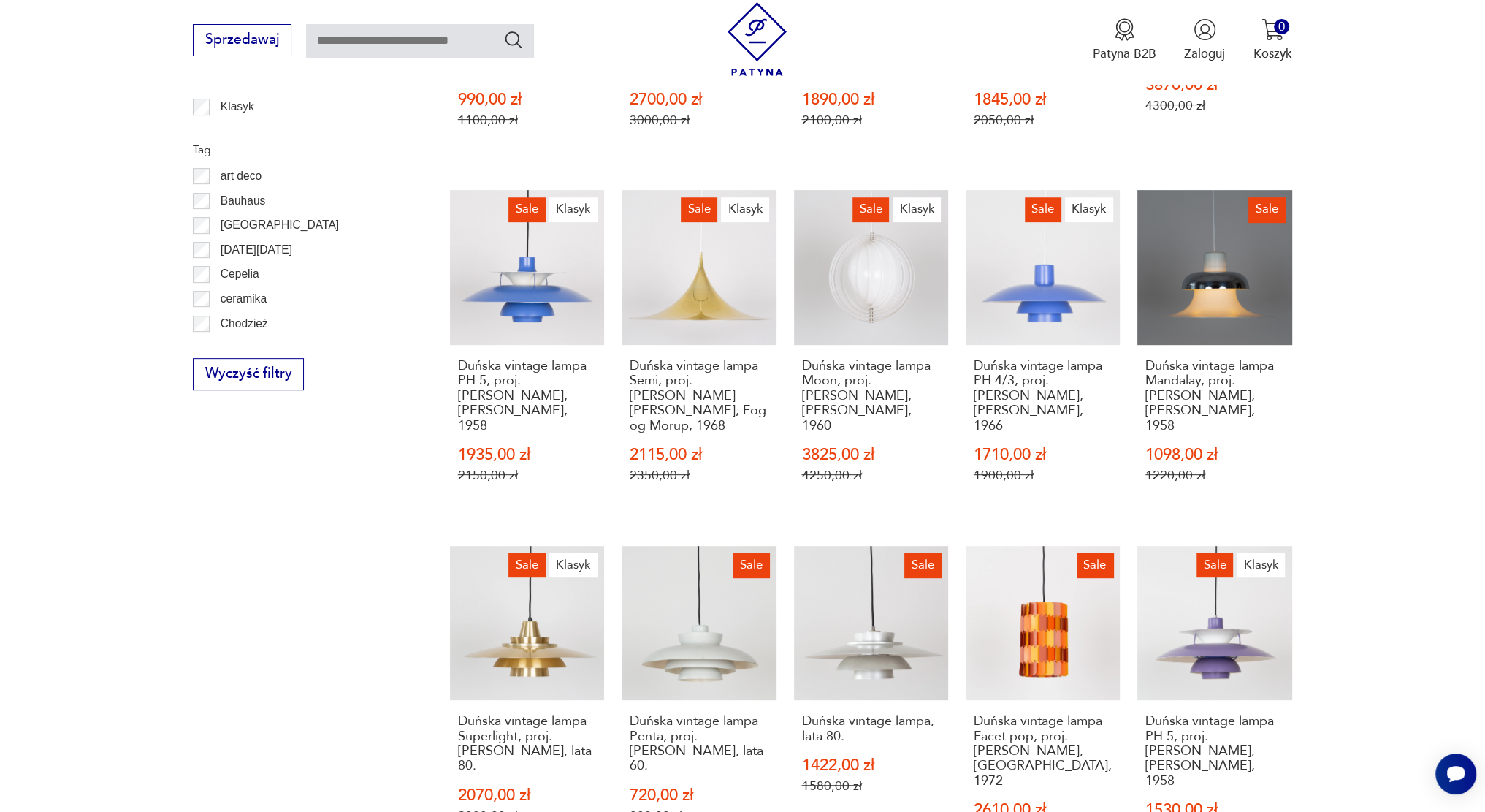
click at [184, 272] on section "Filtruj produkty Meble (2) Oświetlenie (80) Cena MIN MAX OK Promocja Klasyk Tag…" at bounding box center [742, 593] width 1485 height 1624
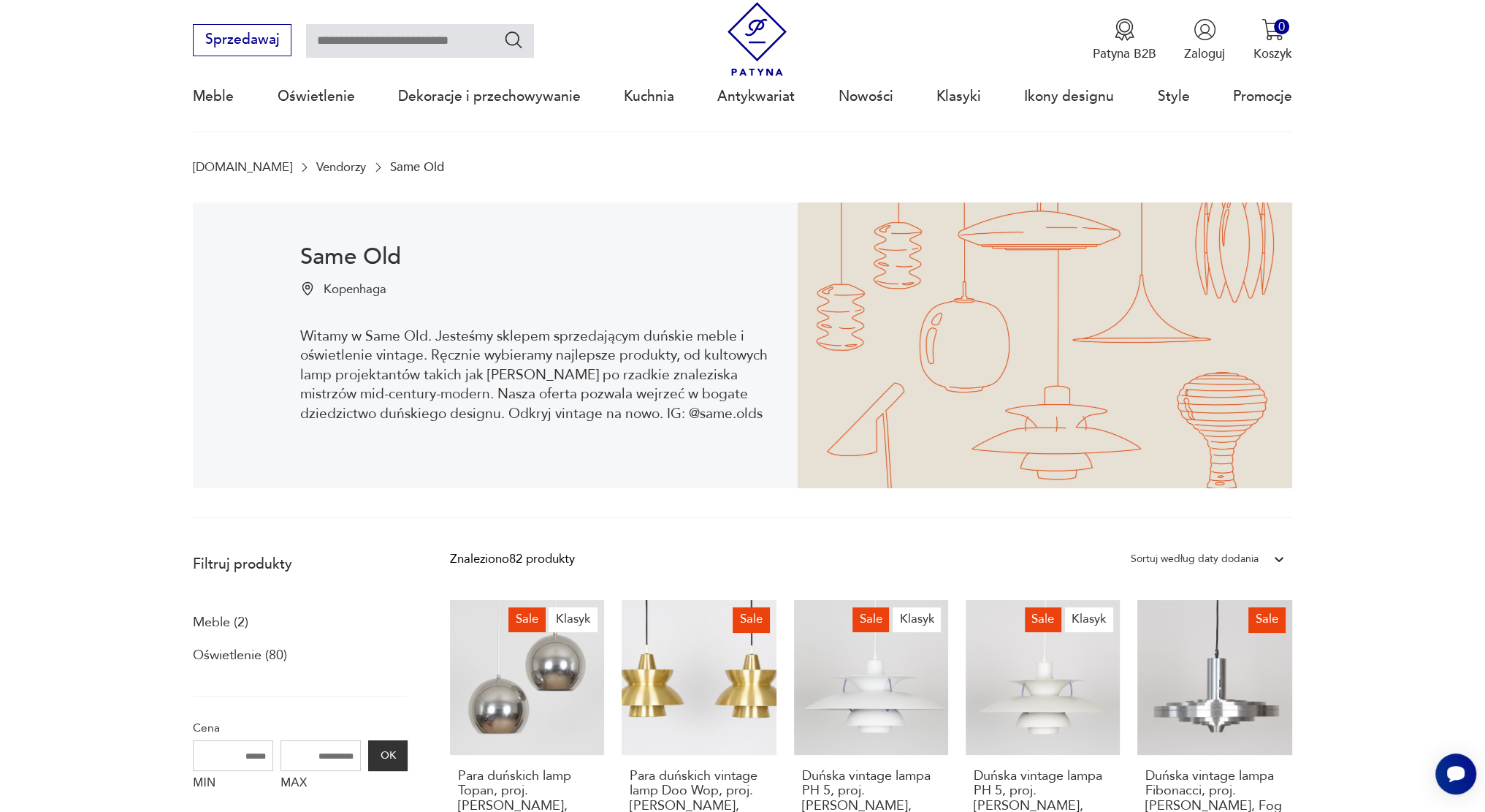
scroll to position [26, 0]
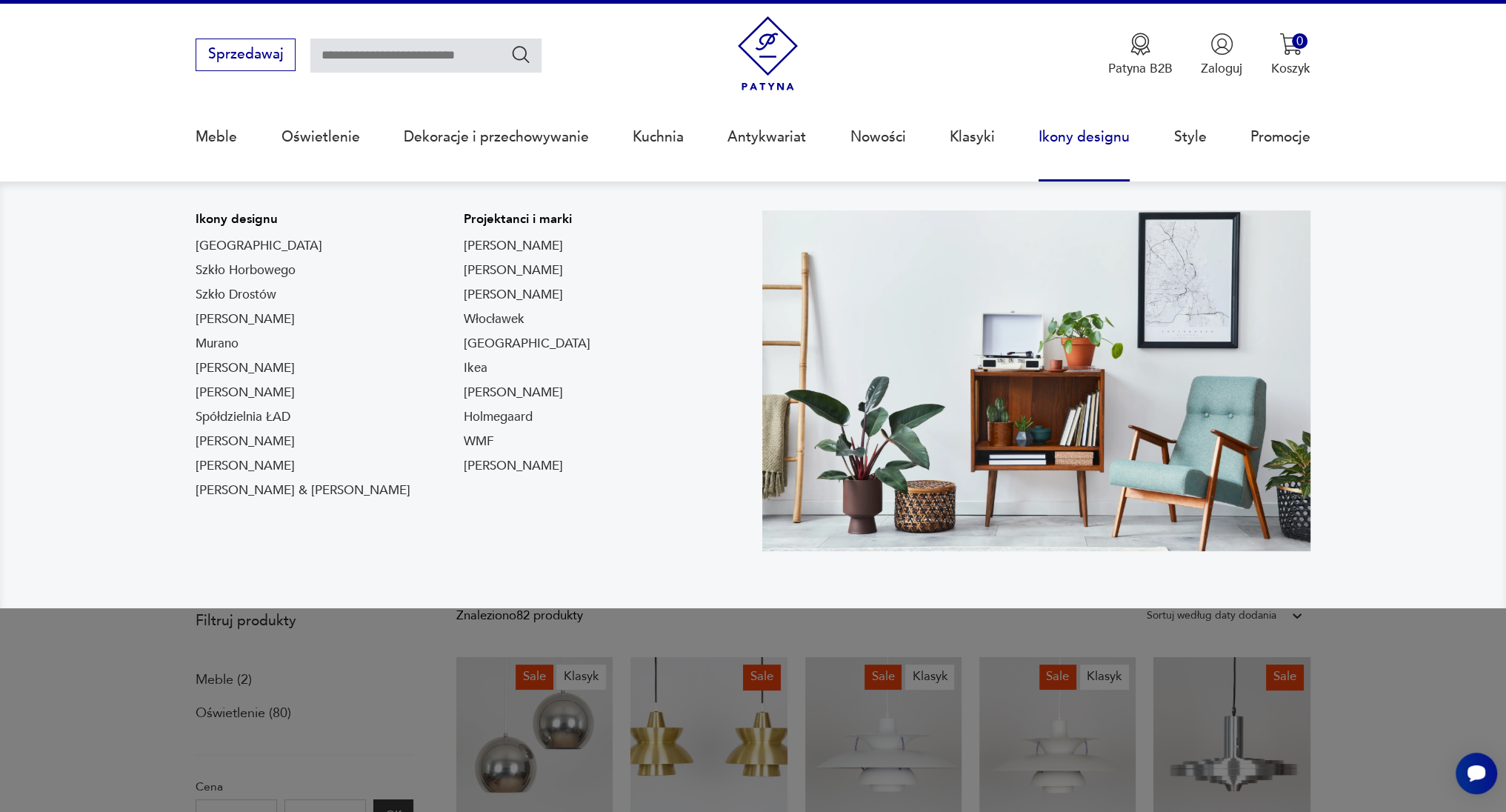
click at [1053, 135] on link "Ikony designu" at bounding box center [1084, 136] width 91 height 68
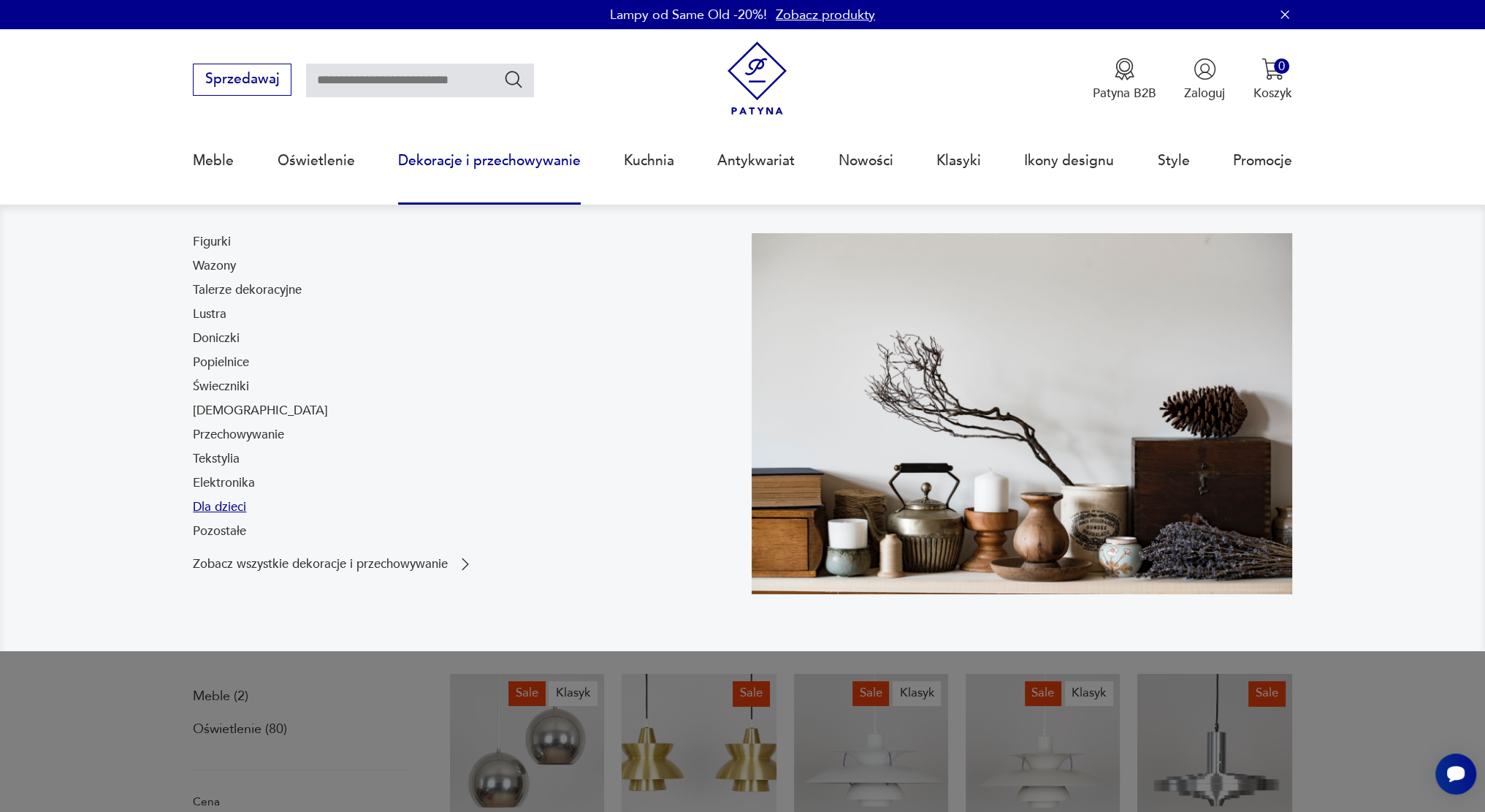
click at [214, 505] on link "Dla dzieci" at bounding box center [219, 507] width 53 height 18
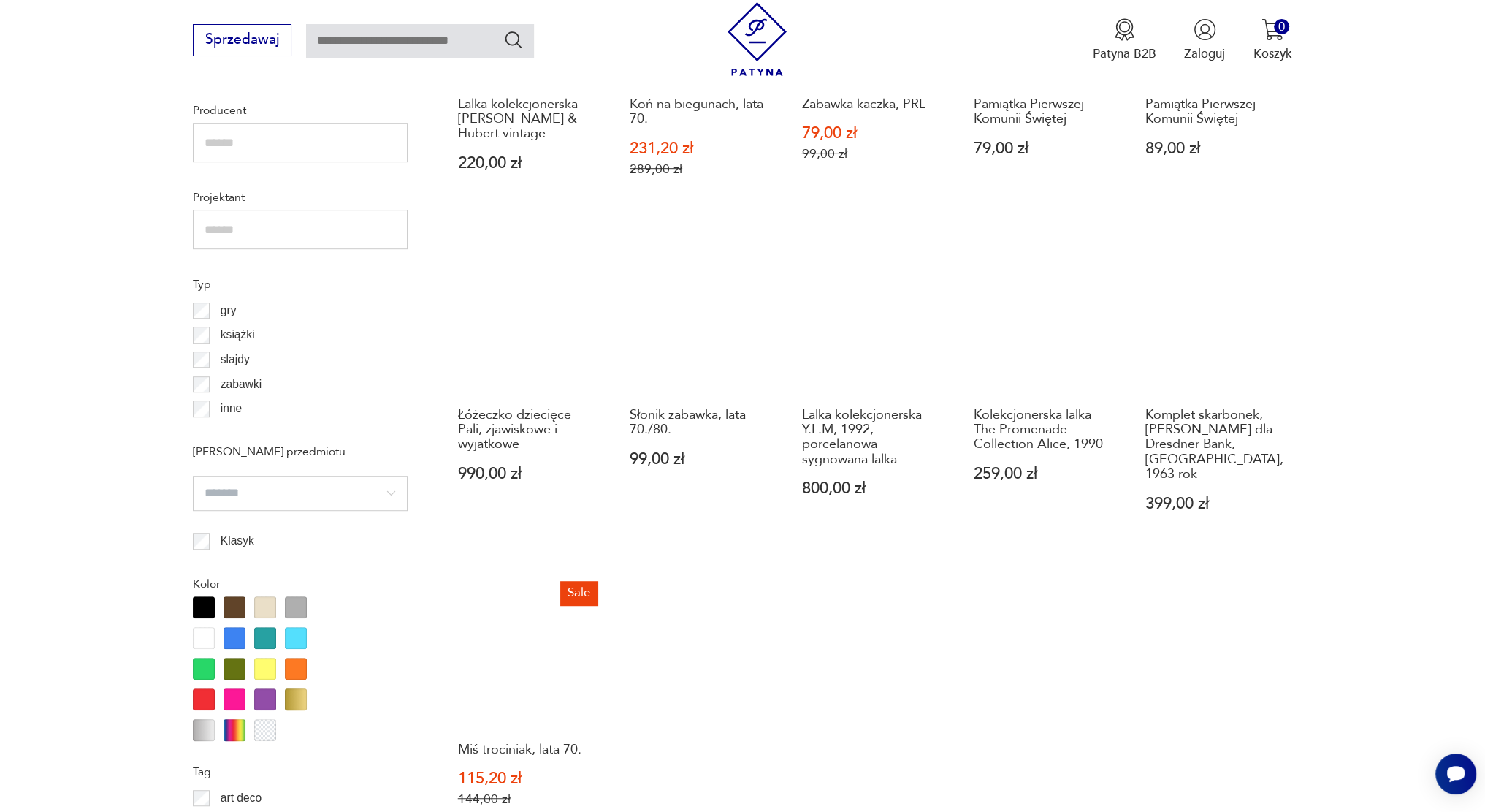
scroll to position [1166, 0]
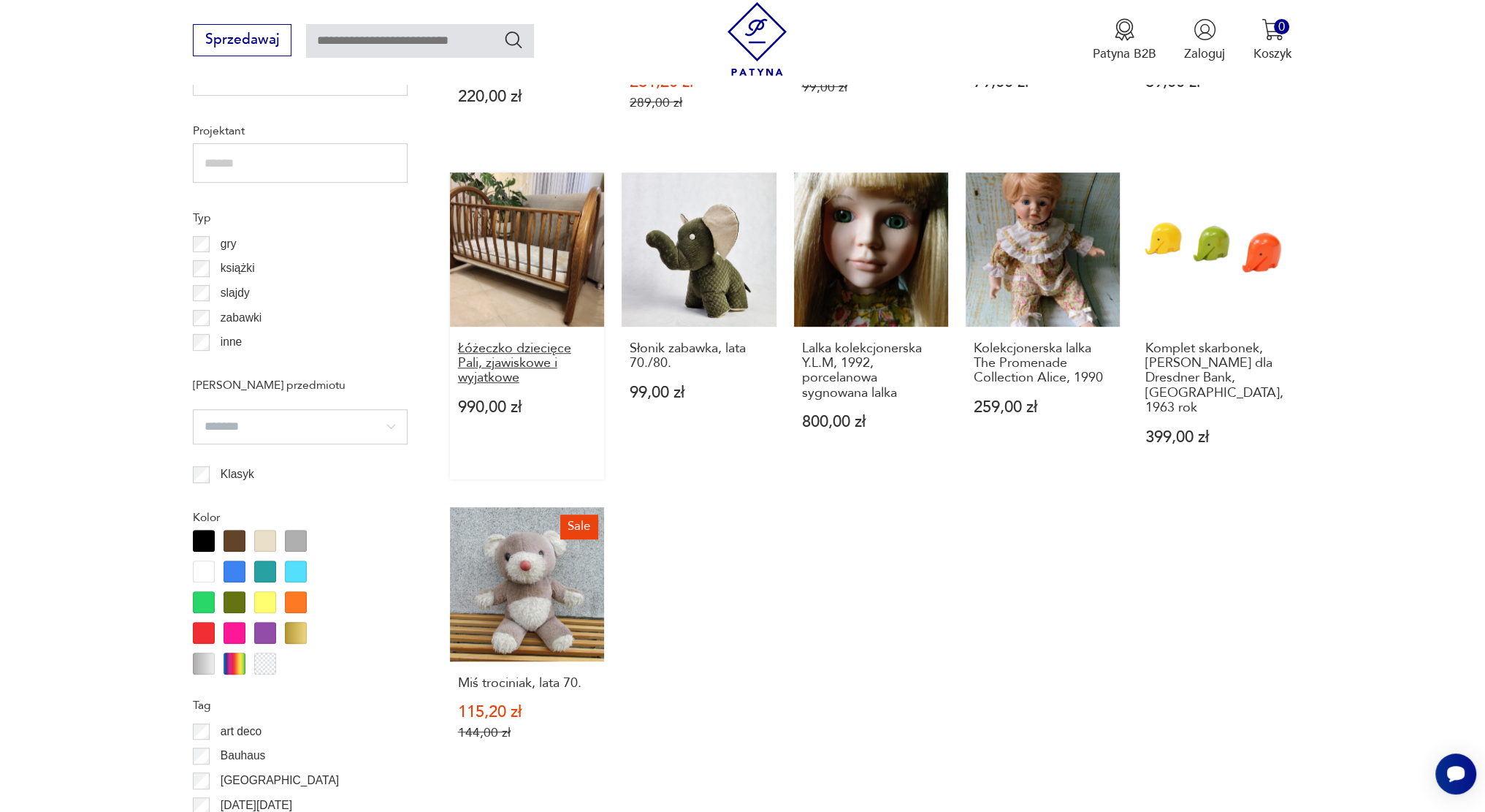
click at [534, 345] on h3 "Łóżeczko dziecięce Pali, zjawiskowe i wyjatkowe" at bounding box center [528, 364] width 139 height 45
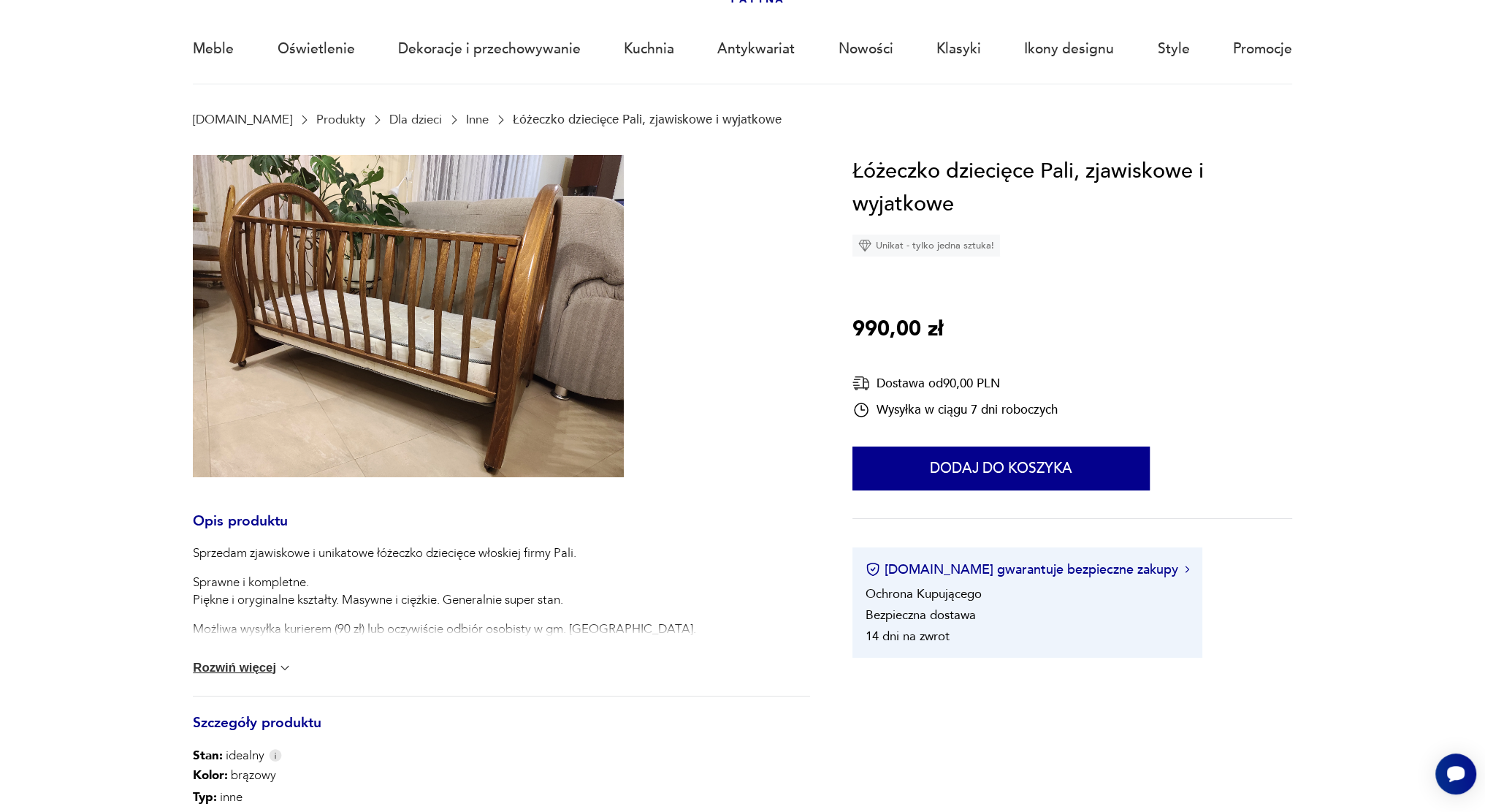
scroll to position [146, 0]
